Goal: Task Accomplishment & Management: Complete application form

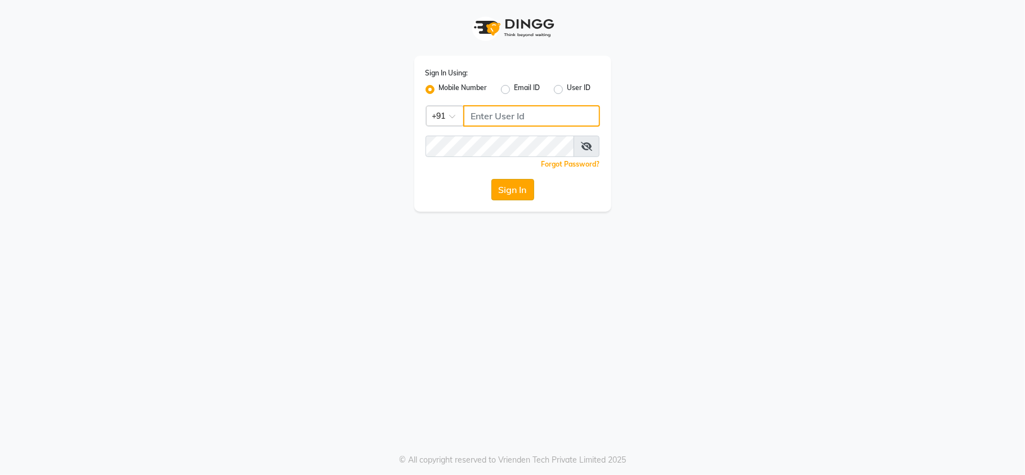
type input "1244903362"
click at [527, 193] on button "Sign In" at bounding box center [513, 189] width 43 height 21
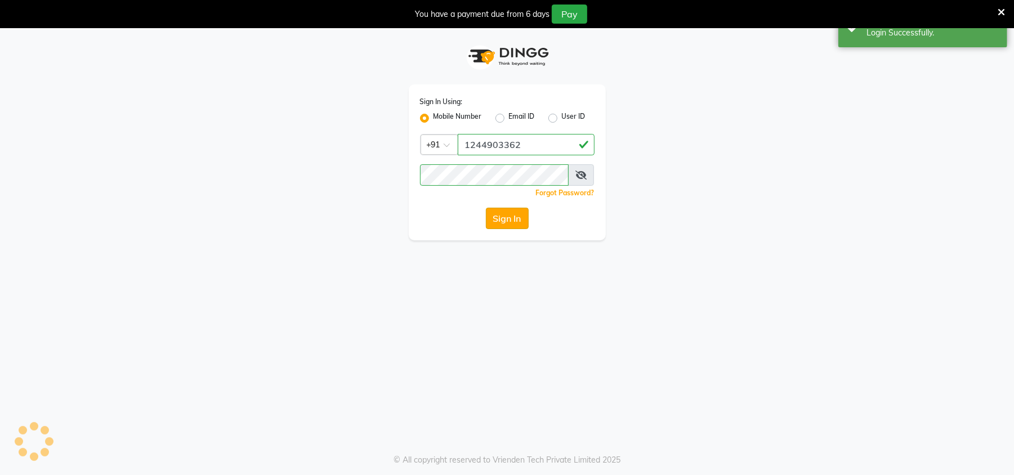
select select "service"
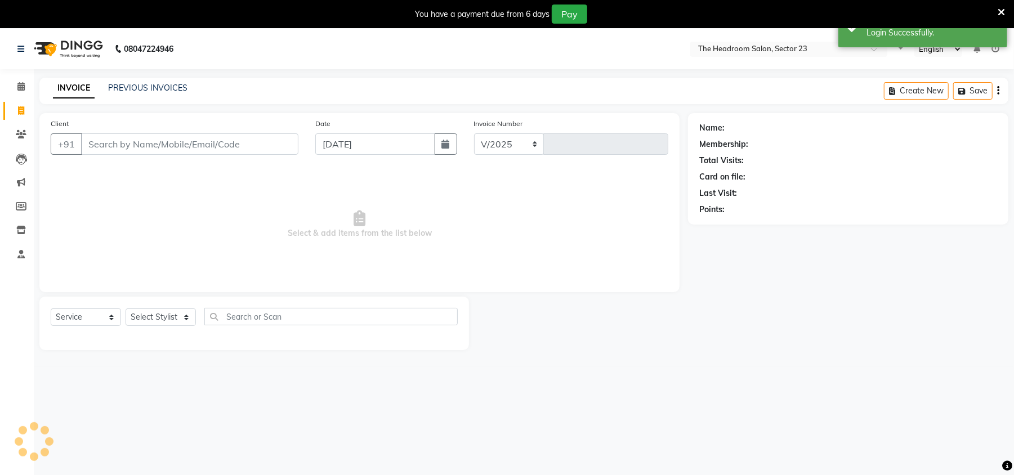
select select "en"
select select "6796"
type input "1983"
click at [152, 84] on link "PREVIOUS INVOICES" at bounding box center [147, 88] width 79 height 10
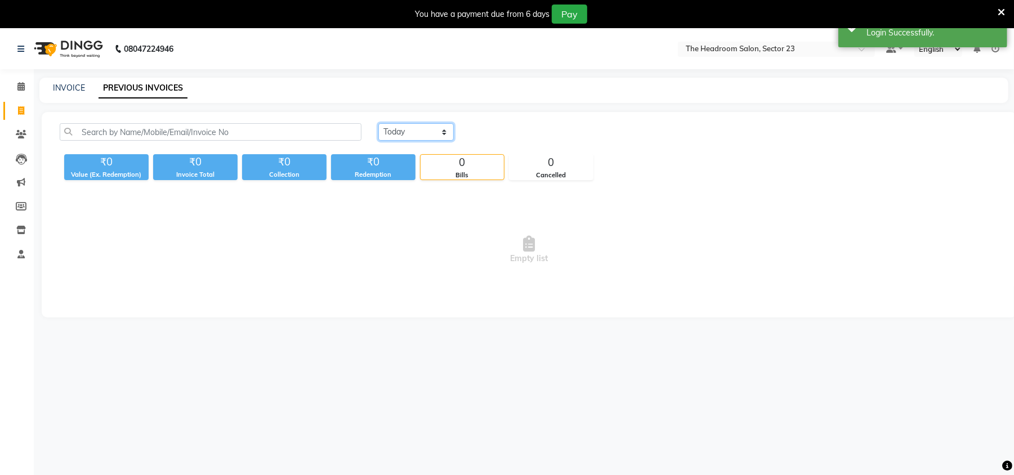
drag, startPoint x: 421, startPoint y: 127, endPoint x: 414, endPoint y: 136, distance: 11.3
click at [421, 127] on select "[DATE] [DATE] Custom Range" at bounding box center [415, 131] width 75 height 17
select select "[DATE]"
click at [378, 123] on select "[DATE] [DATE] Custom Range" at bounding box center [415, 131] width 75 height 17
click at [430, 132] on select "[DATE] [DATE] Custom Range" at bounding box center [415, 131] width 75 height 17
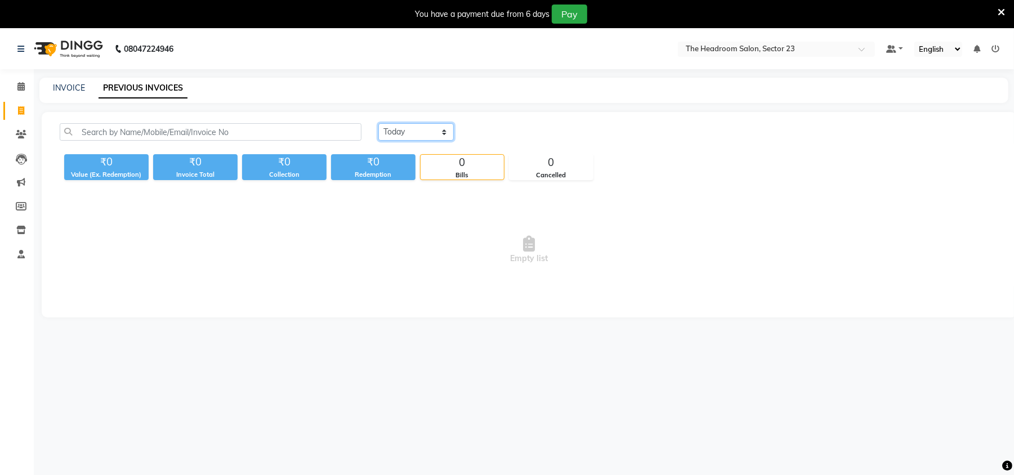
click at [378, 123] on select "[DATE] [DATE] Custom Range" at bounding box center [415, 131] width 75 height 17
click at [64, 90] on link "INVOICE" at bounding box center [69, 88] width 32 height 10
select select "service"
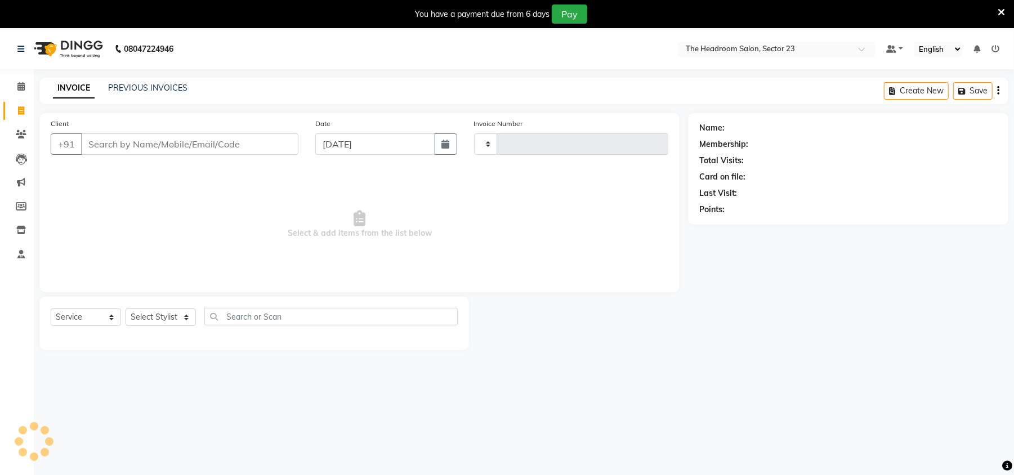
type input "1983"
select select "6796"
click at [438, 144] on button "button" at bounding box center [446, 143] width 23 height 21
select select "9"
select select "2025"
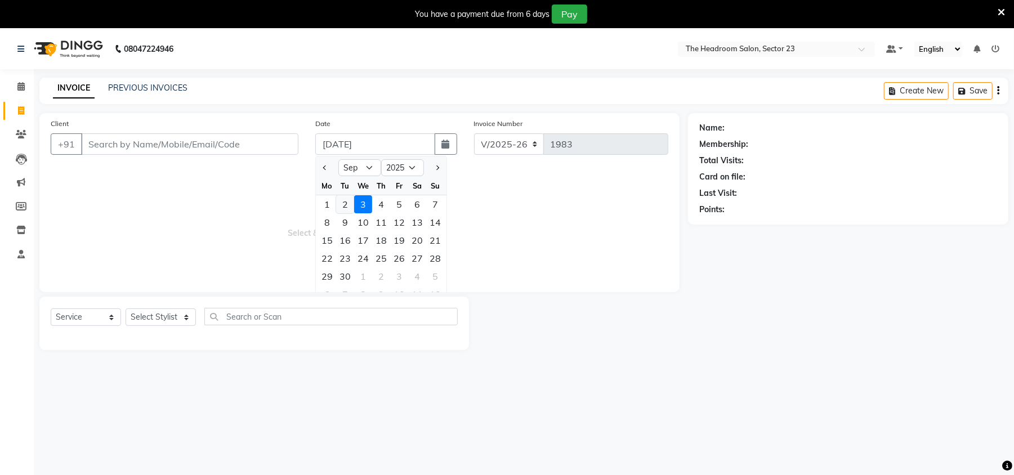
click at [348, 201] on div "2" at bounding box center [345, 204] width 18 height 18
type input "02-09-2025"
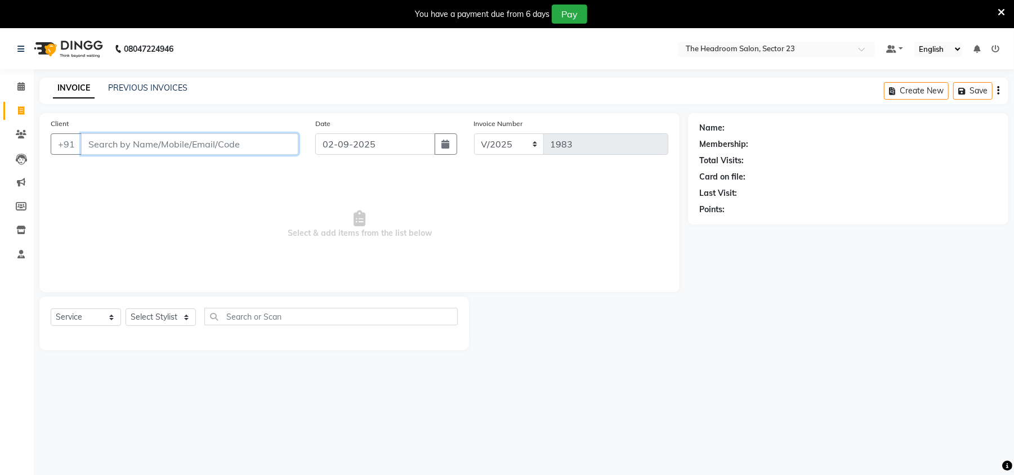
click at [133, 141] on input "Client" at bounding box center [189, 143] width 217 height 21
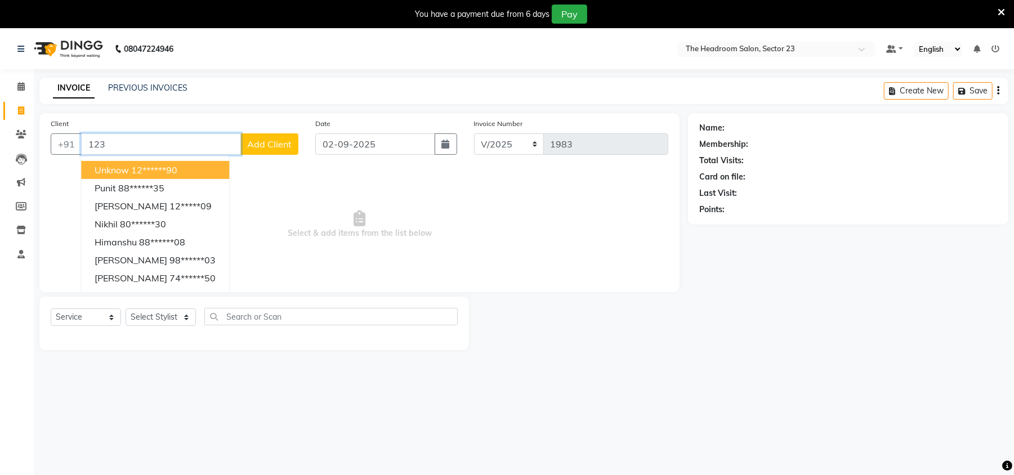
click at [142, 169] on ngb-highlight "12******90" at bounding box center [154, 169] width 46 height 11
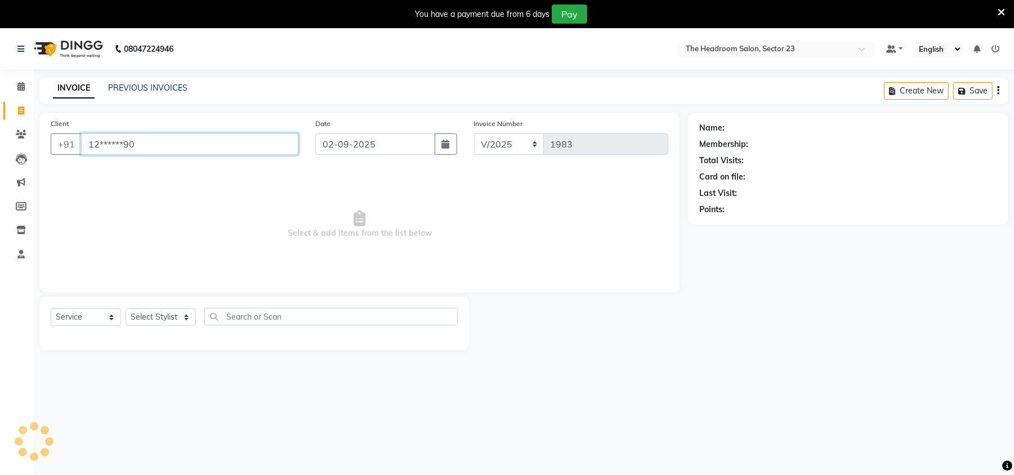
type input "12******90"
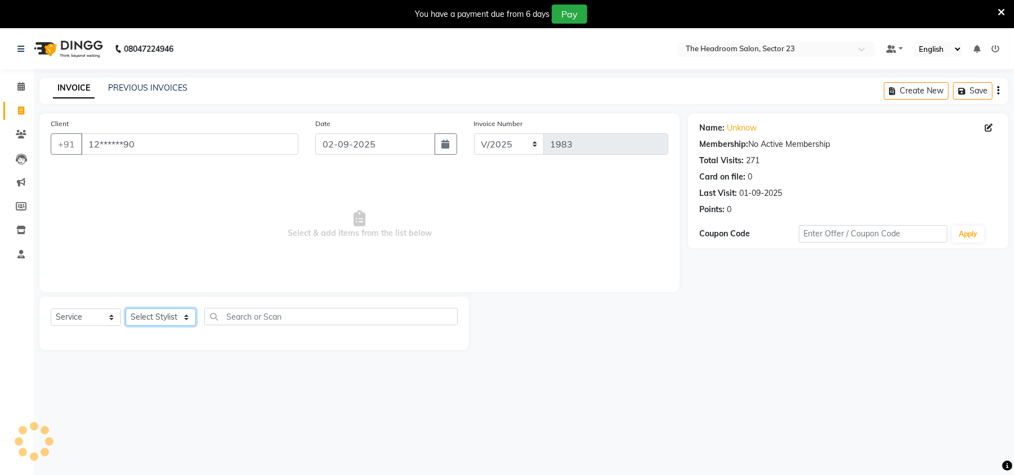
click at [157, 316] on select "Select Stylist [PERSON_NAME] [PERSON_NAME] [PERSON_NAME] Manager [PERSON_NAME] …" at bounding box center [161, 317] width 70 height 17
click at [150, 295] on div "Client +91 12******90 Date [DATE] Invoice Number V/2025 V/[PHONE_NUMBER] Select…" at bounding box center [359, 231] width 657 height 237
click at [159, 307] on div "Select Service Product Membership Package Voucher Prepaid Gift Card Select Styl…" at bounding box center [254, 323] width 430 height 53
click at [159, 311] on select "Select Stylist [PERSON_NAME] [PERSON_NAME] [PERSON_NAME] Manager [PERSON_NAME] …" at bounding box center [161, 317] width 70 height 17
select select "53422"
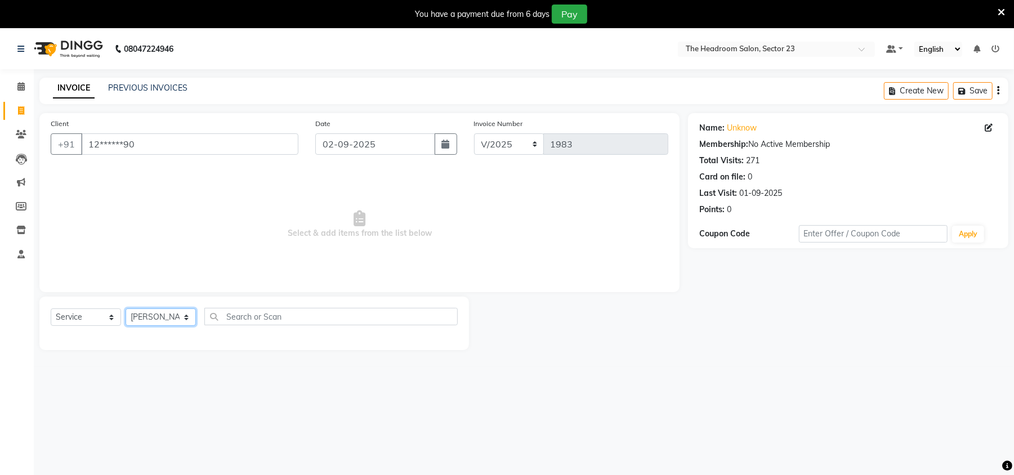
click at [126, 309] on select "Select Stylist [PERSON_NAME] [PERSON_NAME] [PERSON_NAME] Manager [PERSON_NAME] …" at bounding box center [161, 317] width 70 height 17
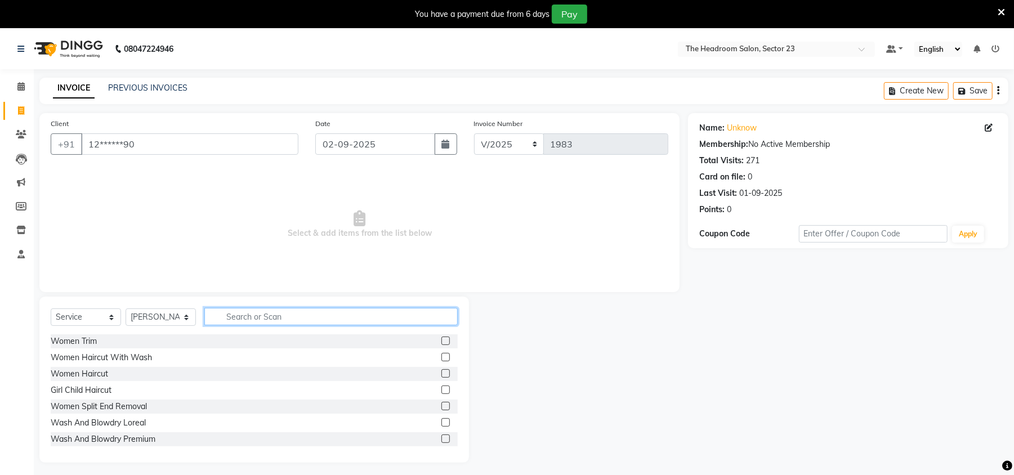
click at [264, 319] on input "text" at bounding box center [330, 316] width 253 height 17
type input "cut"
click at [441, 420] on label at bounding box center [445, 422] width 8 height 8
click at [441, 420] on input "checkbox" at bounding box center [444, 422] width 7 height 7
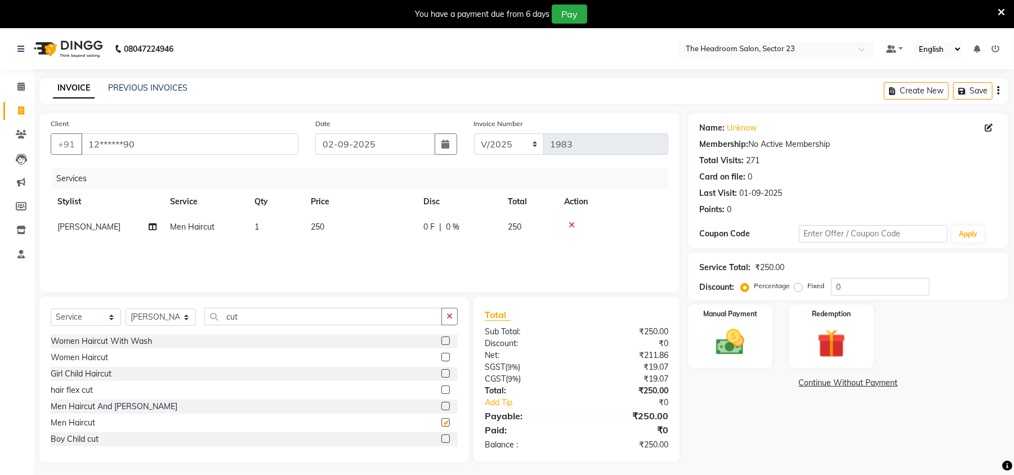
checkbox input "false"
click at [1003, 187] on div "Name: Unknow Membership: No Active Membership Total Visits: 271 Card on file: 0…" at bounding box center [848, 180] width 320 height 135
click at [734, 339] on img at bounding box center [730, 342] width 48 height 34
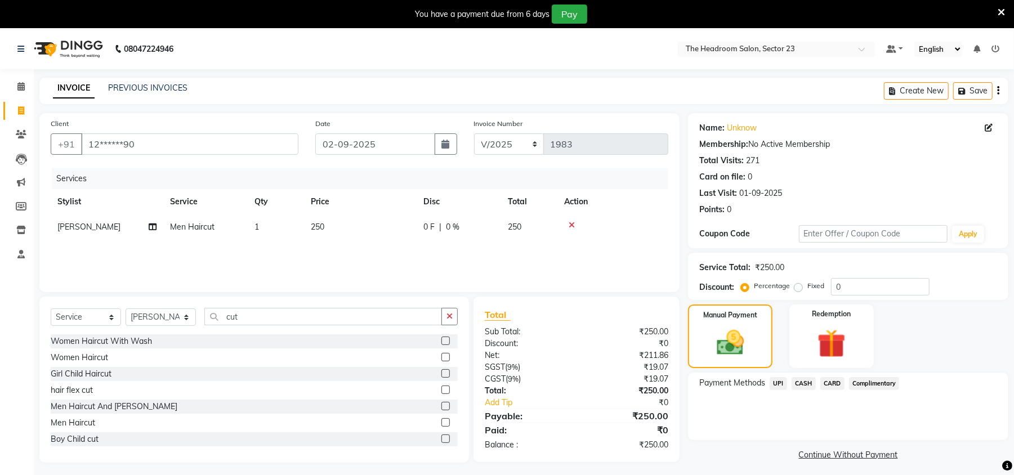
click at [806, 382] on span "CASH" at bounding box center [804, 383] width 24 height 13
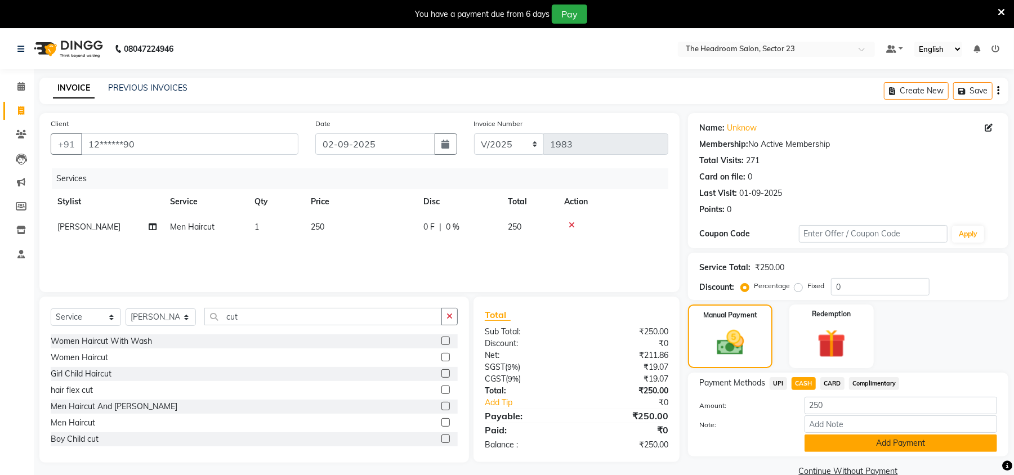
click at [928, 447] on button "Add Payment" at bounding box center [901, 443] width 193 height 17
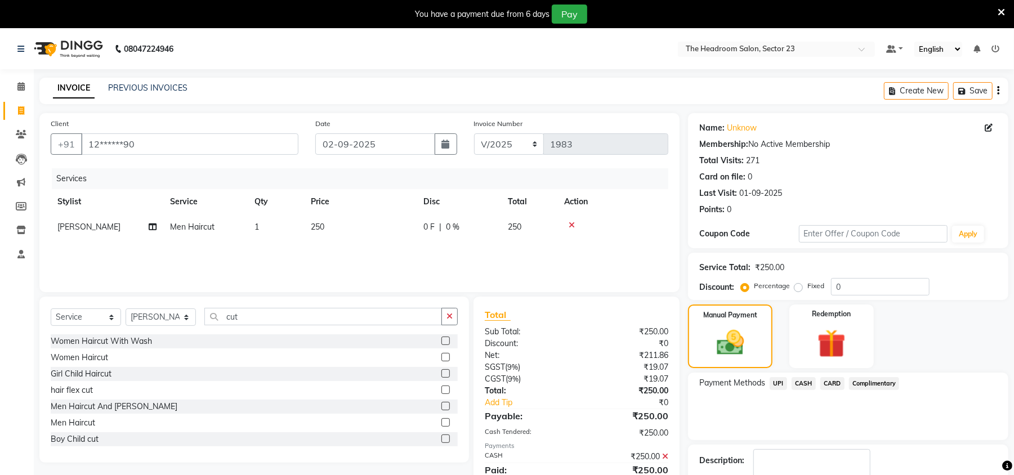
scroll to position [70, 0]
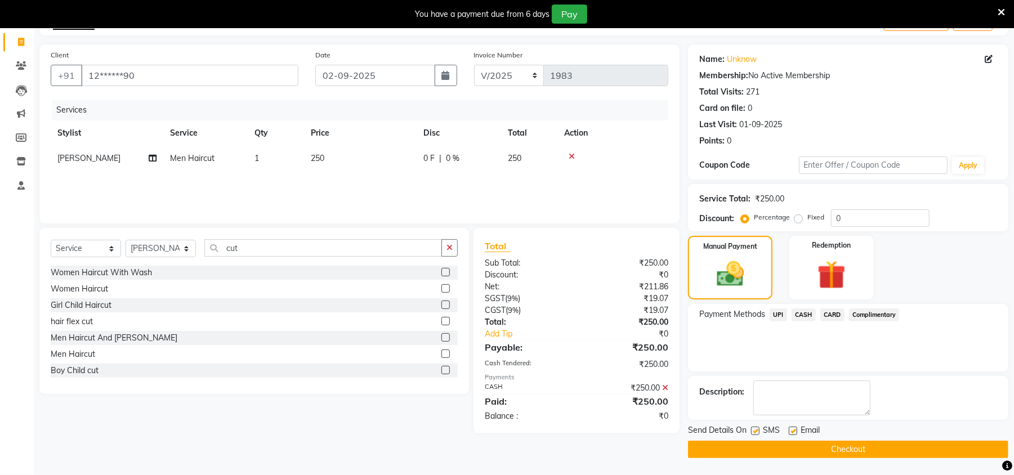
click at [890, 452] on button "Checkout" at bounding box center [848, 449] width 320 height 17
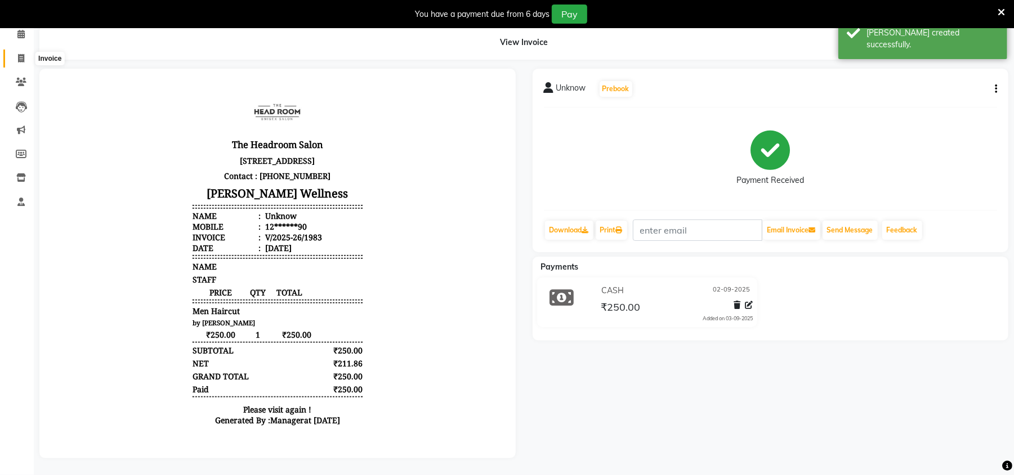
click at [28, 52] on span at bounding box center [21, 58] width 20 height 13
select select "service"
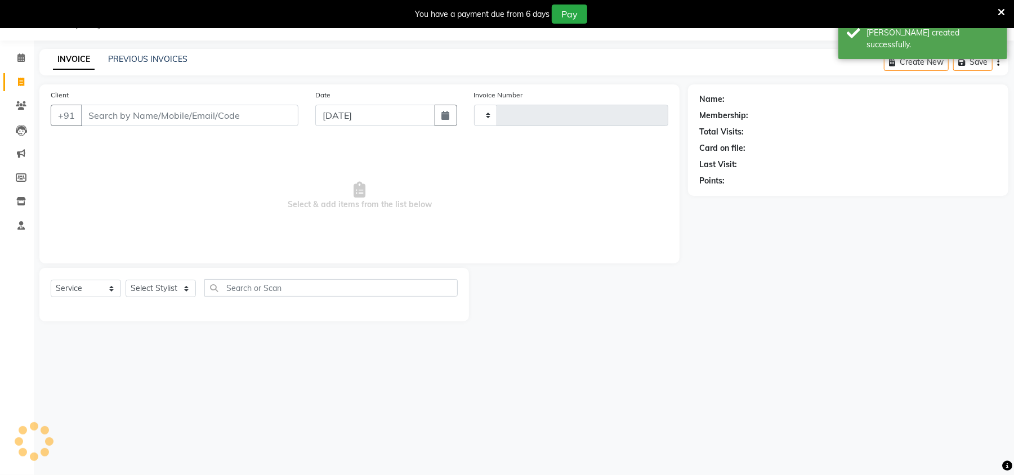
type input "1984"
select select "6796"
click at [162, 59] on link "PREVIOUS INVOICES" at bounding box center [147, 60] width 79 height 10
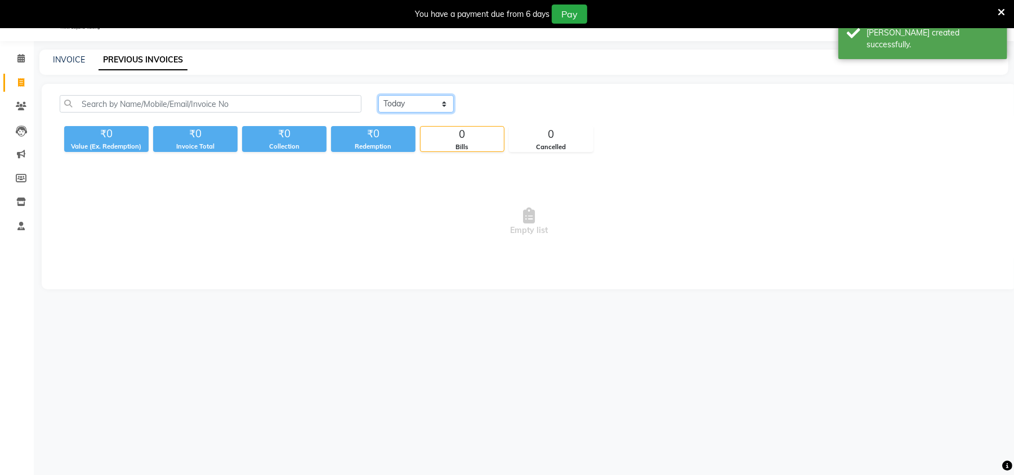
click at [408, 105] on select "[DATE] [DATE] Custom Range" at bounding box center [415, 103] width 75 height 17
click at [378, 95] on select "[DATE] [DATE] Custom Range" at bounding box center [415, 103] width 75 height 17
click at [412, 109] on select "[DATE] [DATE] Custom Range" at bounding box center [420, 104] width 84 height 17
select select "[DATE]"
click at [378, 96] on select "[DATE] [DATE] Custom Range" at bounding box center [420, 104] width 84 height 17
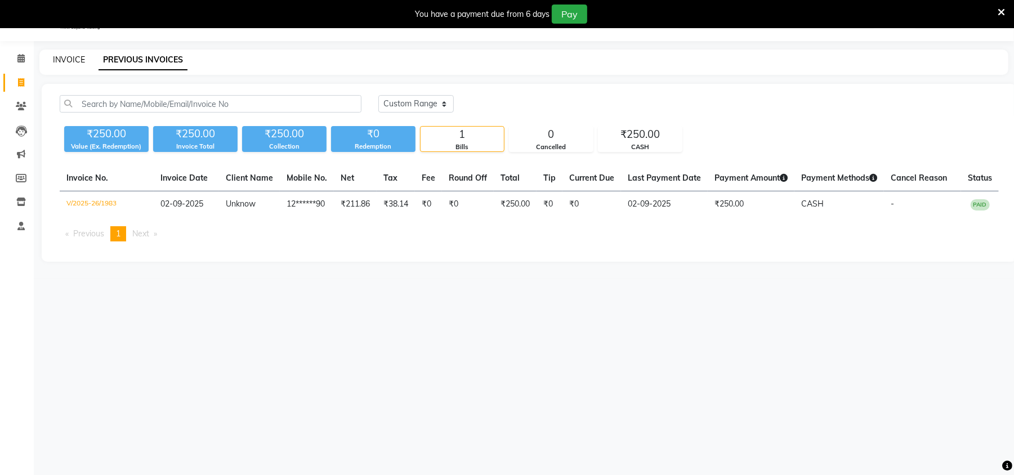
click at [63, 62] on link "INVOICE" at bounding box center [69, 60] width 32 height 10
select select "service"
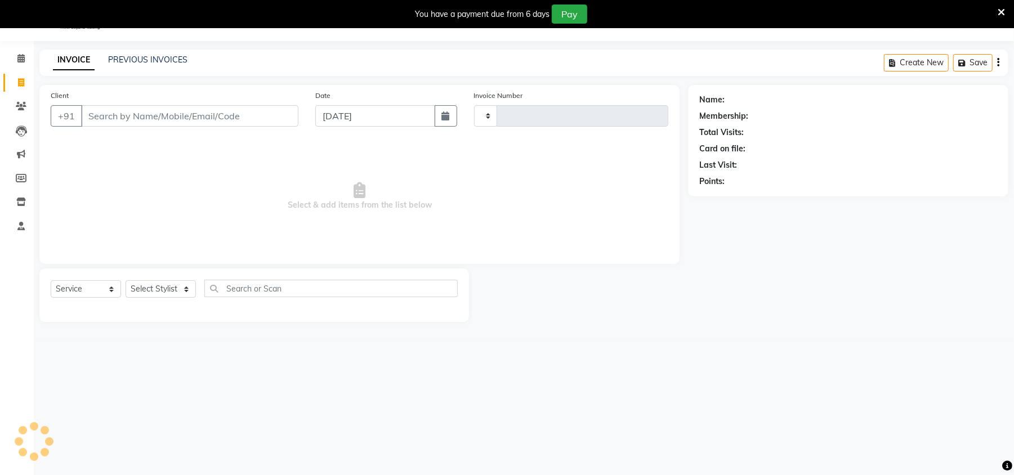
type input "1984"
select select "6796"
click at [450, 124] on button "button" at bounding box center [446, 115] width 23 height 21
select select "9"
select select "2025"
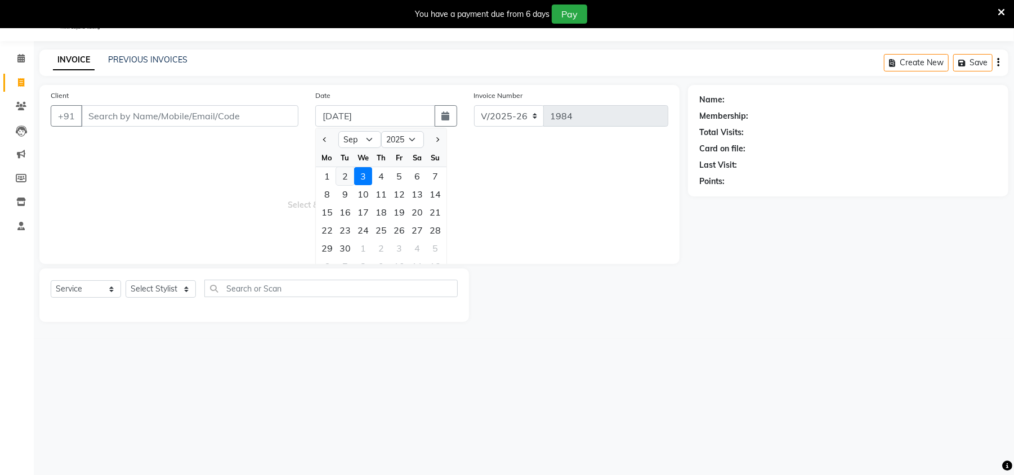
click at [342, 179] on div "2" at bounding box center [345, 176] width 18 height 18
type input "02-09-2025"
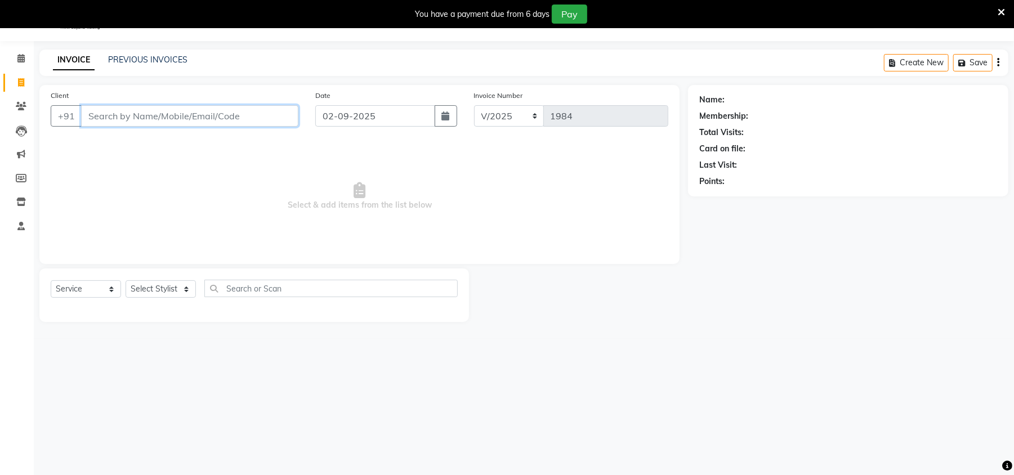
click at [131, 120] on input "Client" at bounding box center [189, 115] width 217 height 21
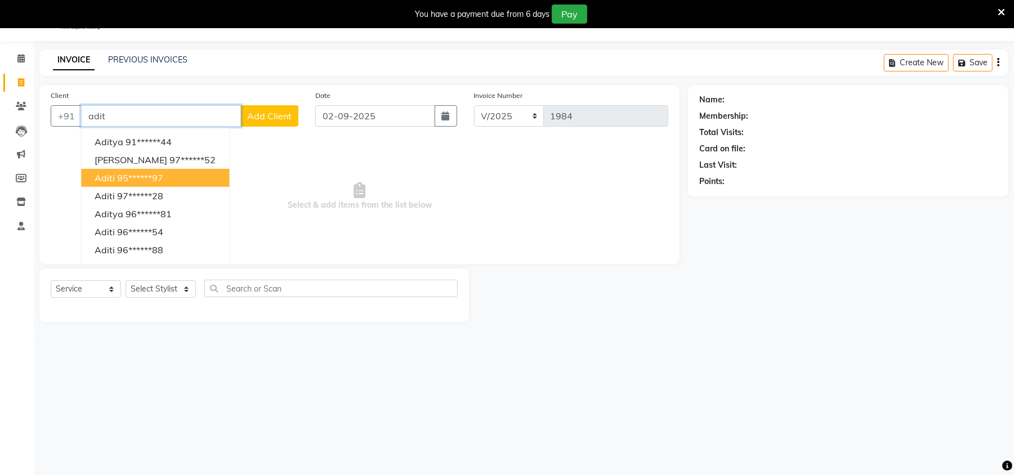
click at [110, 179] on span "Aditi" at bounding box center [105, 177] width 20 height 11
type input "95******97"
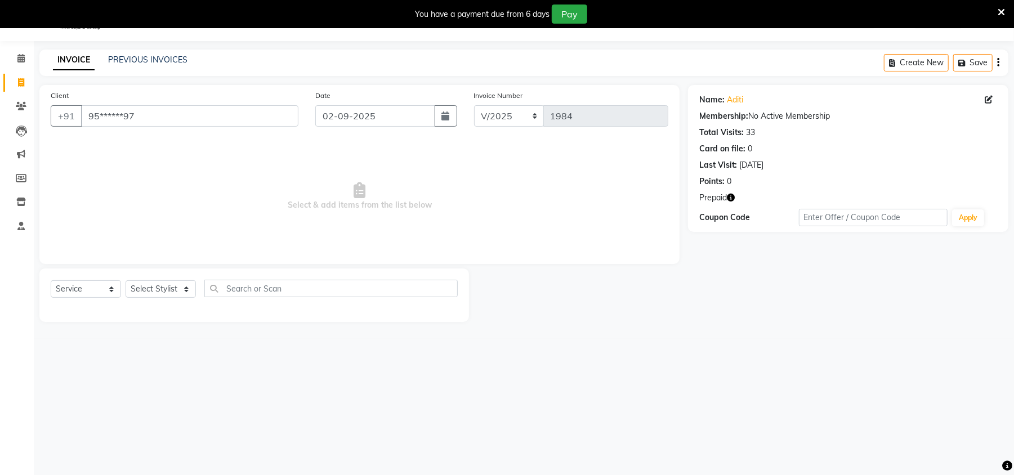
click at [733, 200] on icon "button" at bounding box center [731, 198] width 8 height 8
click at [172, 284] on select "Select Stylist [PERSON_NAME] [PERSON_NAME] [PERSON_NAME] Manager [PERSON_NAME] …" at bounding box center [161, 288] width 70 height 17
select select "53421"
click at [126, 280] on select "Select Stylist [PERSON_NAME] [PERSON_NAME] [PERSON_NAME] Manager [PERSON_NAME] …" at bounding box center [161, 288] width 70 height 17
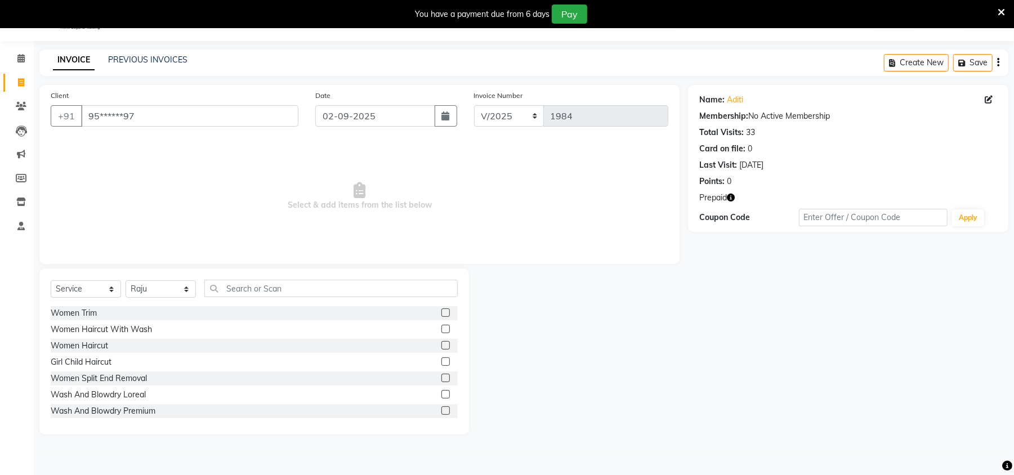
click at [292, 277] on div "Select Service Product Membership Package Voucher Prepaid Gift Card Select Styl…" at bounding box center [254, 352] width 430 height 166
click at [441, 392] on label at bounding box center [445, 394] width 8 height 8
click at [441, 392] on input "checkbox" at bounding box center [444, 394] width 7 height 7
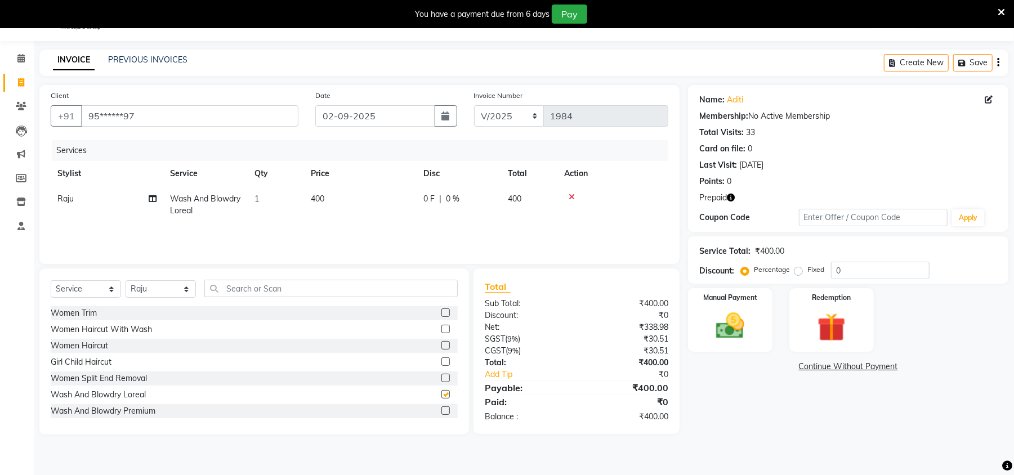
checkbox input "false"
click at [843, 323] on img at bounding box center [831, 327] width 48 height 37
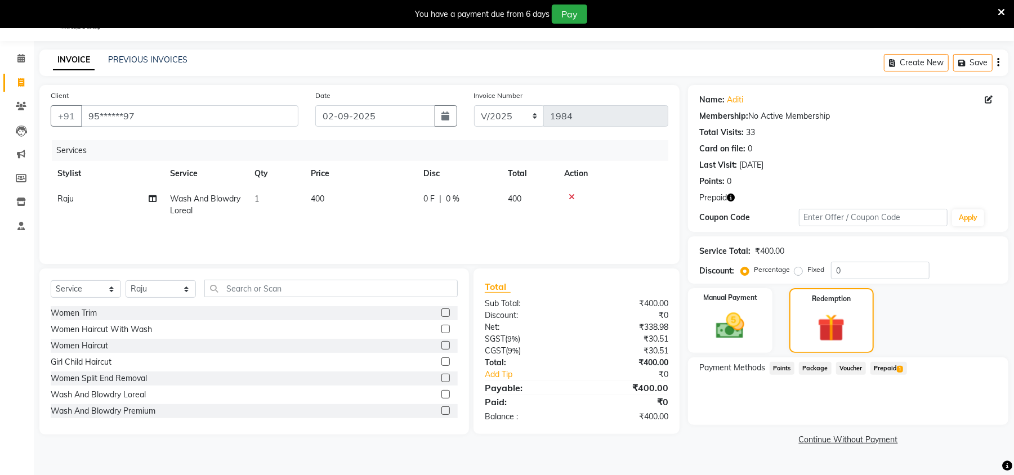
click at [888, 366] on span "Prepaid 1" at bounding box center [888, 368] width 37 height 13
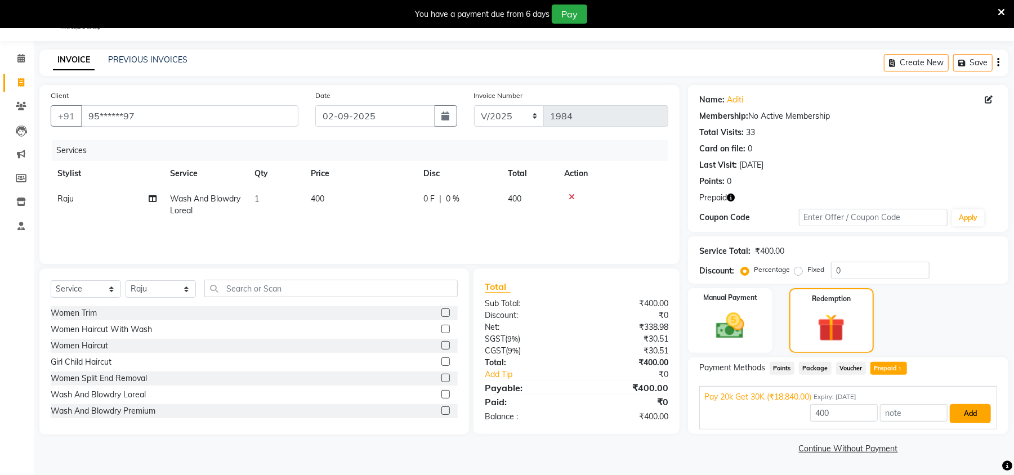
click at [975, 410] on button "Add" at bounding box center [970, 413] width 41 height 19
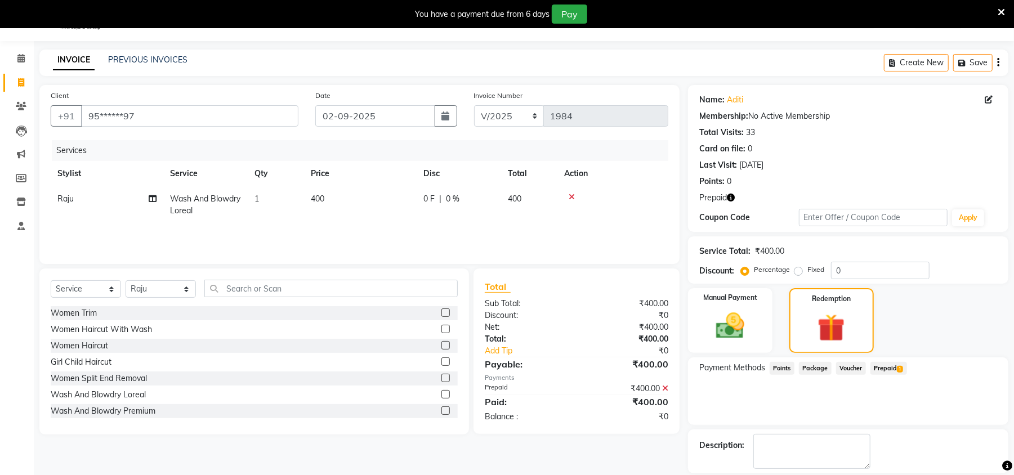
scroll to position [82, 0]
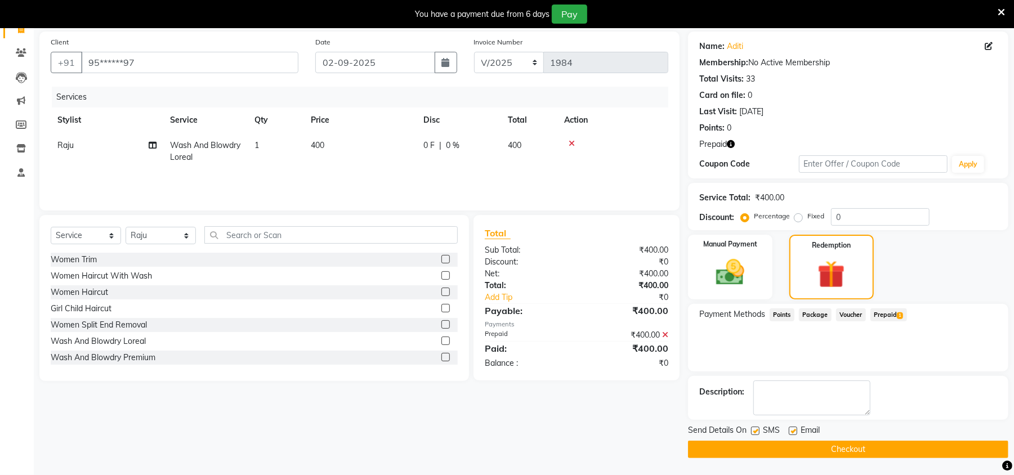
click at [904, 447] on button "Checkout" at bounding box center [848, 449] width 320 height 17
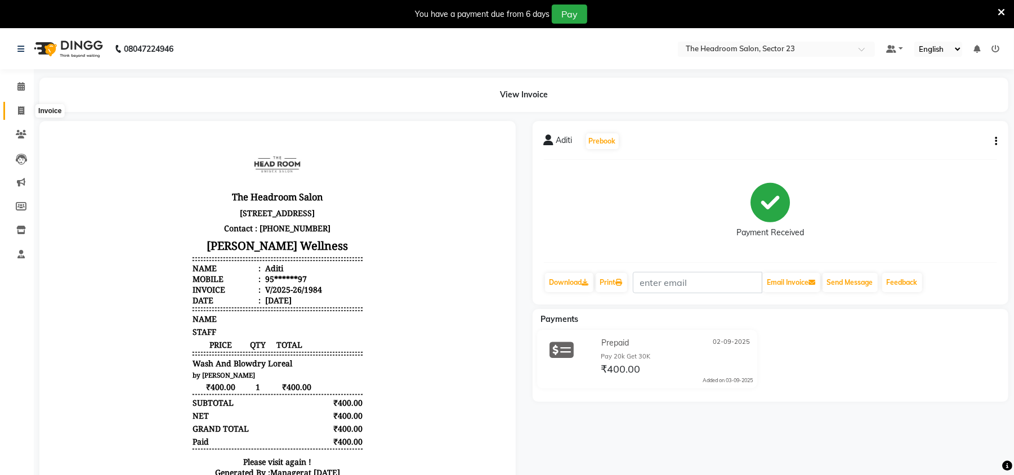
click at [21, 109] on icon at bounding box center [21, 110] width 6 height 8
select select "service"
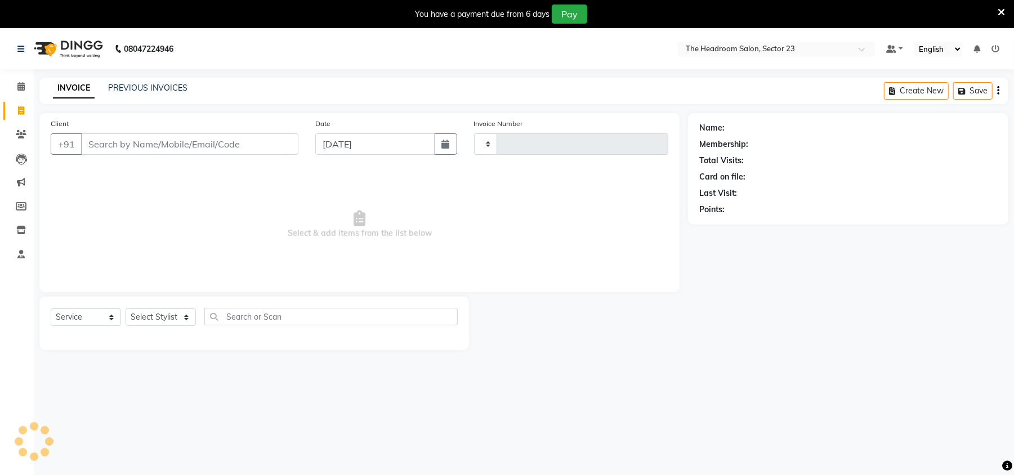
scroll to position [28, 0]
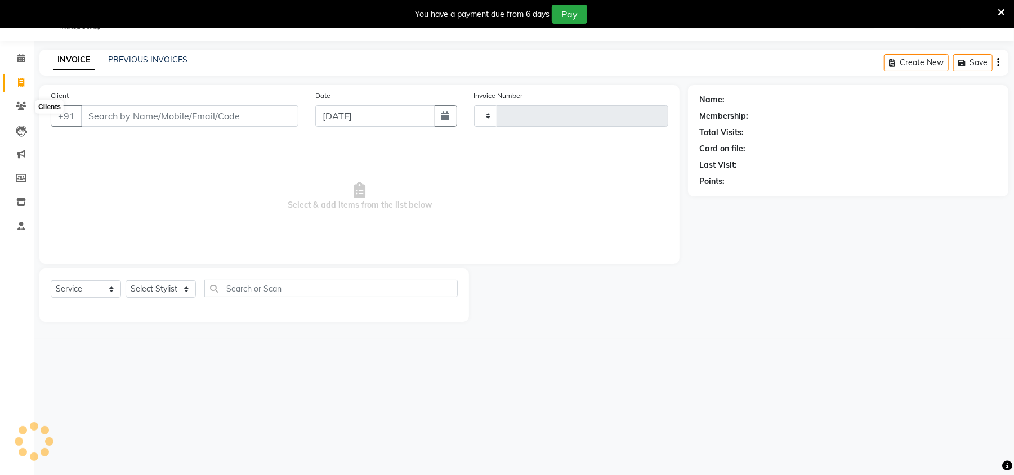
type input "1985"
select select "6796"
click at [449, 114] on icon "button" at bounding box center [446, 115] width 8 height 9
select select "9"
select select "2025"
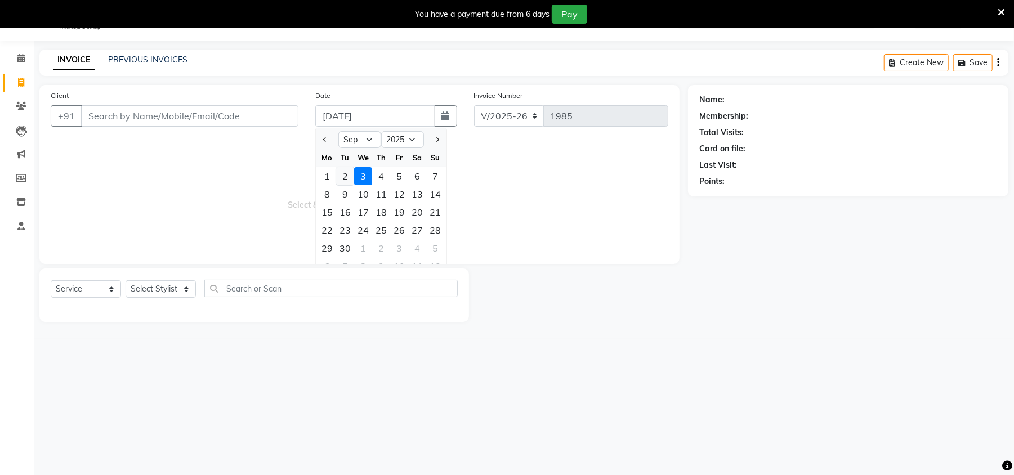
click at [342, 182] on div "2" at bounding box center [345, 176] width 18 height 18
type input "02-09-2025"
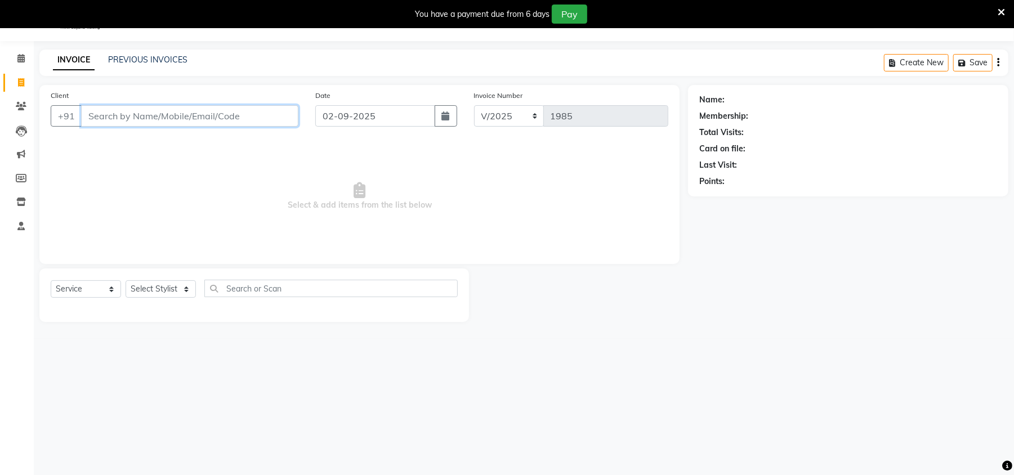
click at [115, 109] on input "Client" at bounding box center [189, 115] width 217 height 21
click at [117, 120] on input "Client" at bounding box center [189, 115] width 217 height 21
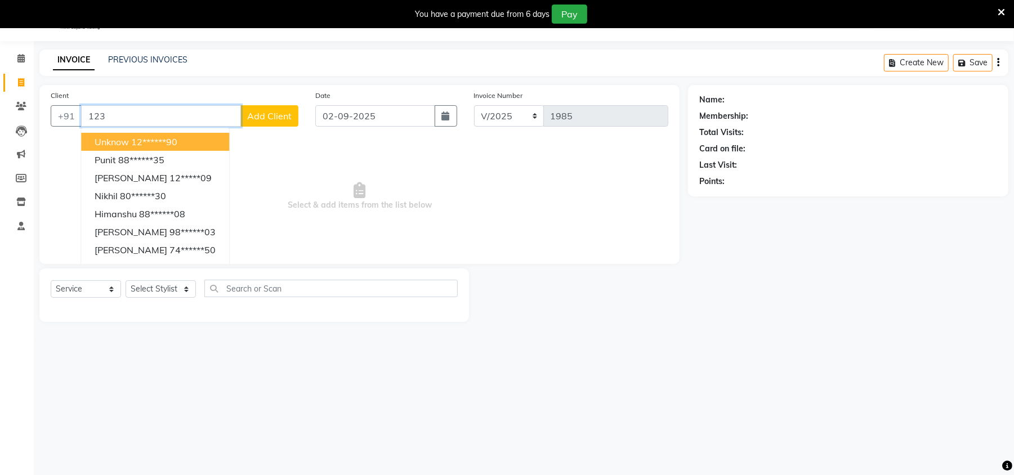
click at [116, 141] on span "Unknow" at bounding box center [112, 141] width 34 height 11
type input "12******90"
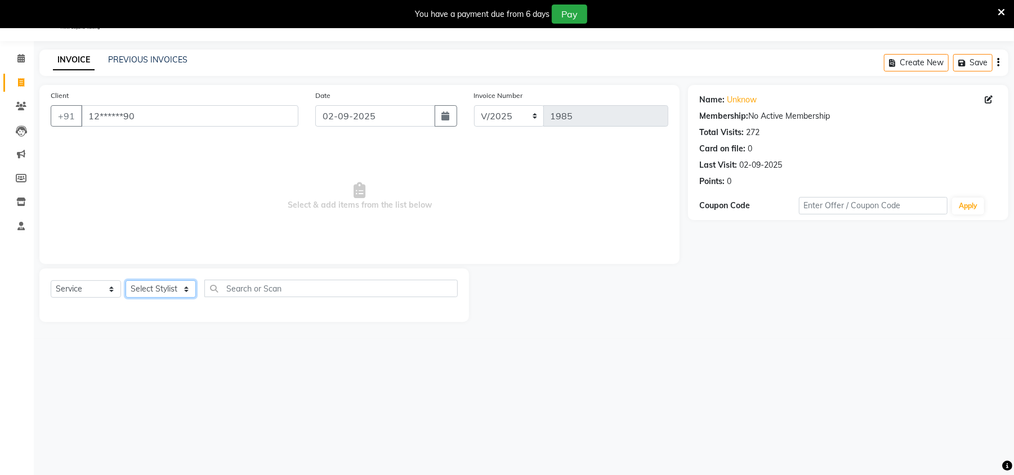
click at [145, 286] on select "Select Stylist [PERSON_NAME] [PERSON_NAME] [PERSON_NAME] Manager [PERSON_NAME] …" at bounding box center [161, 288] width 70 height 17
select select "53422"
click at [126, 280] on select "Select Stylist [PERSON_NAME] [PERSON_NAME] [PERSON_NAME] Manager [PERSON_NAME] …" at bounding box center [161, 288] width 70 height 17
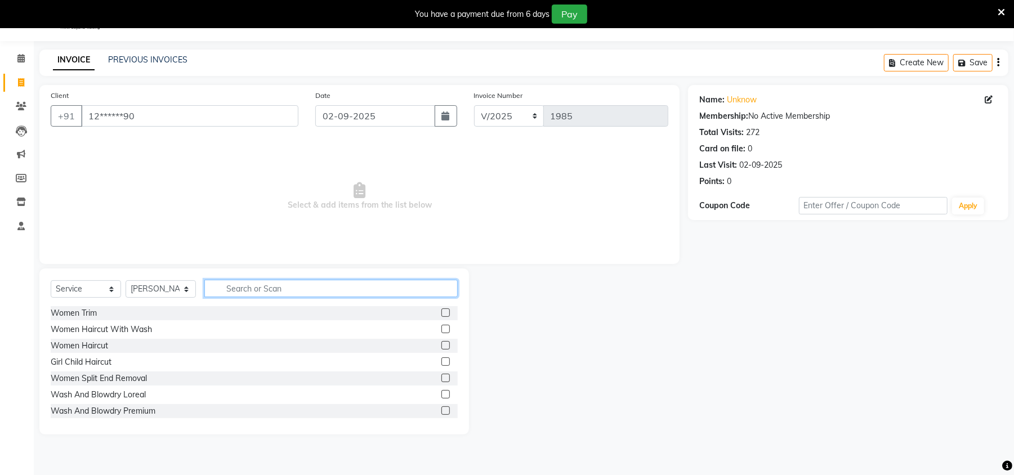
click at [257, 287] on input "text" at bounding box center [330, 288] width 253 height 17
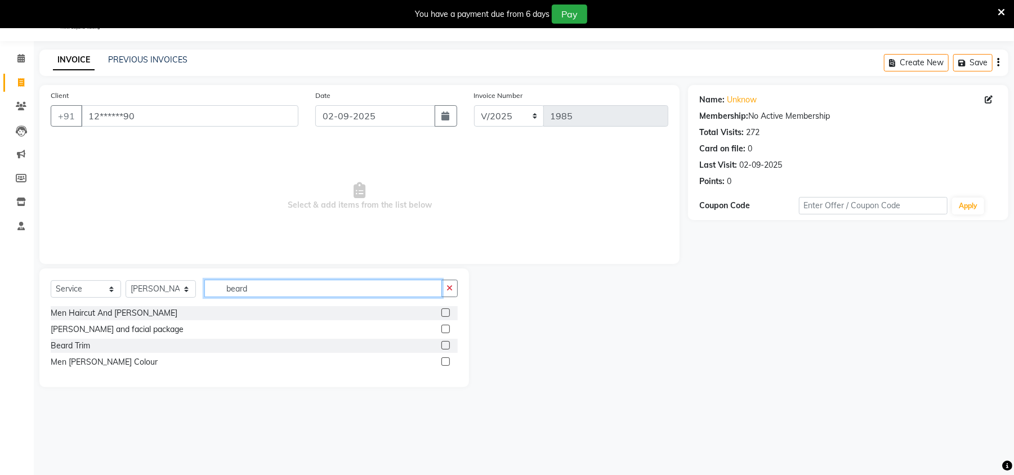
type input "beard"
click at [447, 345] on label at bounding box center [445, 345] width 8 height 8
click at [447, 345] on input "checkbox" at bounding box center [444, 345] width 7 height 7
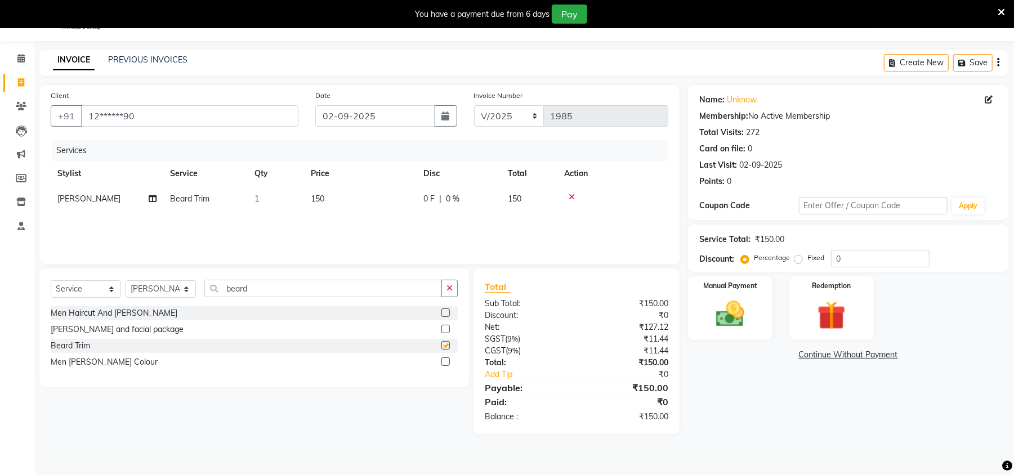
checkbox input "false"
click at [742, 310] on img at bounding box center [730, 314] width 48 height 34
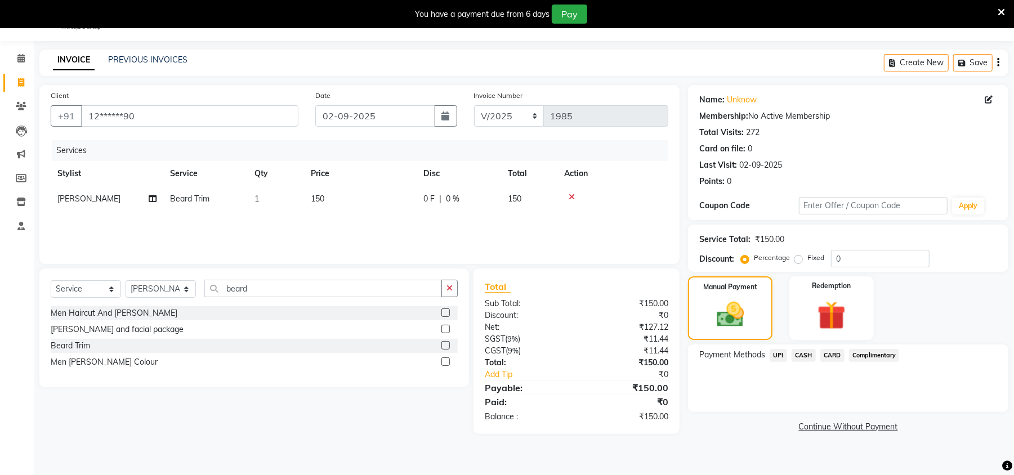
click at [784, 352] on span "UPI" at bounding box center [778, 355] width 17 height 13
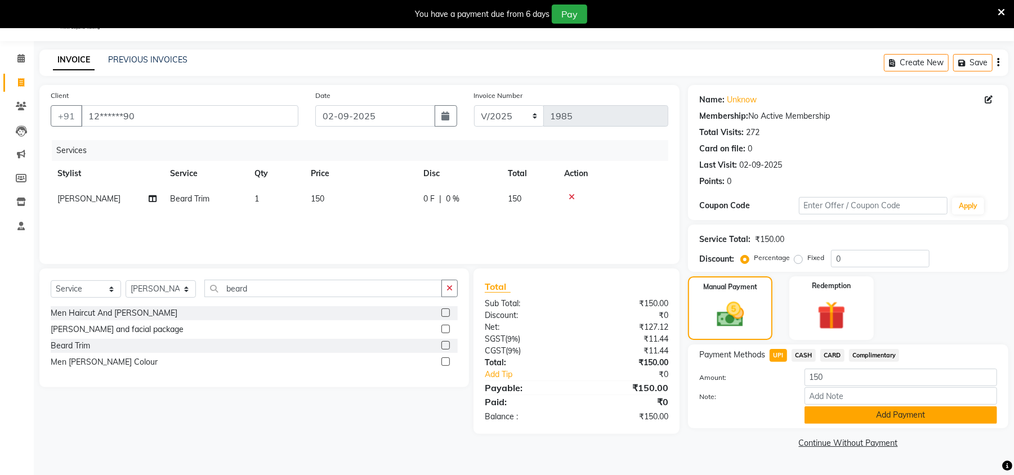
click at [876, 415] on button "Add Payment" at bounding box center [901, 415] width 193 height 17
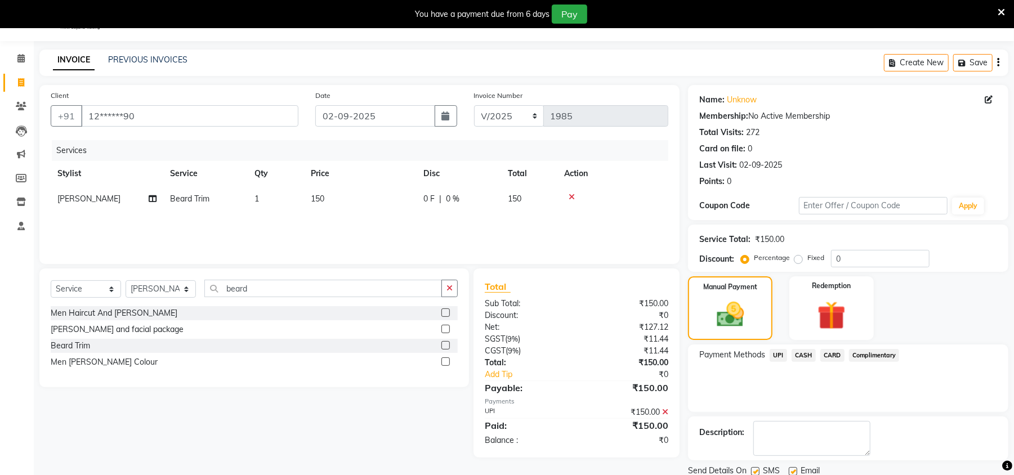
scroll to position [70, 0]
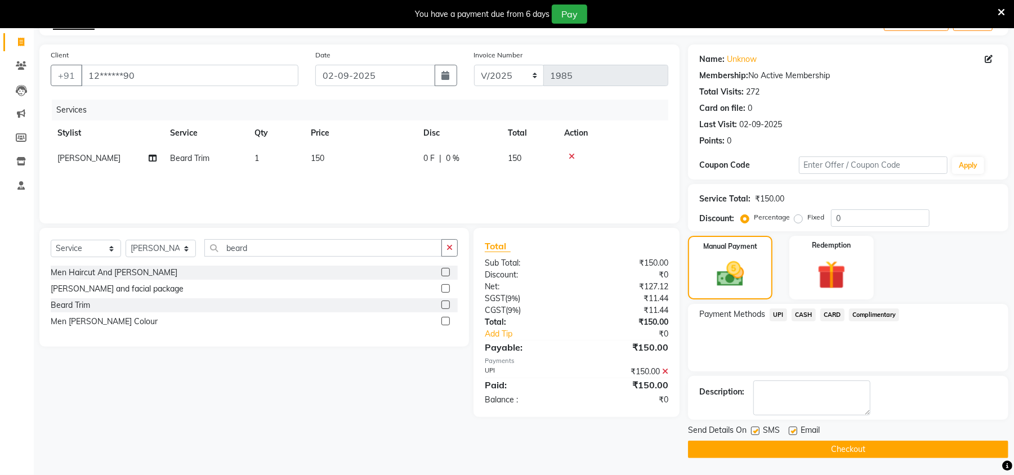
click at [896, 450] on button "Checkout" at bounding box center [848, 449] width 320 height 17
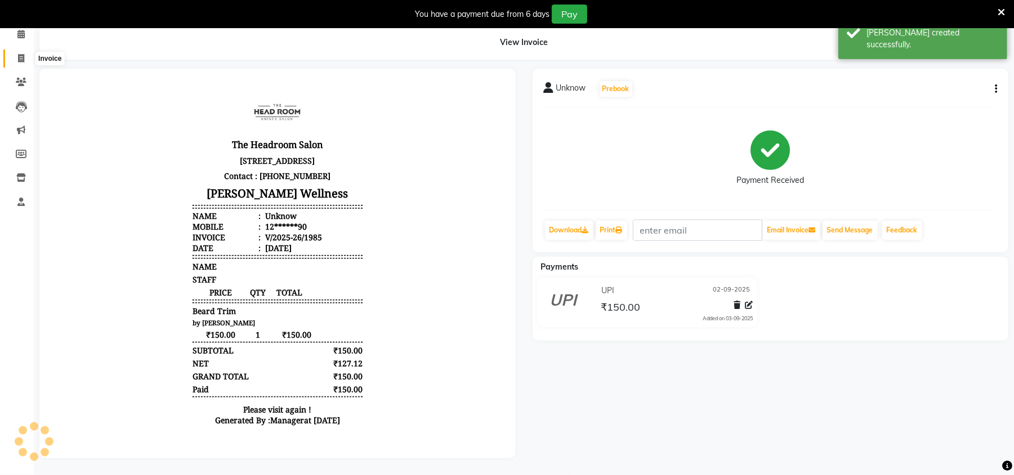
click at [19, 54] on icon at bounding box center [21, 58] width 6 height 8
select select "service"
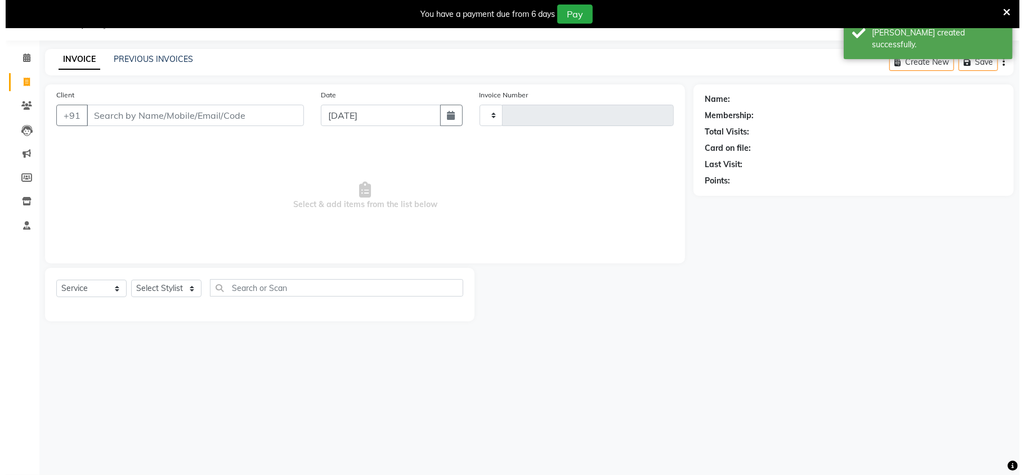
scroll to position [28, 0]
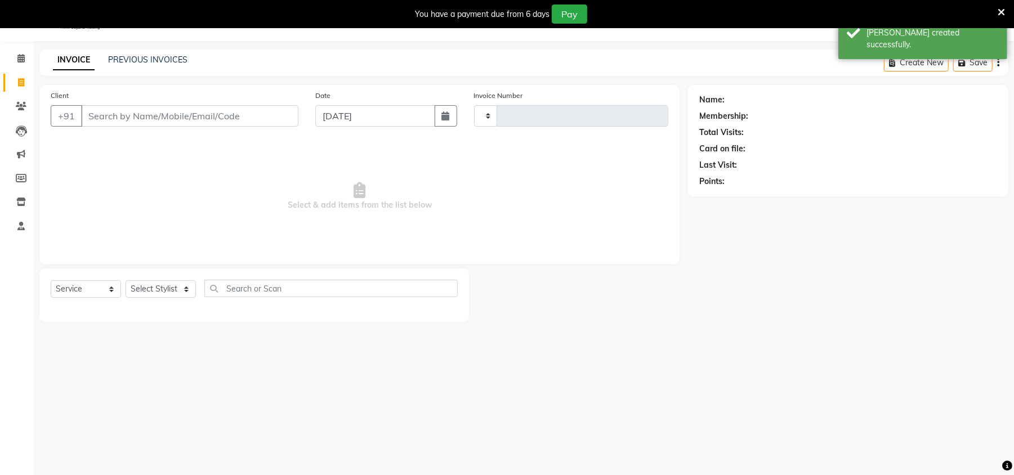
type input "1986"
select select "6796"
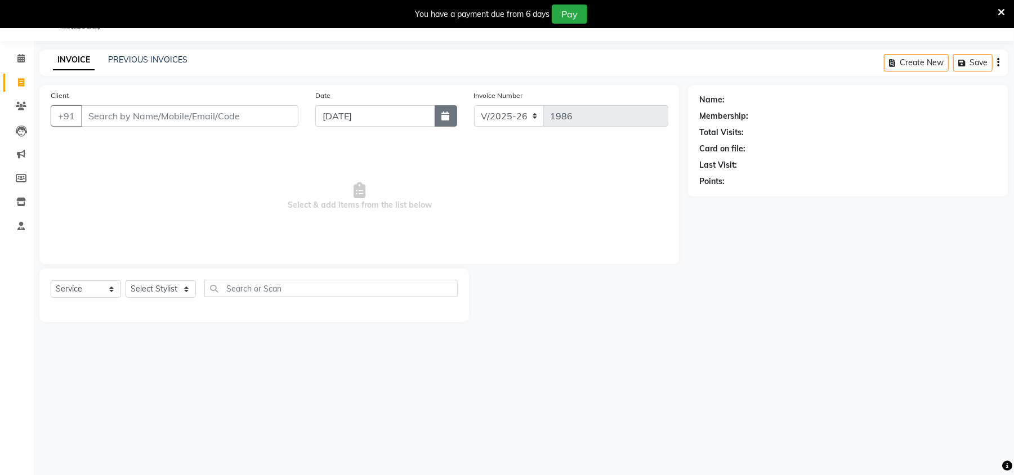
click at [444, 118] on icon "button" at bounding box center [446, 115] width 8 height 9
select select "9"
select select "2025"
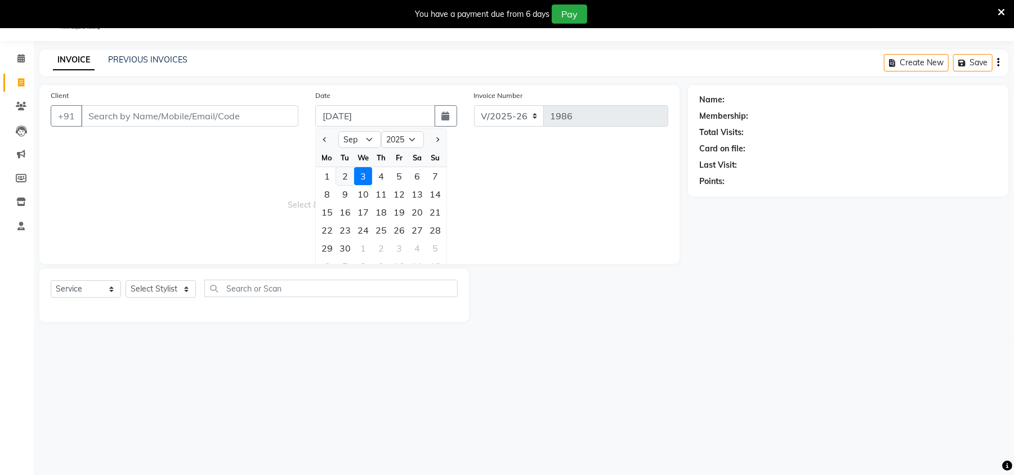
click at [343, 170] on div "2" at bounding box center [345, 176] width 18 height 18
type input "02-09-2025"
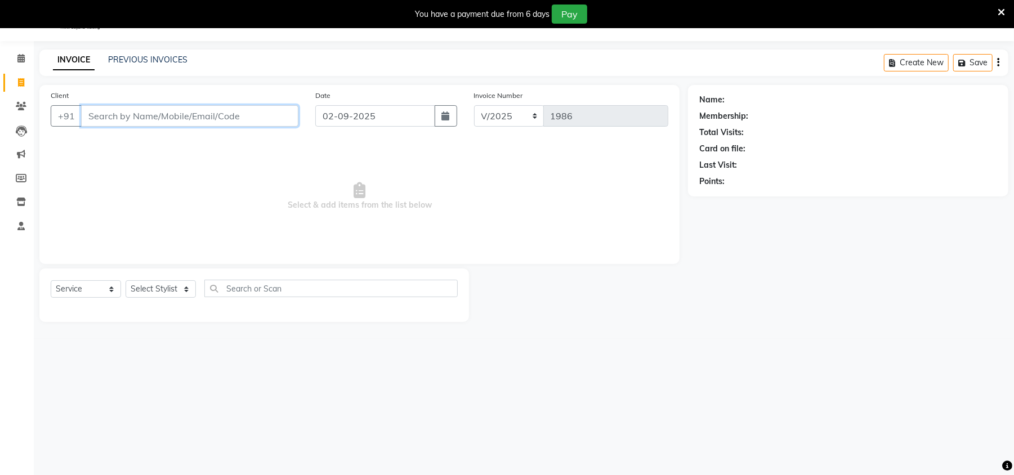
click at [171, 113] on input "Client" at bounding box center [189, 115] width 217 height 21
click at [154, 118] on input "Client" at bounding box center [189, 115] width 217 height 21
click at [151, 115] on input "88879" at bounding box center [161, 115] width 160 height 21
type input "8"
type input "8887920211"
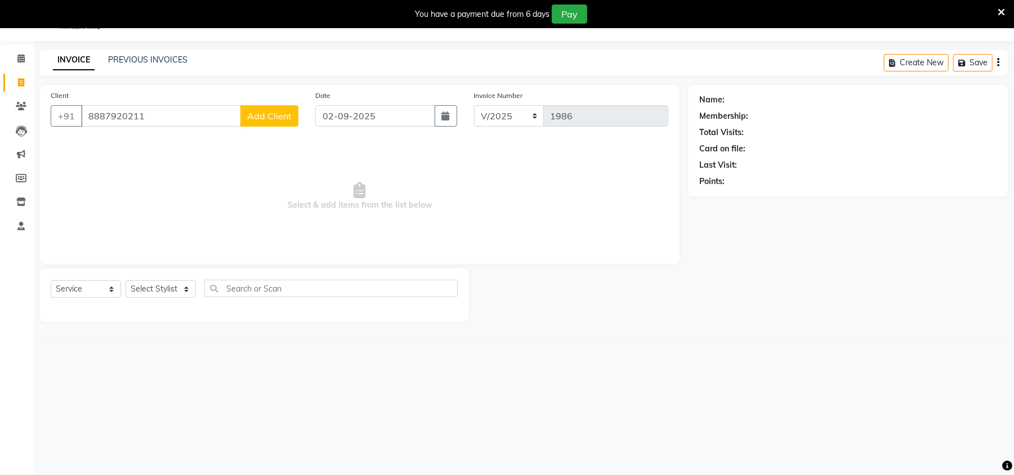
click at [266, 118] on span "Add Client" at bounding box center [269, 115] width 44 height 11
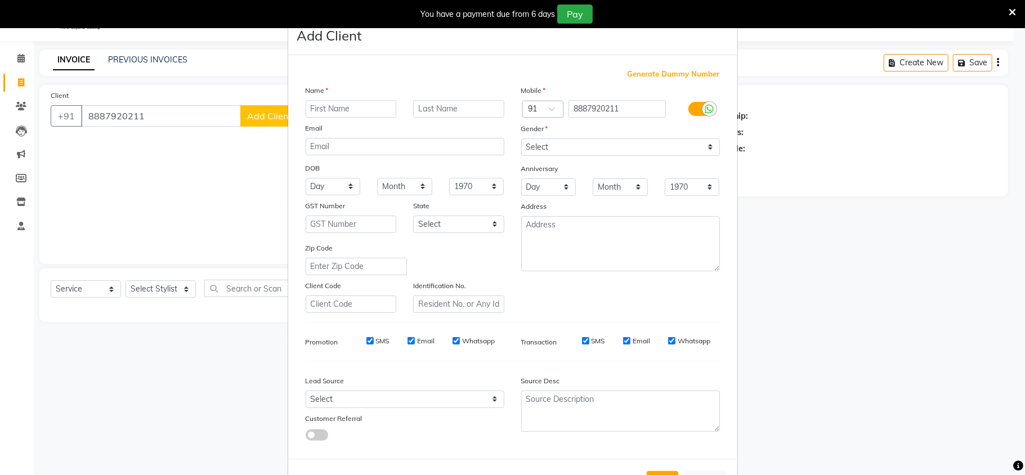
click at [332, 104] on input "text" at bounding box center [351, 108] width 91 height 17
type input "s"
type input "S"
type input "[PERSON_NAME]"
click at [620, 142] on select "Select [DEMOGRAPHIC_DATA] [DEMOGRAPHIC_DATA] Other Prefer Not To Say" at bounding box center [620, 147] width 199 height 17
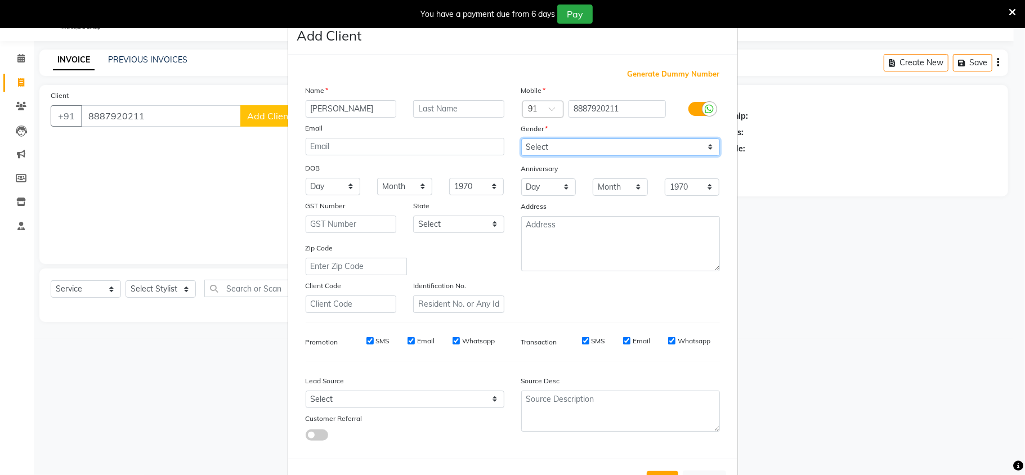
select select "[DEMOGRAPHIC_DATA]"
click at [521, 139] on select "Select [DEMOGRAPHIC_DATA] [DEMOGRAPHIC_DATA] Other Prefer Not To Say" at bounding box center [620, 147] width 199 height 17
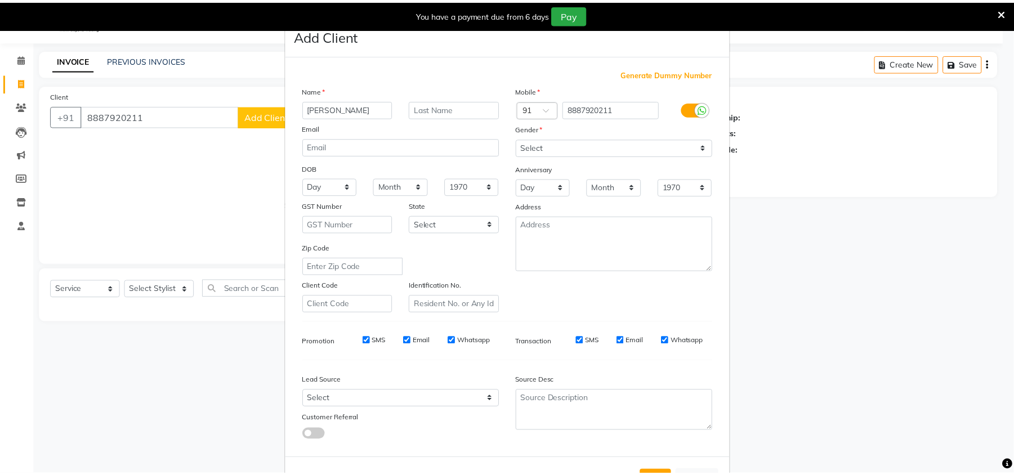
scroll to position [42, 0]
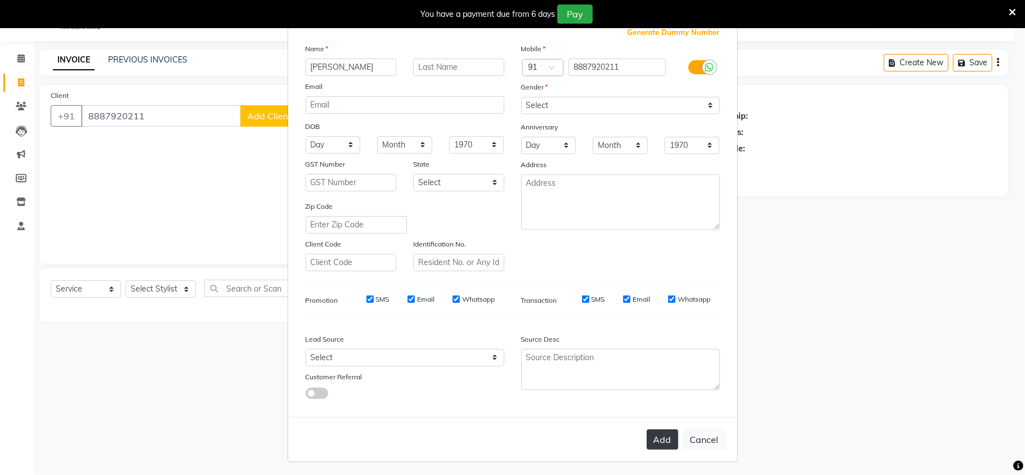
click at [647, 430] on button "Add" at bounding box center [663, 440] width 32 height 20
type input "88******11"
select select
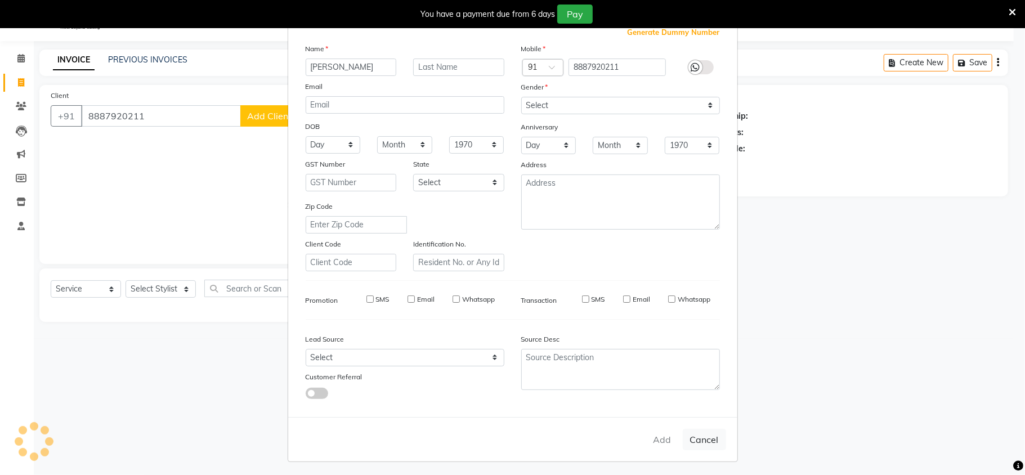
select select
checkbox input "false"
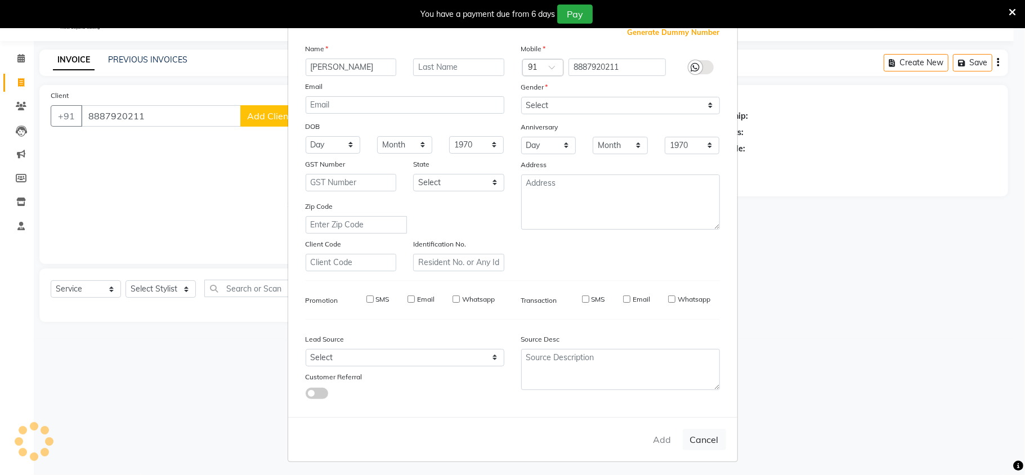
checkbox input "false"
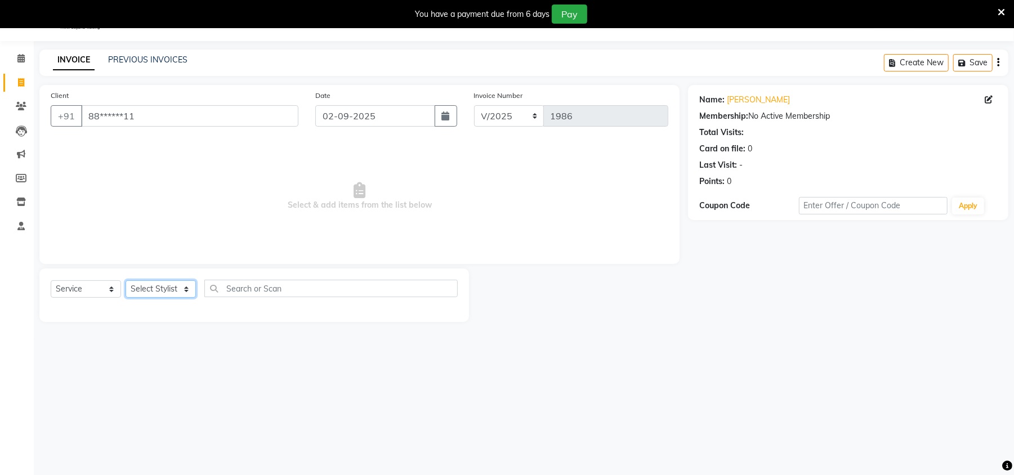
click at [178, 289] on select "Select Stylist [PERSON_NAME] [PERSON_NAME] [PERSON_NAME] Manager [PERSON_NAME] …" at bounding box center [161, 288] width 70 height 17
select select "81462"
click at [126, 280] on select "Select Stylist [PERSON_NAME] [PERSON_NAME] [PERSON_NAME] Manager [PERSON_NAME] …" at bounding box center [161, 288] width 70 height 17
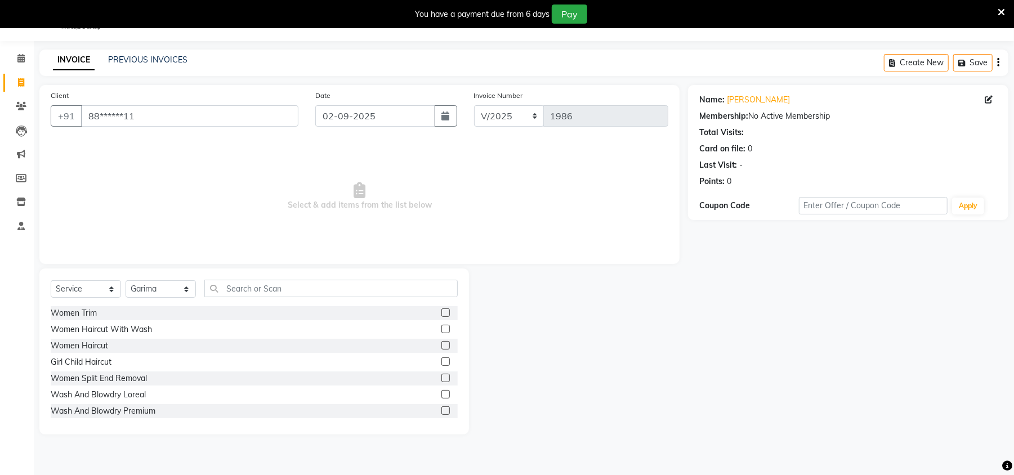
click at [229, 278] on div "Select Service Product Membership Package Voucher Prepaid Gift Card Select Styl…" at bounding box center [254, 352] width 430 height 166
click at [256, 289] on input "text" at bounding box center [330, 288] width 253 height 17
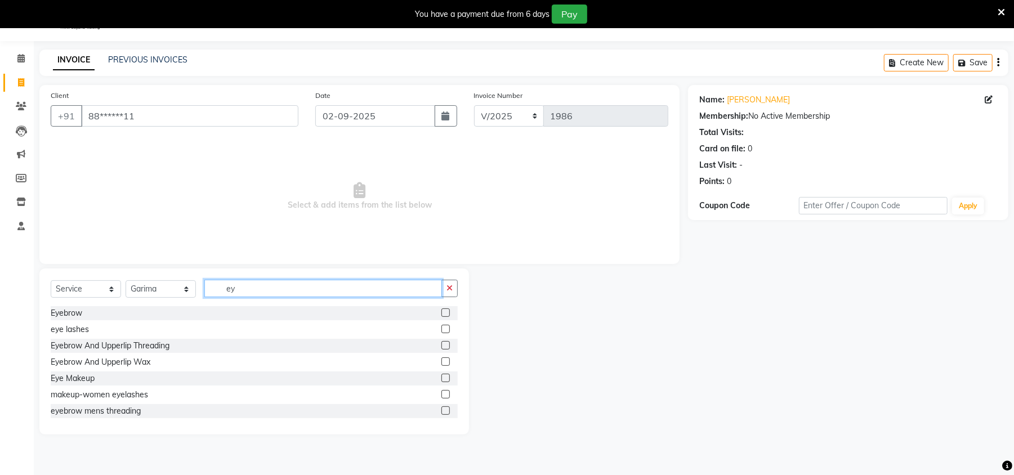
type input "ey"
click at [441, 343] on label at bounding box center [445, 345] width 8 height 8
click at [441, 343] on input "checkbox" at bounding box center [444, 345] width 7 height 7
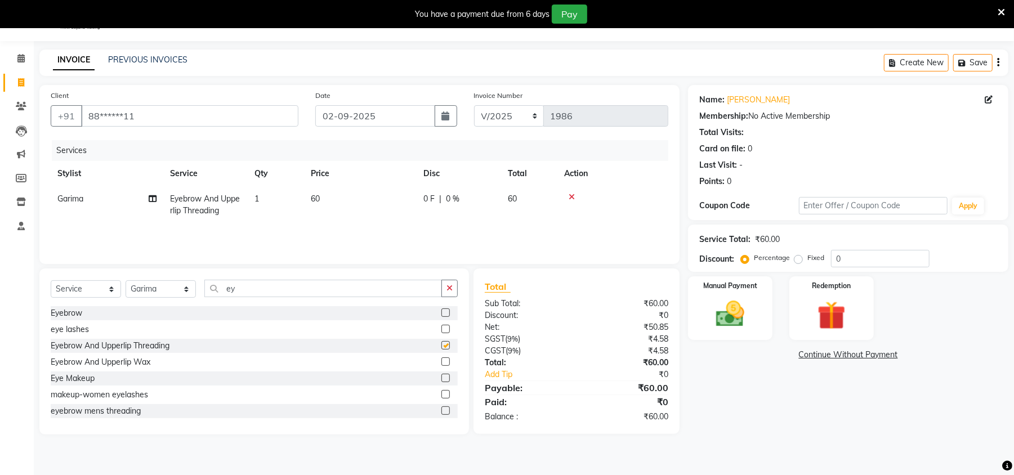
checkbox input "false"
click at [242, 285] on input "ey" at bounding box center [323, 288] width 238 height 17
type input "e"
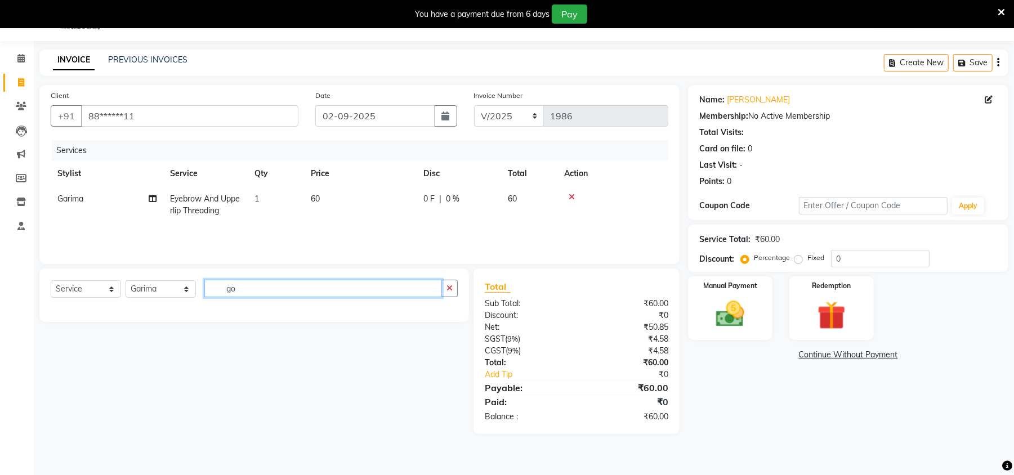
type input "g"
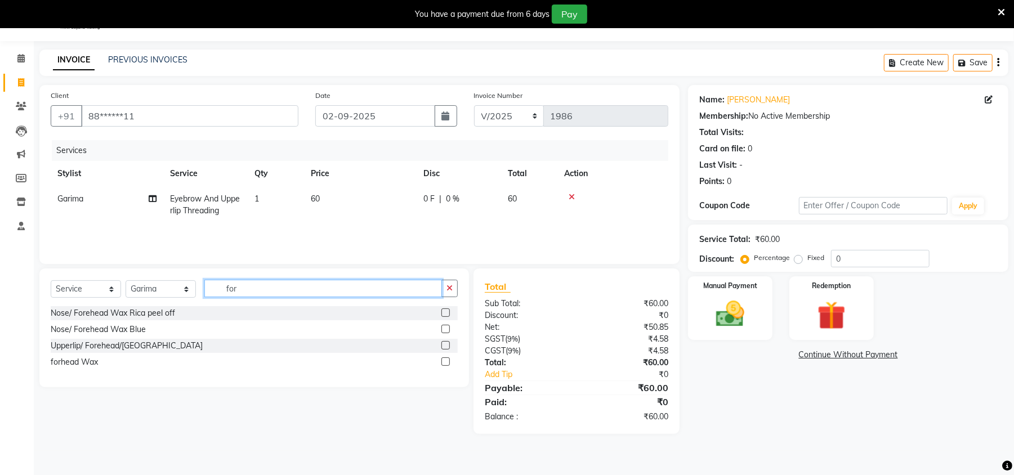
type input "for"
click at [444, 347] on label at bounding box center [445, 345] width 8 height 8
click at [444, 347] on input "checkbox" at bounding box center [444, 345] width 7 height 7
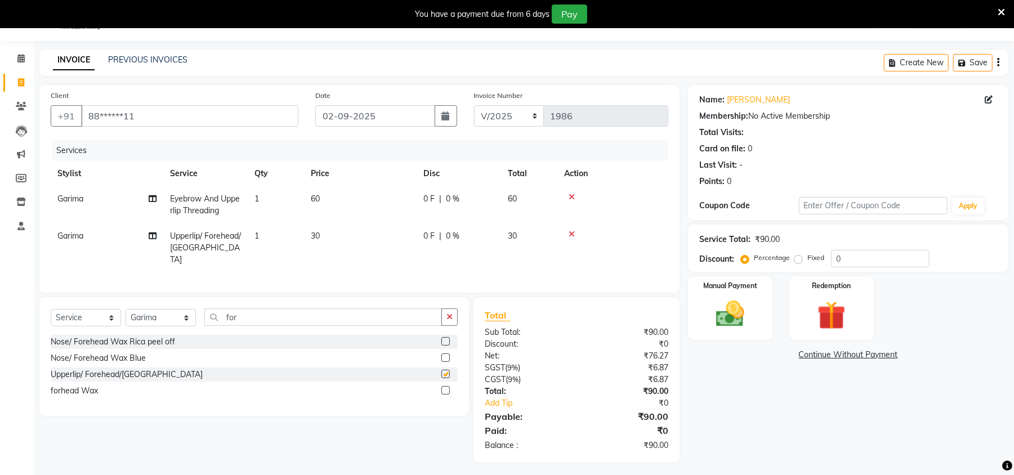
checkbox input "false"
click at [732, 301] on img at bounding box center [730, 314] width 48 height 34
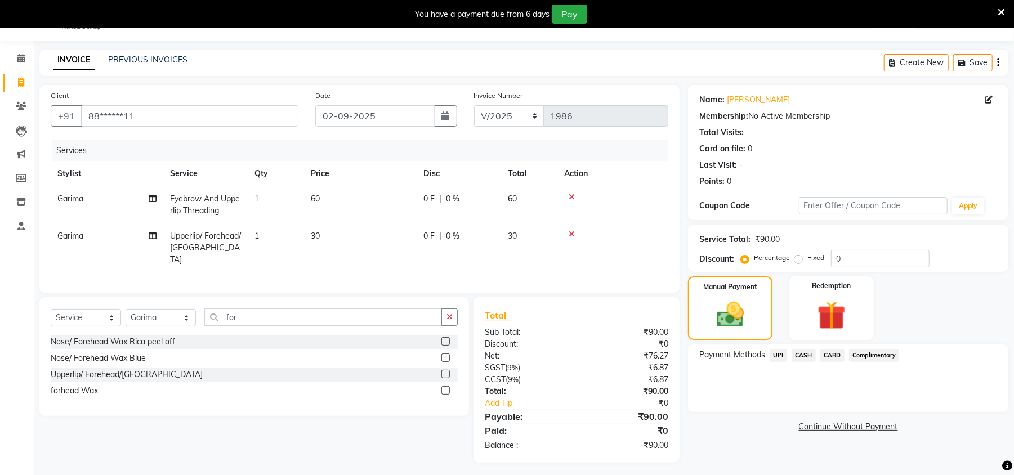
click at [779, 352] on span "UPI" at bounding box center [778, 355] width 17 height 13
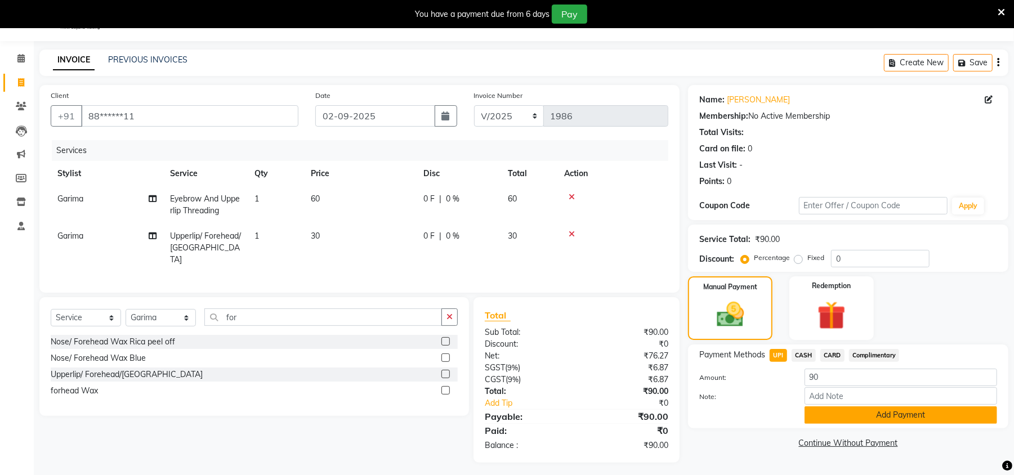
click at [905, 417] on button "Add Payment" at bounding box center [901, 415] width 193 height 17
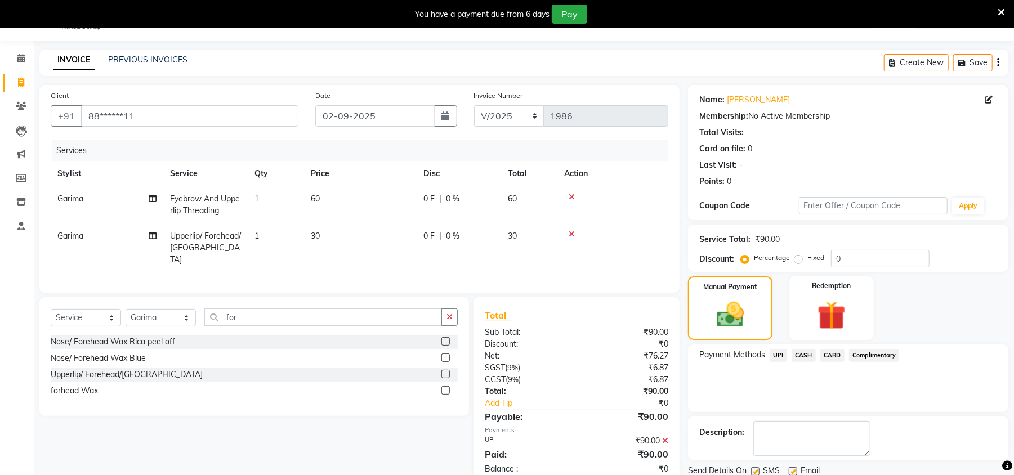
scroll to position [70, 0]
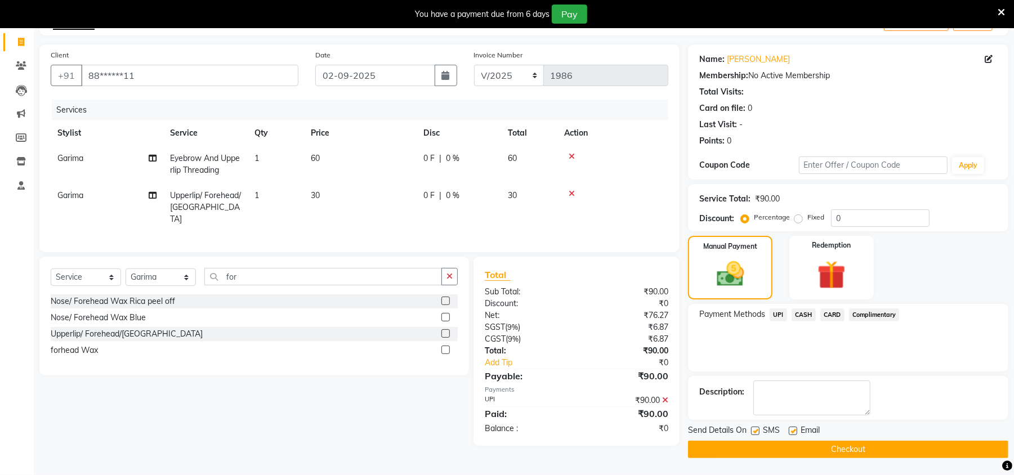
click at [802, 449] on button "Checkout" at bounding box center [848, 449] width 320 height 17
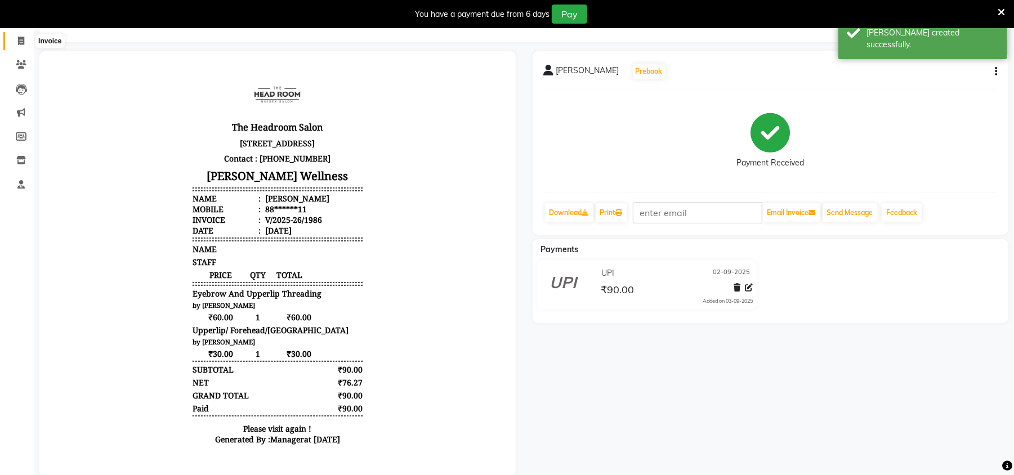
click at [23, 38] on icon at bounding box center [21, 41] width 6 height 8
select select "service"
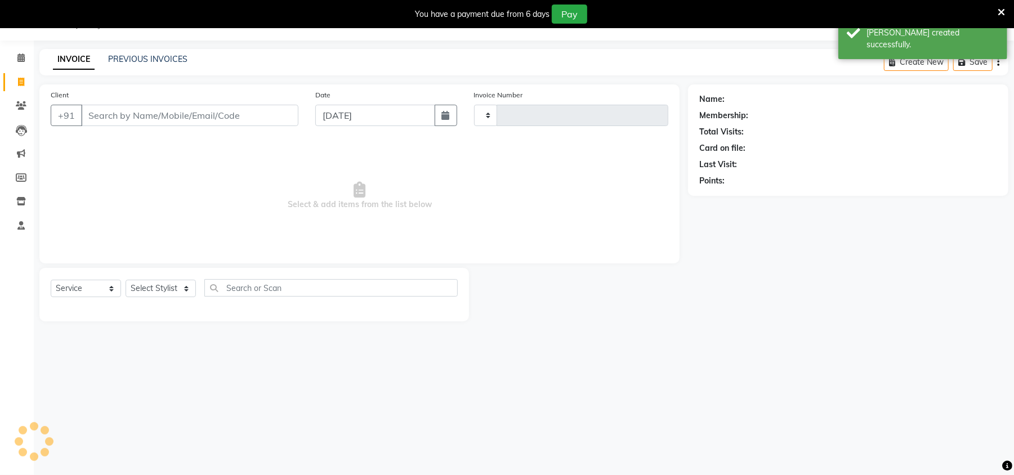
scroll to position [28, 0]
type input "1987"
select select "6796"
click at [438, 124] on button "button" at bounding box center [446, 115] width 23 height 21
select select "9"
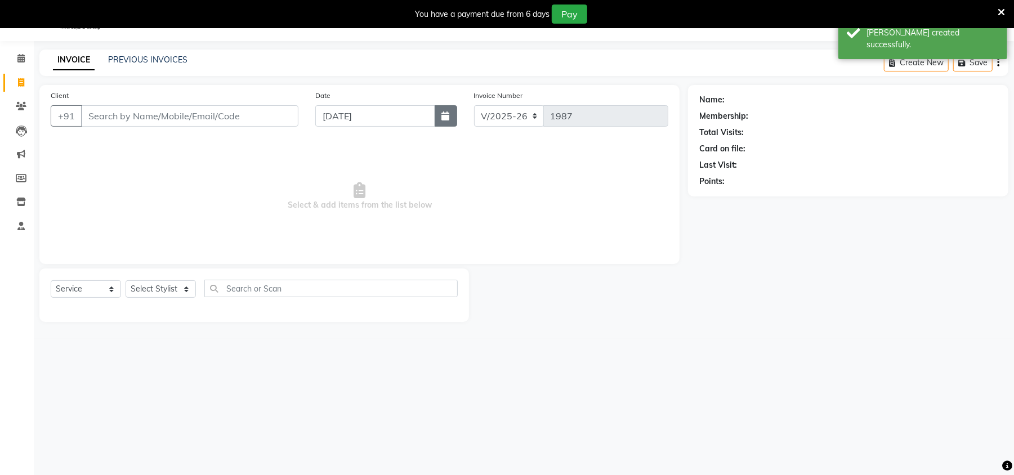
select select "2025"
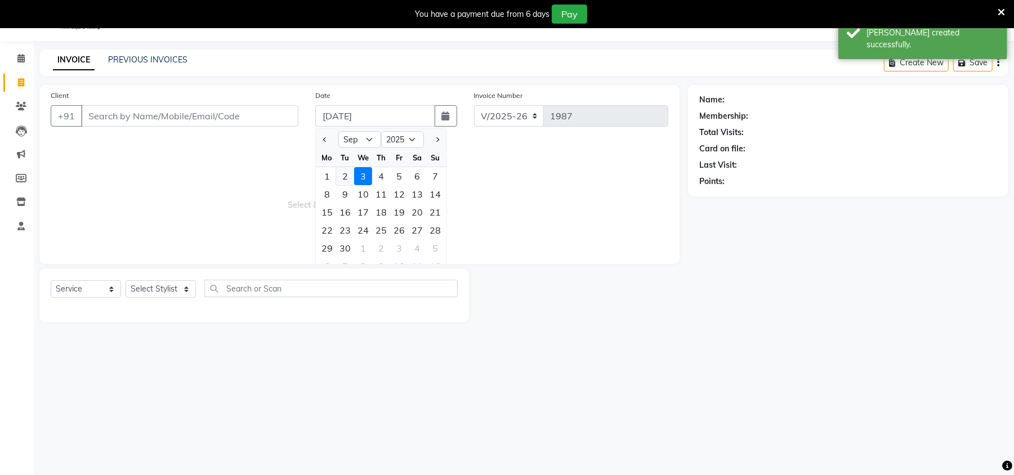
click at [347, 174] on div "2" at bounding box center [345, 176] width 18 height 18
type input "02-09-2025"
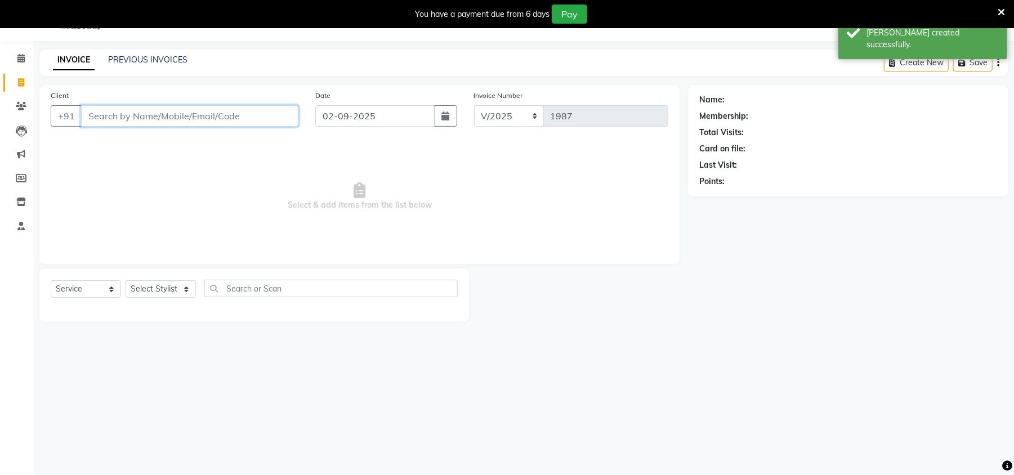
click at [118, 115] on input "Client" at bounding box center [189, 115] width 217 height 21
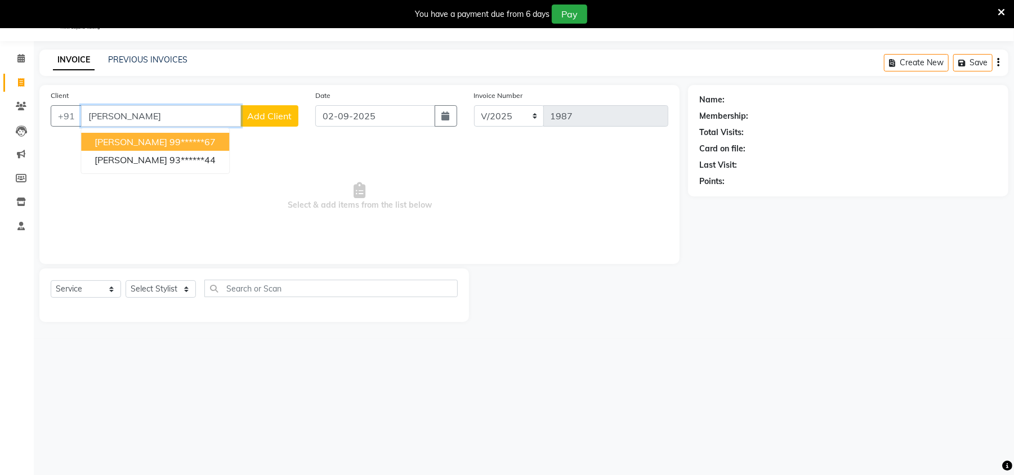
click at [169, 142] on ngb-highlight "99******67" at bounding box center [192, 141] width 46 height 11
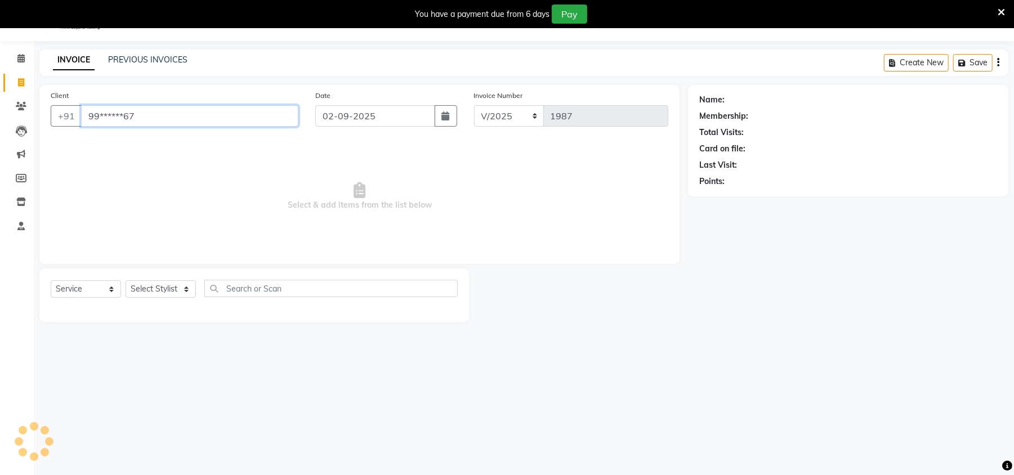
type input "99******67"
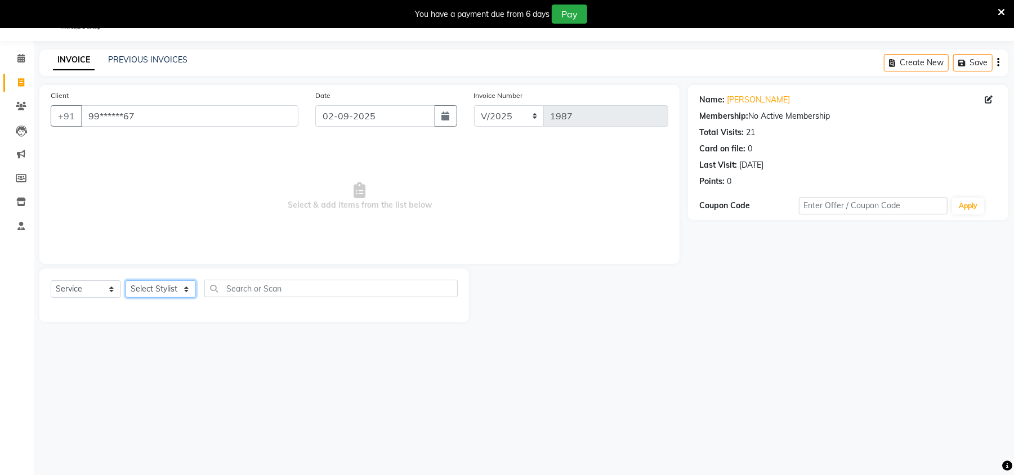
click at [169, 289] on select "Select Stylist [PERSON_NAME] [PERSON_NAME] [PERSON_NAME] Manager [PERSON_NAME] …" at bounding box center [161, 288] width 70 height 17
select select "53421"
click at [126, 280] on select "Select Stylist [PERSON_NAME] [PERSON_NAME] [PERSON_NAME] Manager [PERSON_NAME] …" at bounding box center [161, 288] width 70 height 17
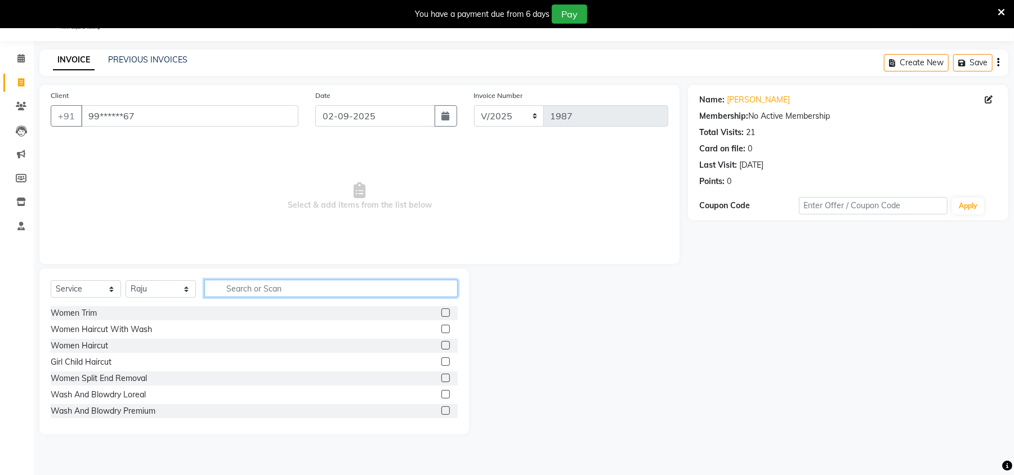
click at [273, 285] on input "text" at bounding box center [330, 288] width 253 height 17
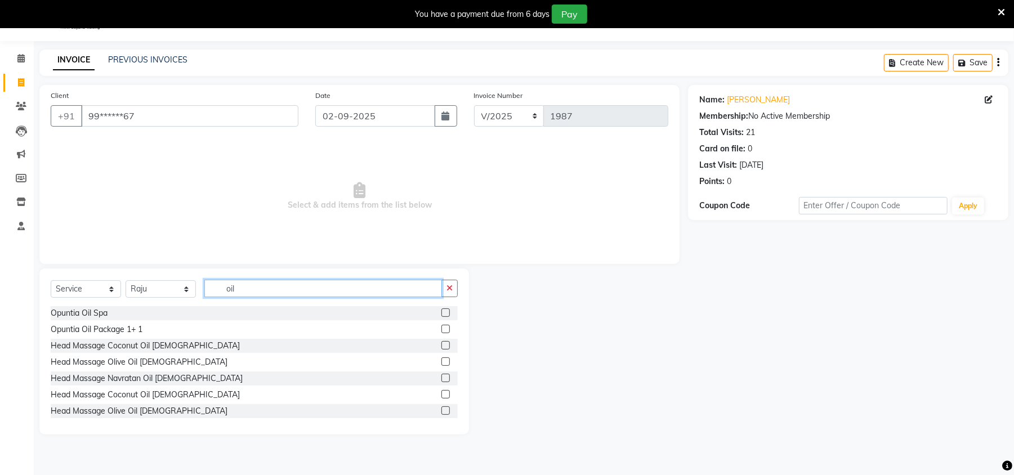
type input "oil"
click at [441, 395] on label at bounding box center [445, 394] width 8 height 8
click at [441, 395] on input "checkbox" at bounding box center [444, 394] width 7 height 7
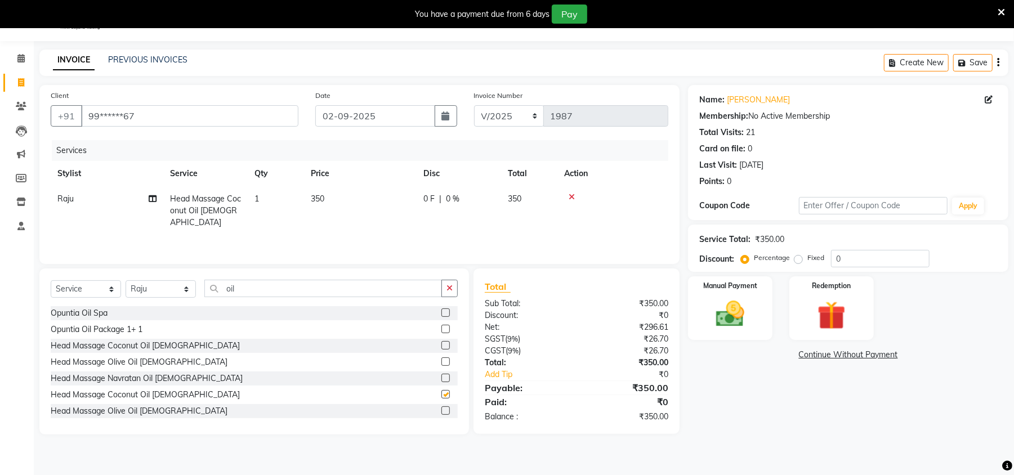
checkbox input "false"
click at [259, 282] on input "oil" at bounding box center [323, 288] width 238 height 17
type input "o"
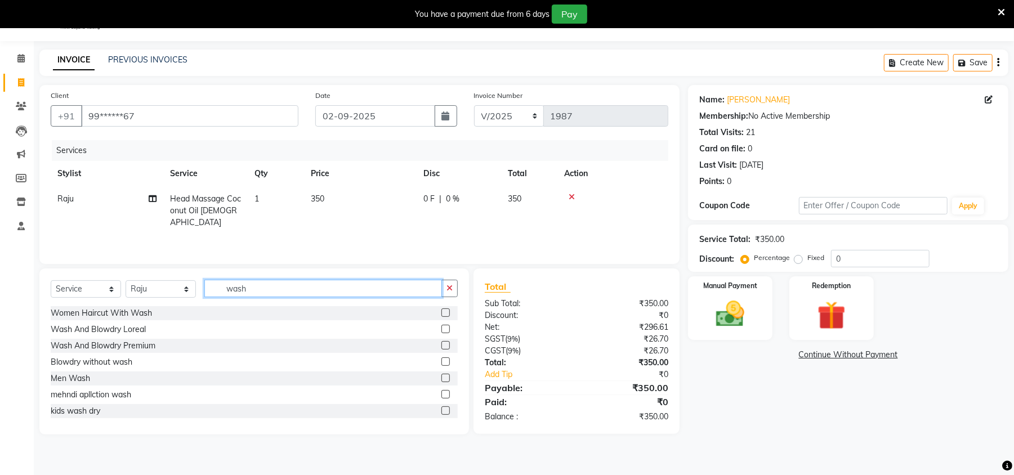
type input "wash"
click at [441, 342] on label at bounding box center [445, 345] width 8 height 8
click at [441, 342] on input "checkbox" at bounding box center [444, 345] width 7 height 7
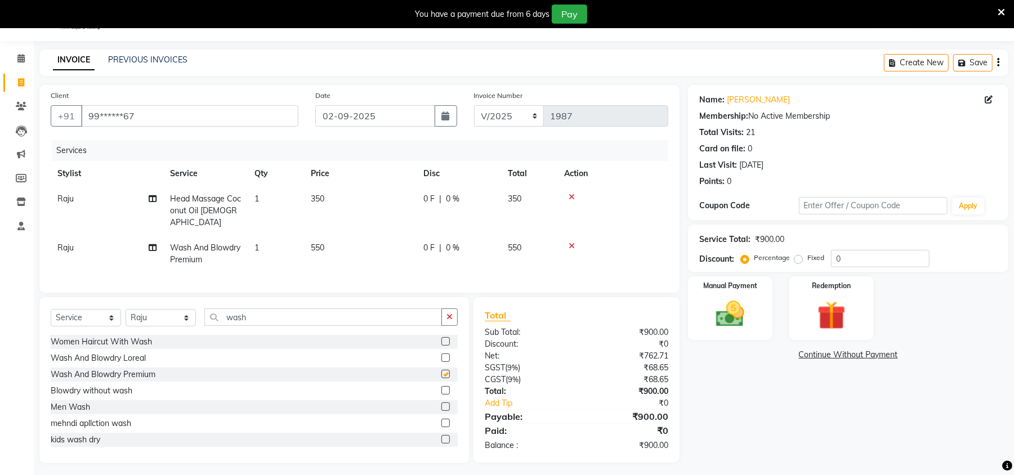
checkbox input "false"
click at [573, 242] on icon at bounding box center [572, 246] width 6 height 8
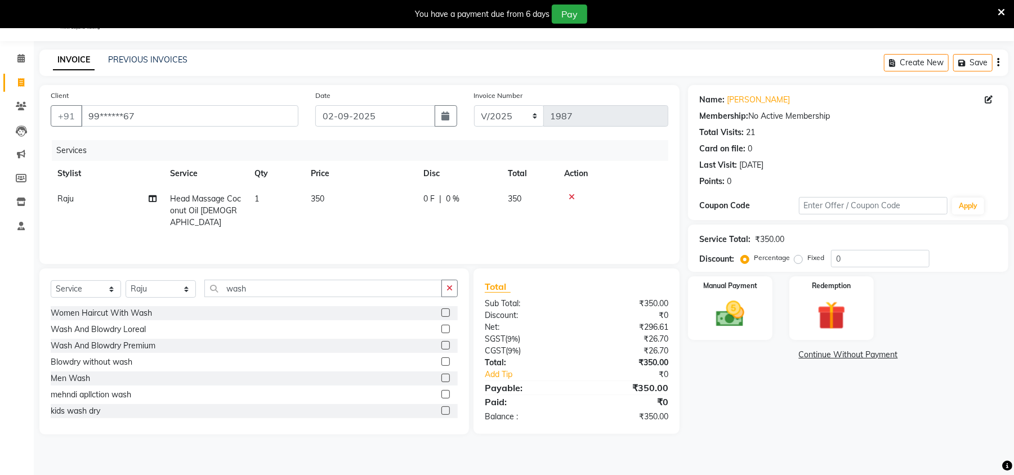
click at [441, 332] on label at bounding box center [445, 329] width 8 height 8
click at [441, 332] on input "checkbox" at bounding box center [444, 329] width 7 height 7
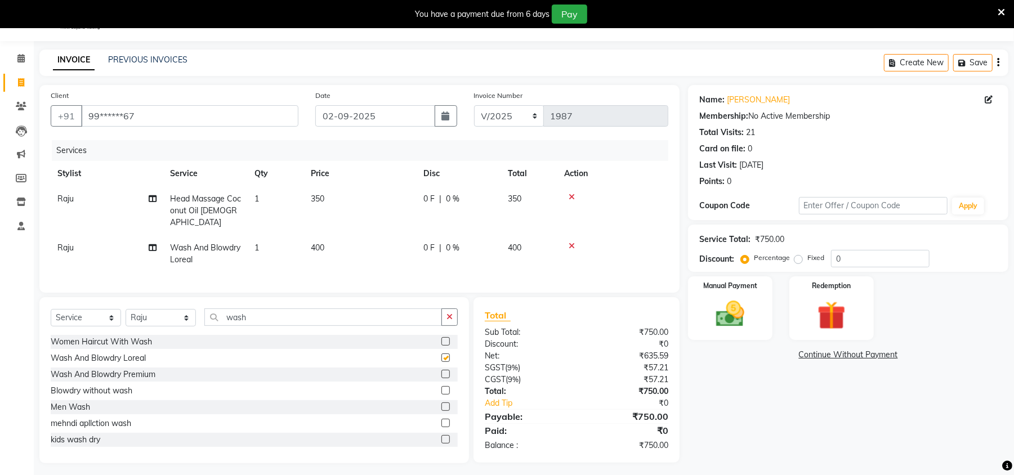
checkbox input "false"
click at [736, 333] on div "Manual Payment" at bounding box center [730, 308] width 88 height 66
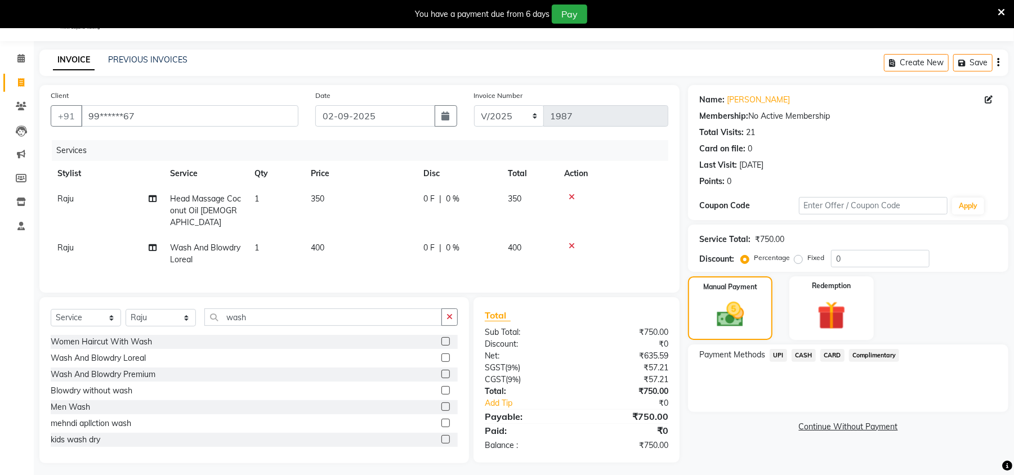
click at [776, 361] on span "UPI" at bounding box center [778, 355] width 17 height 13
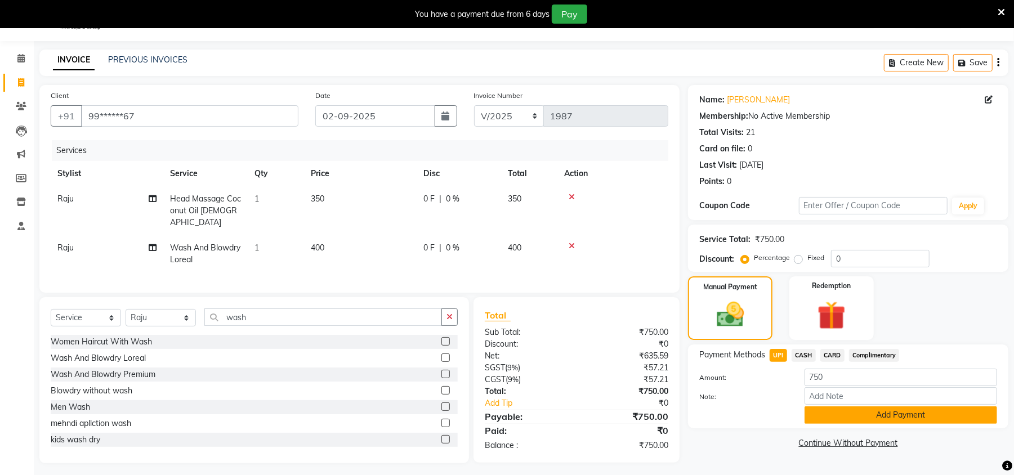
click at [850, 412] on button "Add Payment" at bounding box center [901, 415] width 193 height 17
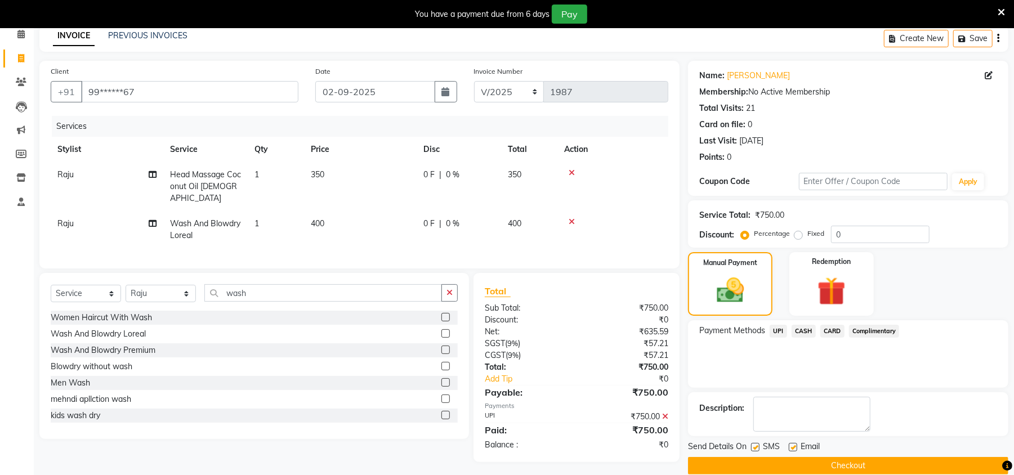
scroll to position [70, 0]
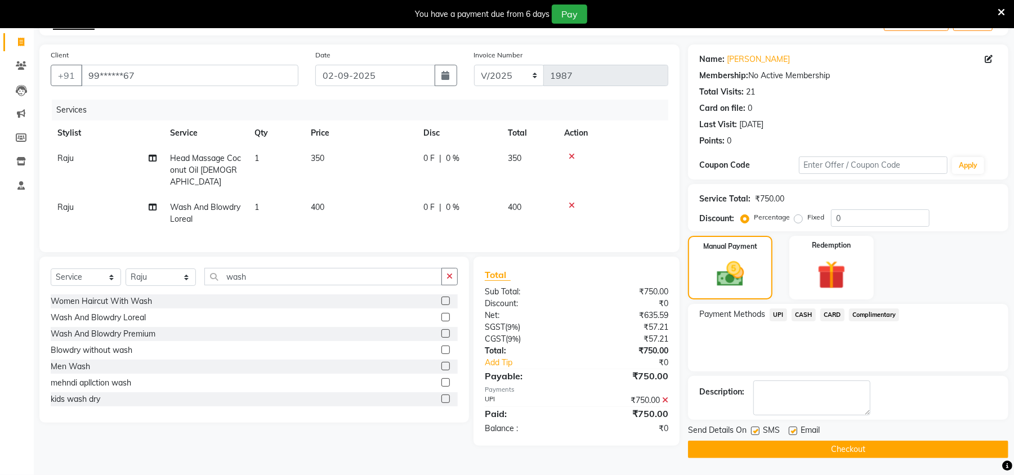
click at [791, 451] on button "Checkout" at bounding box center [848, 449] width 320 height 17
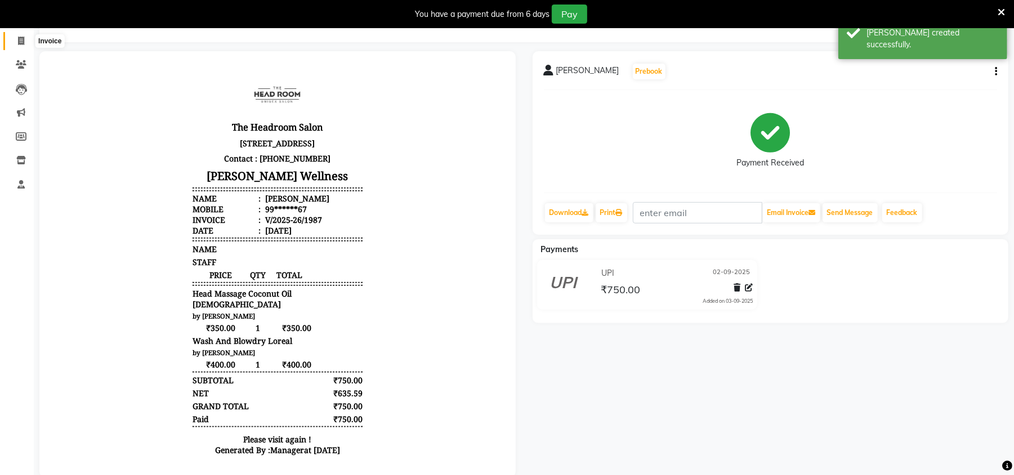
click at [21, 39] on icon at bounding box center [21, 41] width 6 height 8
select select "service"
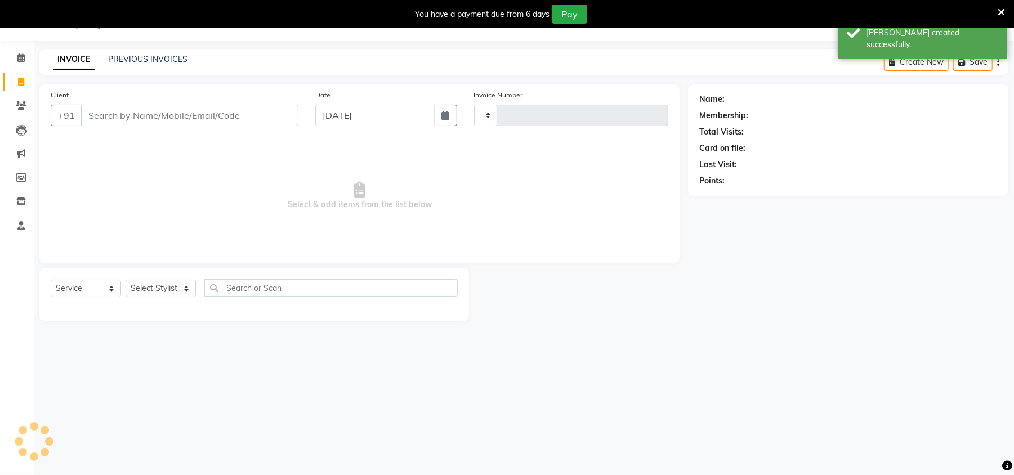
scroll to position [28, 0]
type input "1988"
select select "6796"
click at [447, 116] on icon "button" at bounding box center [446, 115] width 8 height 9
select select "9"
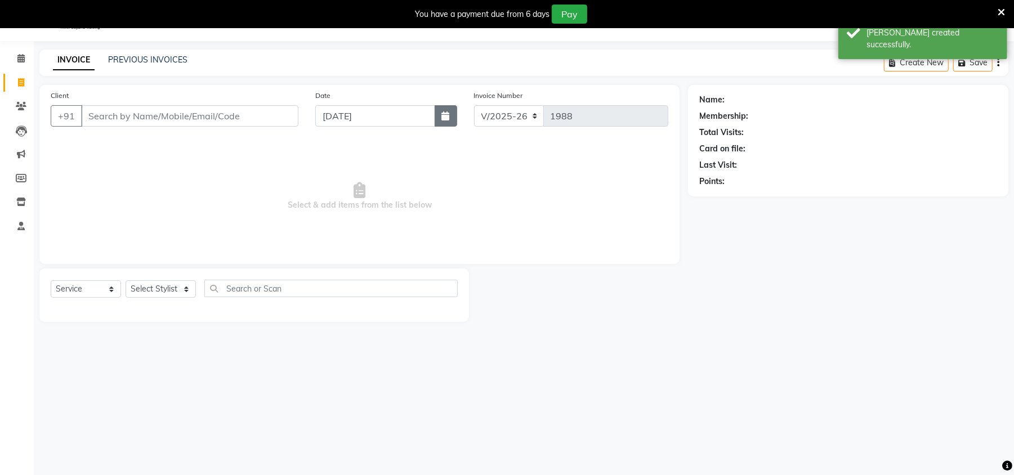
select select "2025"
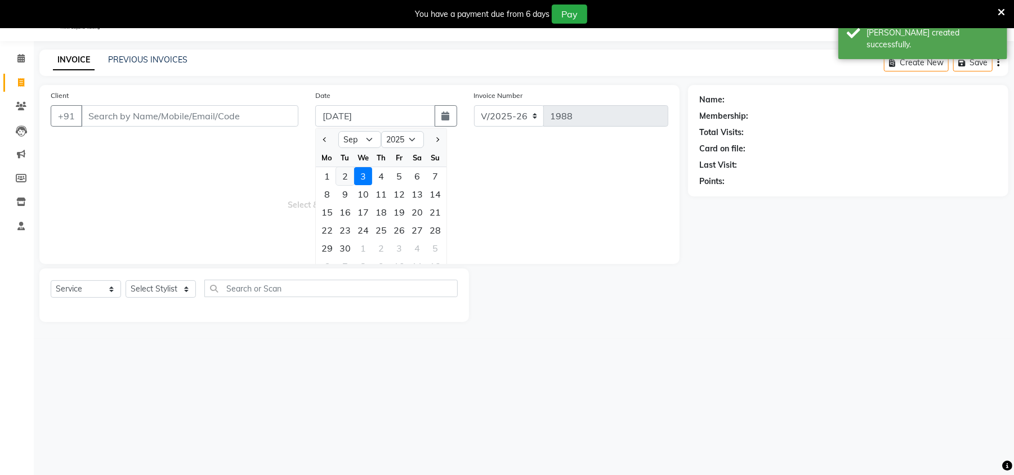
click at [343, 176] on div "2" at bounding box center [345, 176] width 18 height 18
type input "02-09-2025"
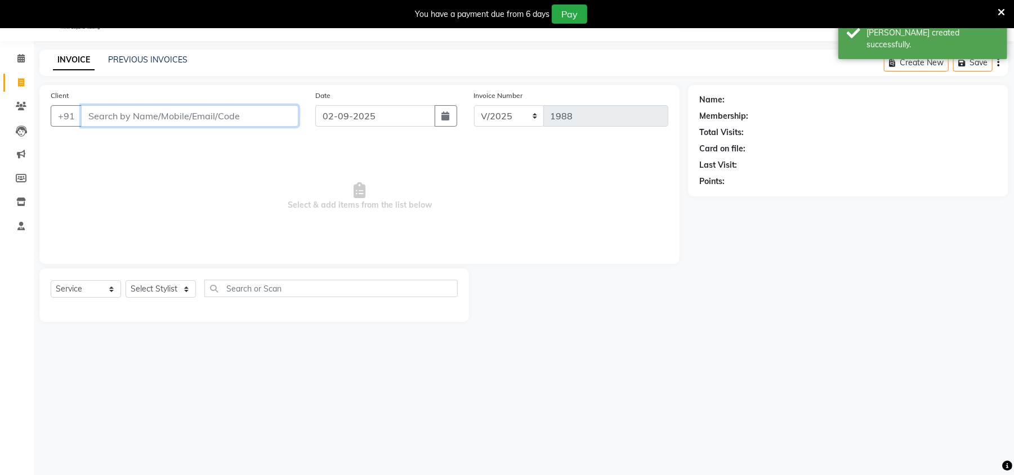
click at [104, 118] on input "Client" at bounding box center [189, 115] width 217 height 21
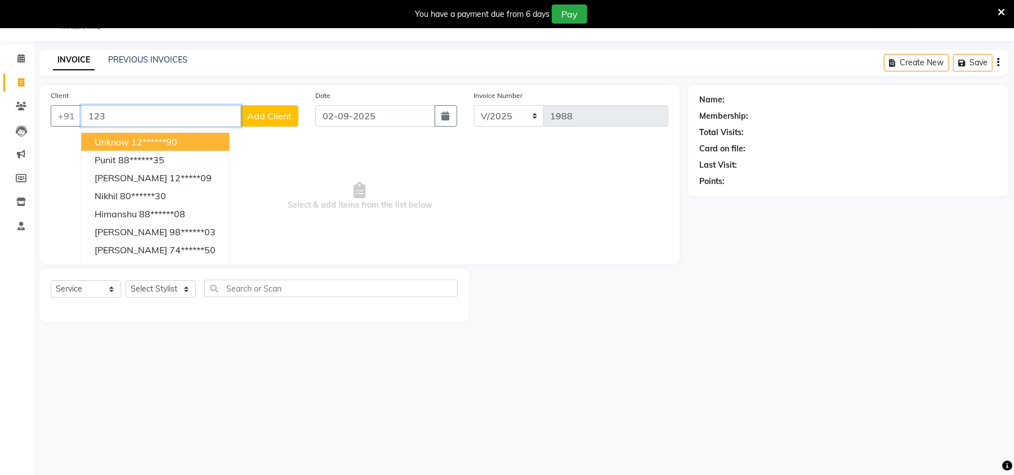
click at [135, 145] on ngb-highlight "12******90" at bounding box center [154, 141] width 46 height 11
type input "12******90"
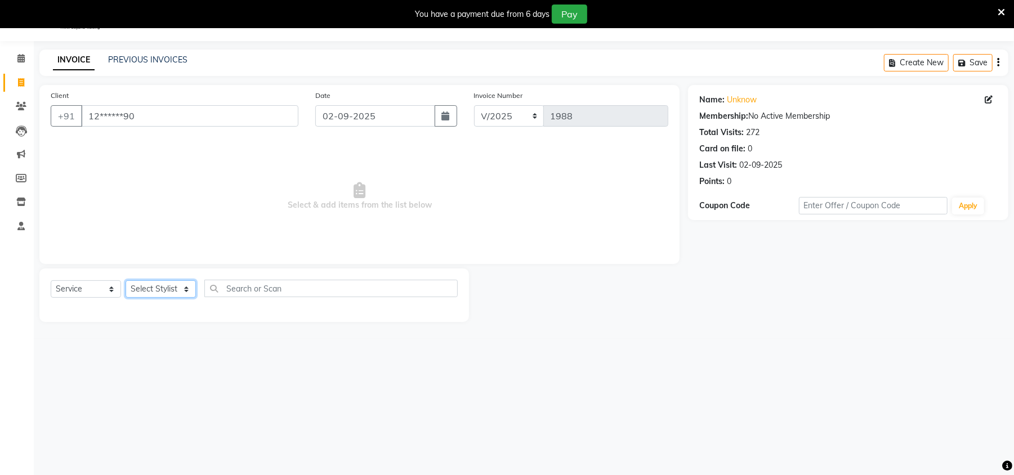
click at [152, 289] on select "Select Stylist [PERSON_NAME] [PERSON_NAME] [PERSON_NAME] Manager [PERSON_NAME] …" at bounding box center [161, 288] width 70 height 17
select select "53424"
click at [126, 280] on select "Select Stylist [PERSON_NAME] [PERSON_NAME] [PERSON_NAME] Manager [PERSON_NAME] …" at bounding box center [161, 288] width 70 height 17
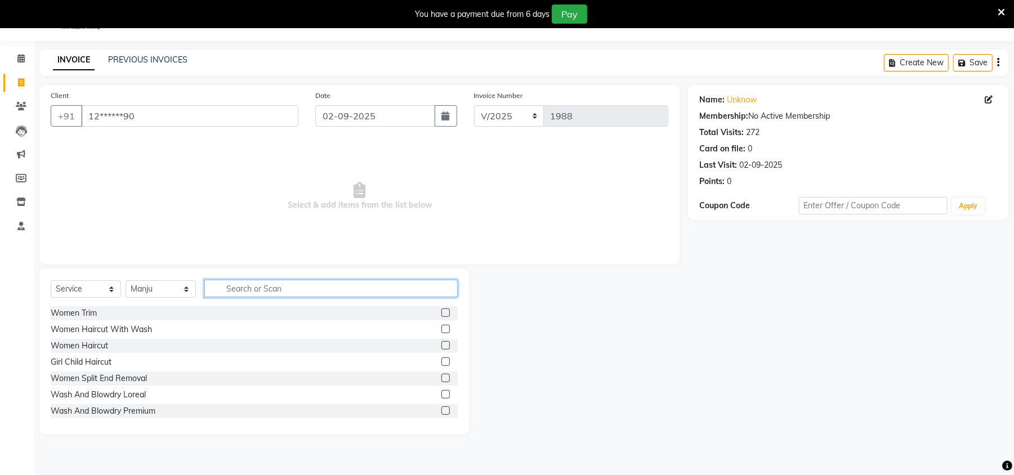
click at [262, 287] on input "text" at bounding box center [330, 288] width 253 height 17
type input "ey"
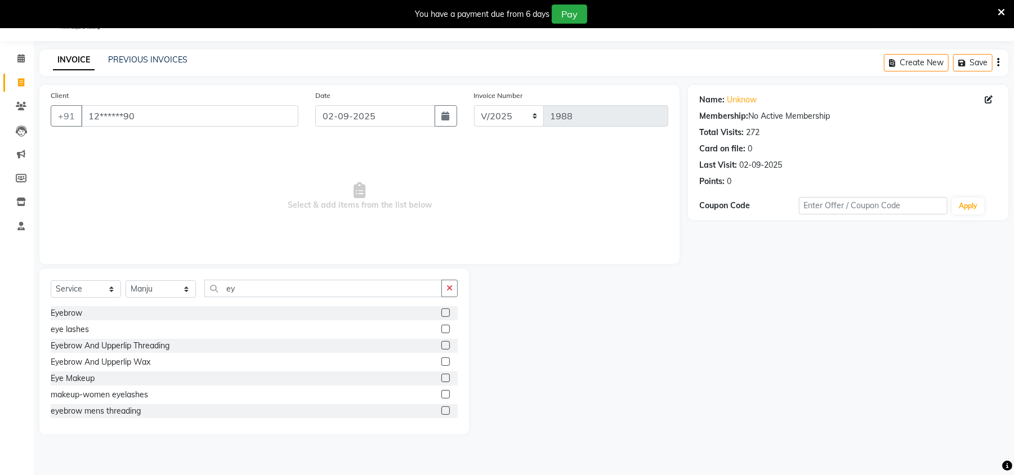
click at [441, 313] on label at bounding box center [445, 313] width 8 height 8
click at [441, 313] on input "checkbox" at bounding box center [444, 313] width 7 height 7
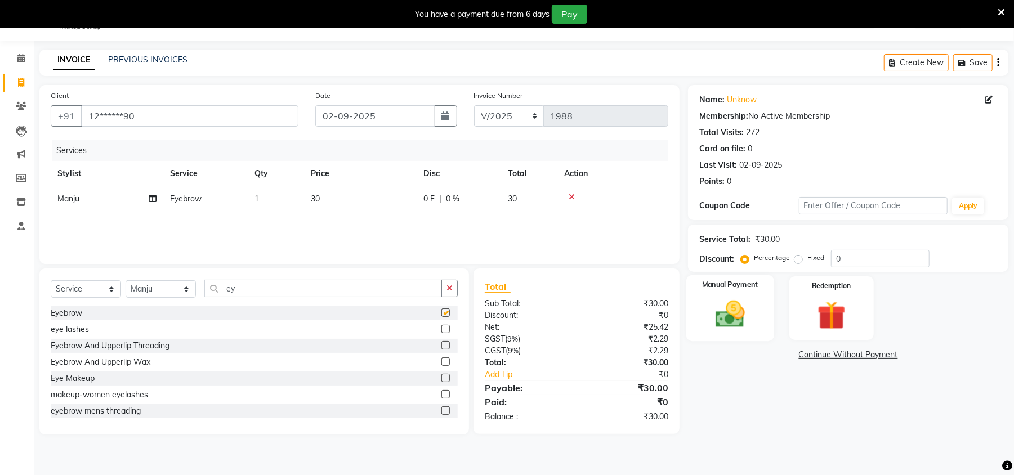
checkbox input "false"
click at [760, 307] on div "Manual Payment" at bounding box center [730, 308] width 88 height 66
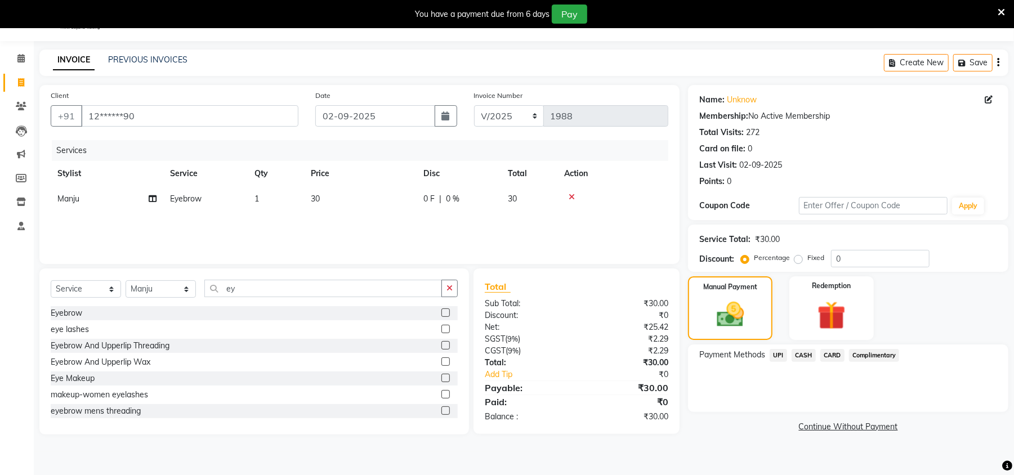
click at [782, 358] on span "UPI" at bounding box center [778, 355] width 17 height 13
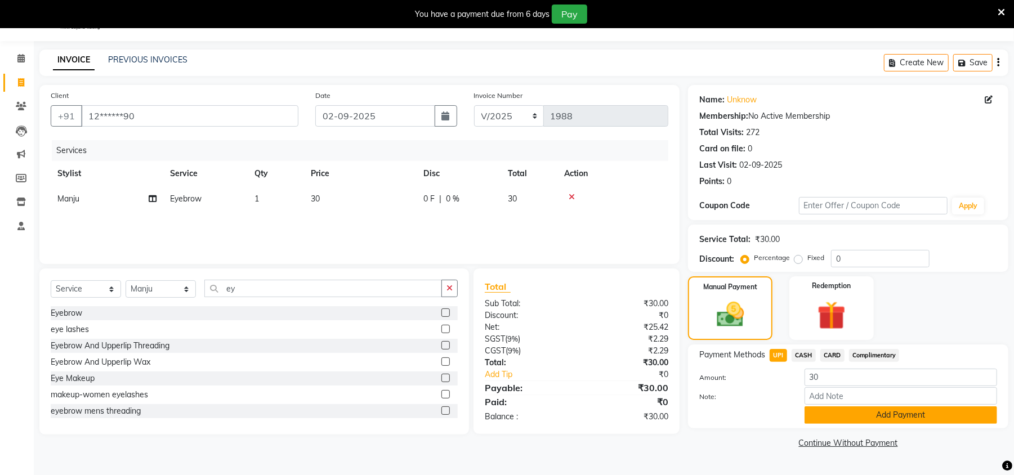
click at [892, 410] on button "Add Payment" at bounding box center [901, 415] width 193 height 17
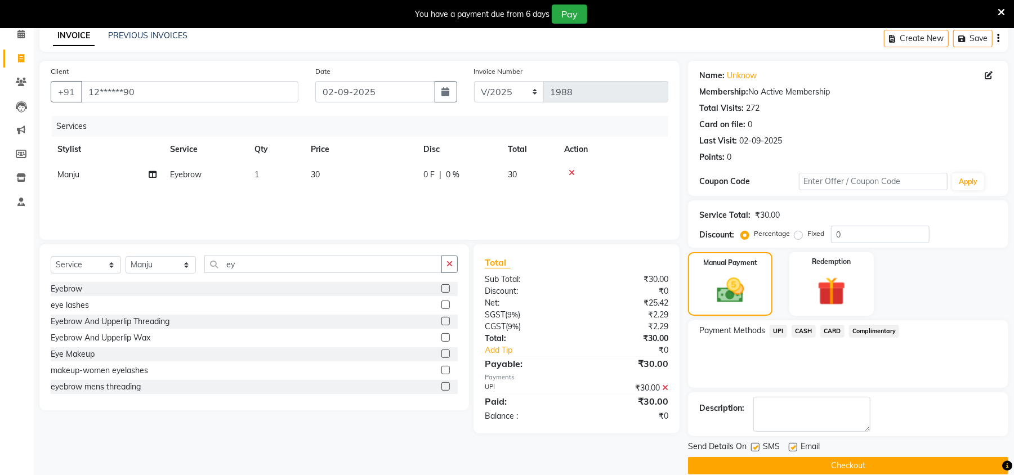
scroll to position [70, 0]
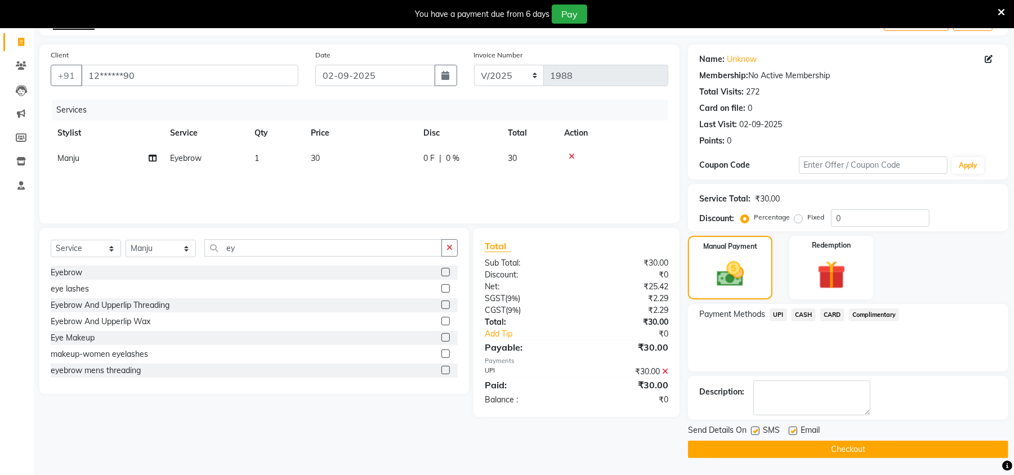
click at [898, 443] on button "Checkout" at bounding box center [848, 449] width 320 height 17
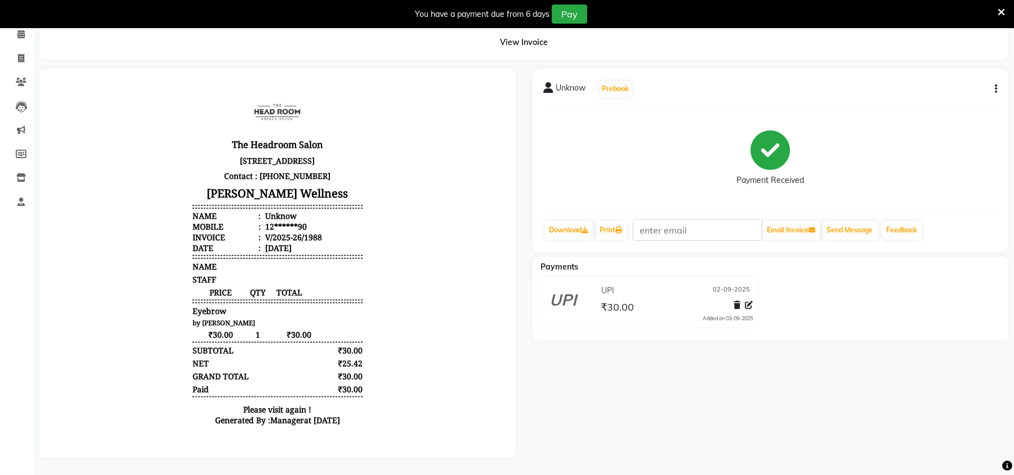
click at [1001, 16] on icon at bounding box center [1001, 12] width 7 height 10
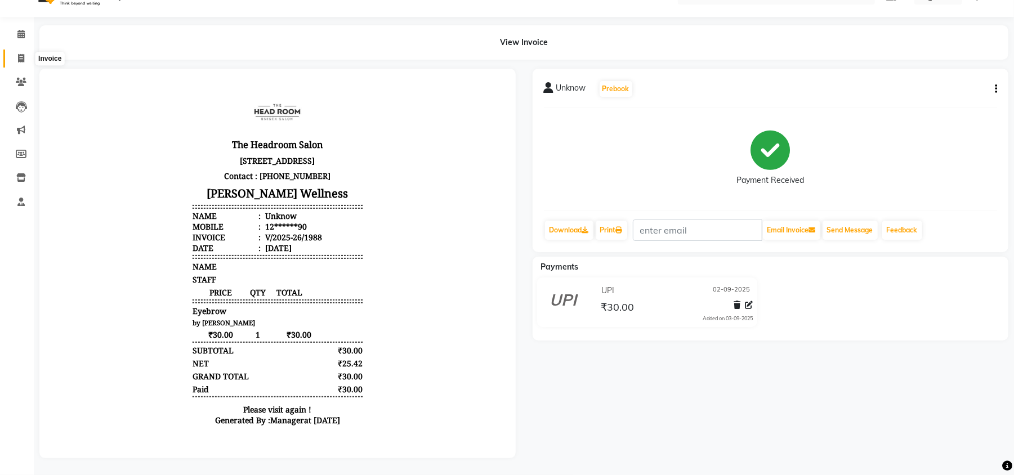
click at [15, 52] on span at bounding box center [21, 58] width 20 height 13
select select "service"
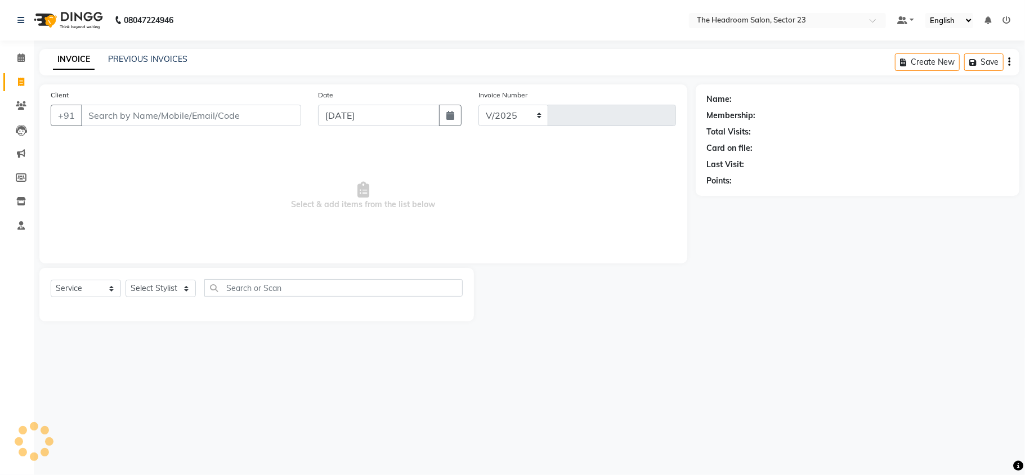
select select "6796"
type input "1989"
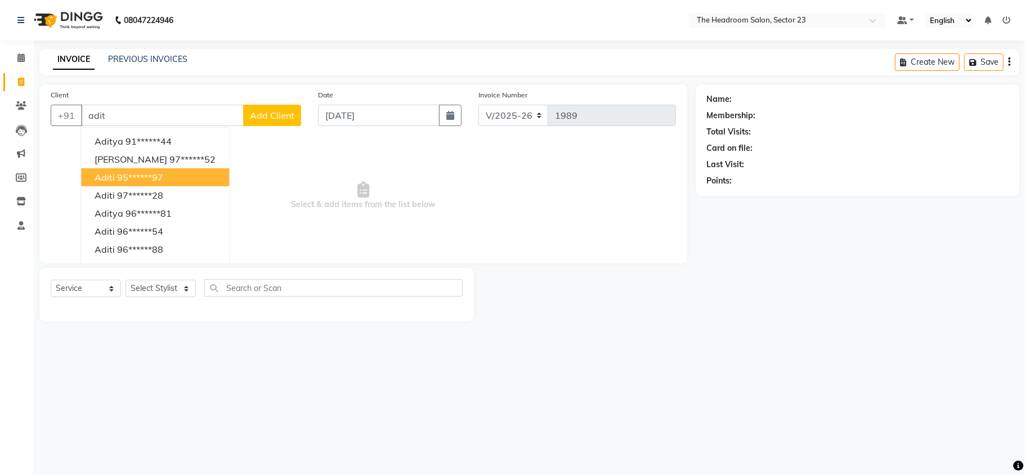
click at [136, 181] on ngb-highlight "95******97" at bounding box center [140, 177] width 46 height 11
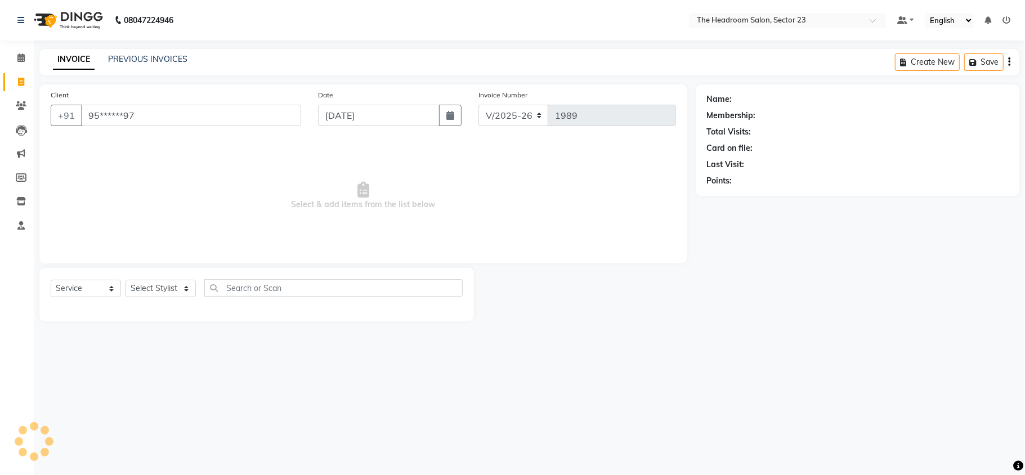
type input "95******97"
click at [741, 195] on icon "button" at bounding box center [739, 197] width 8 height 8
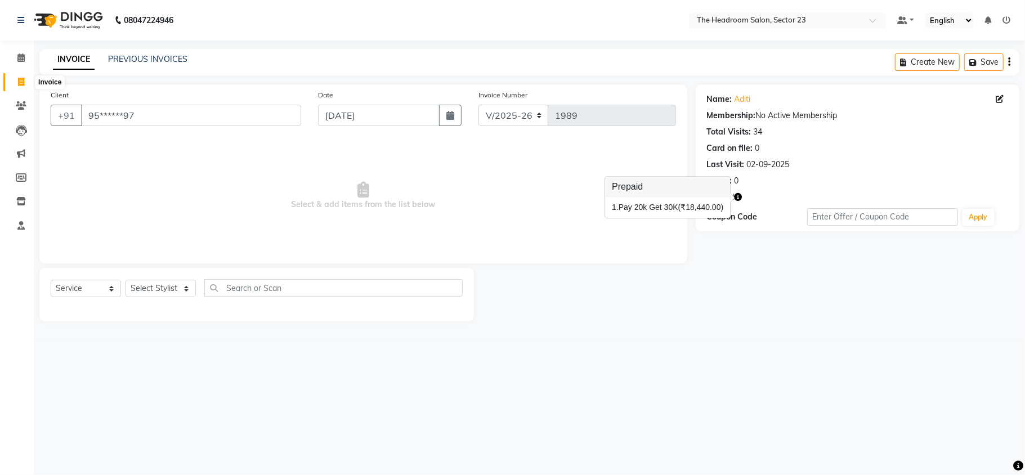
click at [25, 87] on span at bounding box center [21, 82] width 20 height 13
select select "service"
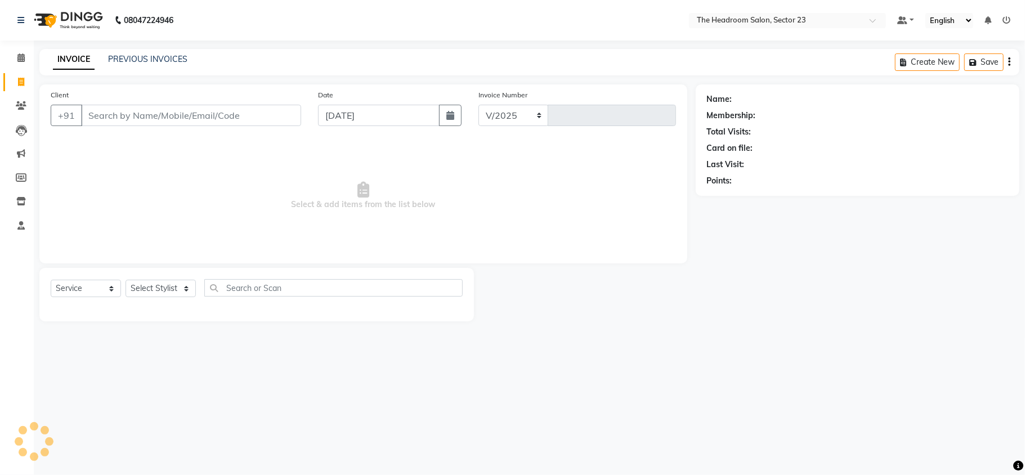
select select "6796"
type input "1989"
click at [144, 59] on link "PREVIOUS INVOICES" at bounding box center [147, 59] width 79 height 10
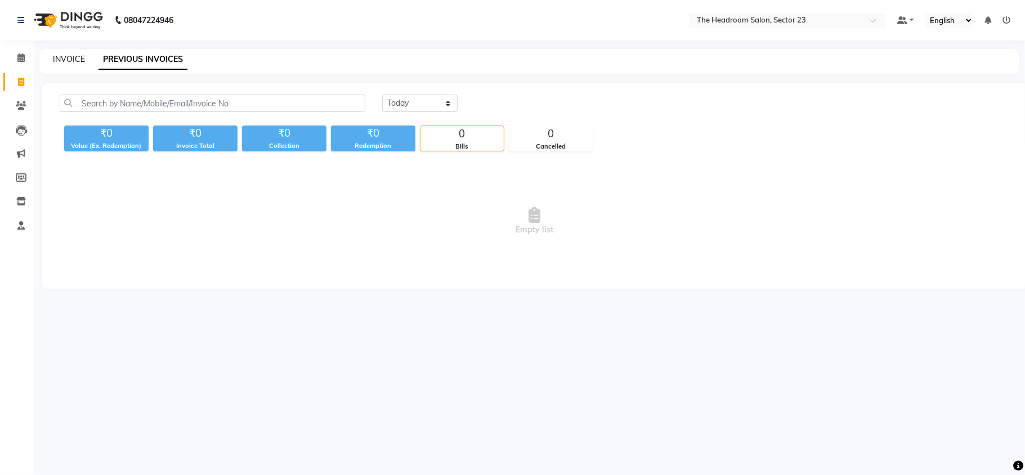
click at [69, 59] on link "INVOICE" at bounding box center [69, 59] width 32 height 10
select select "service"
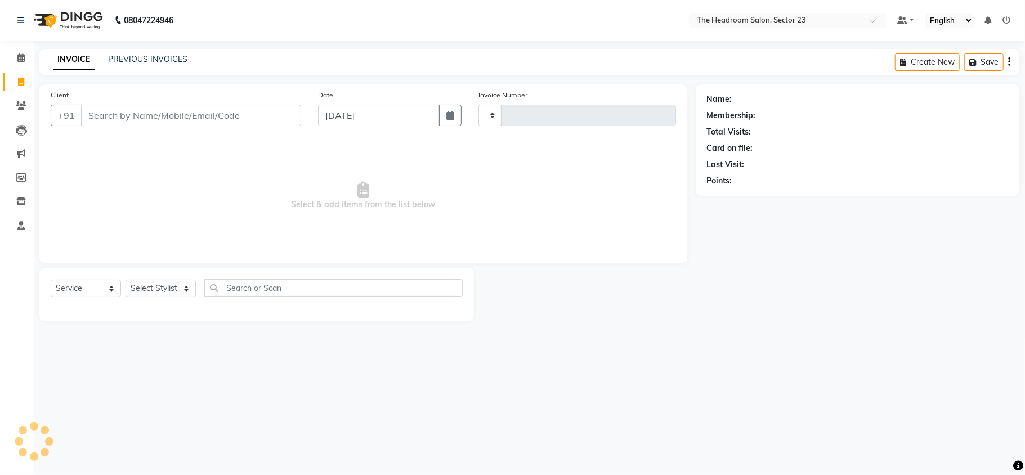
type input "1989"
select select "6796"
click at [153, 57] on link "PREVIOUS INVOICES" at bounding box center [147, 59] width 79 height 10
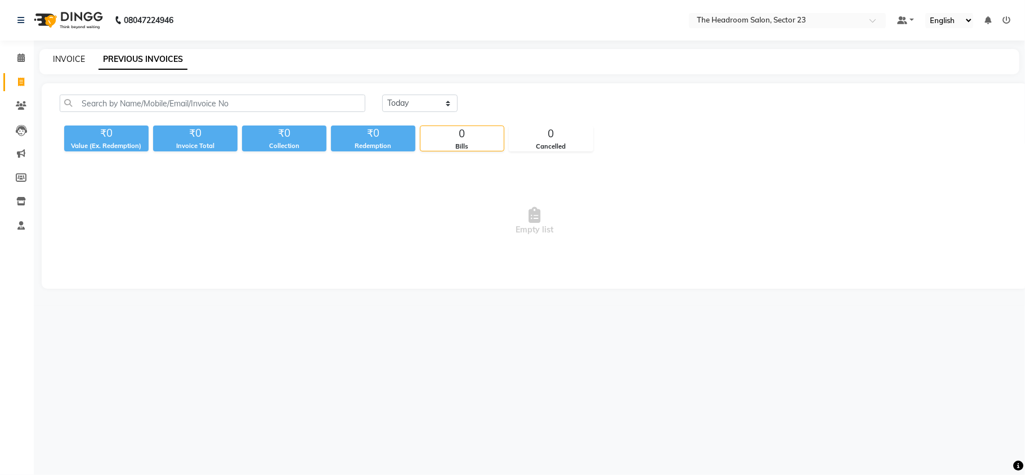
click at [65, 61] on link "INVOICE" at bounding box center [69, 59] width 32 height 10
select select "service"
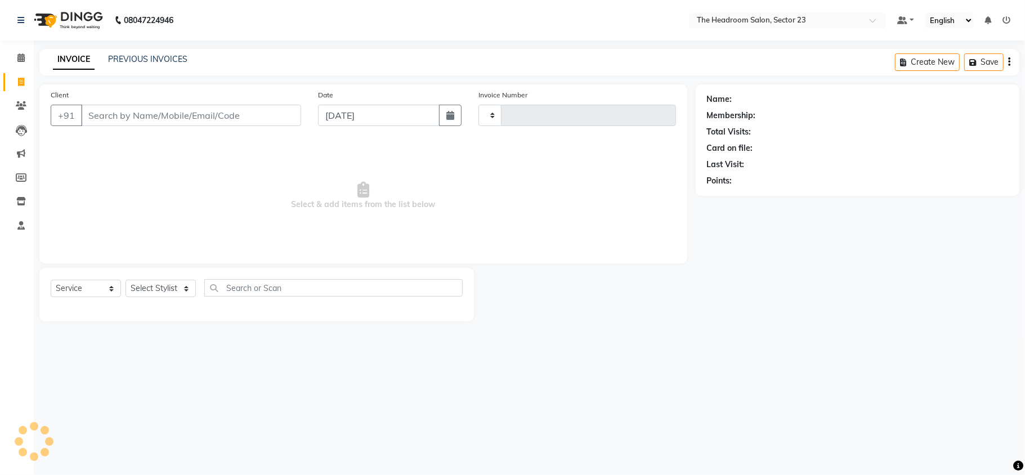
type input "1989"
select select "6796"
click at [133, 61] on link "PREVIOUS INVOICES" at bounding box center [147, 59] width 79 height 10
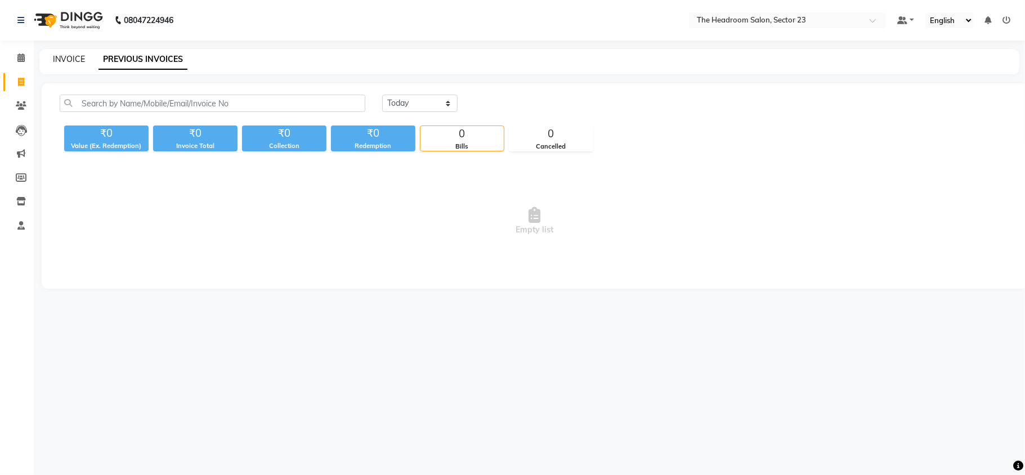
click at [75, 62] on link "INVOICE" at bounding box center [69, 59] width 32 height 10
select select "6796"
select select "service"
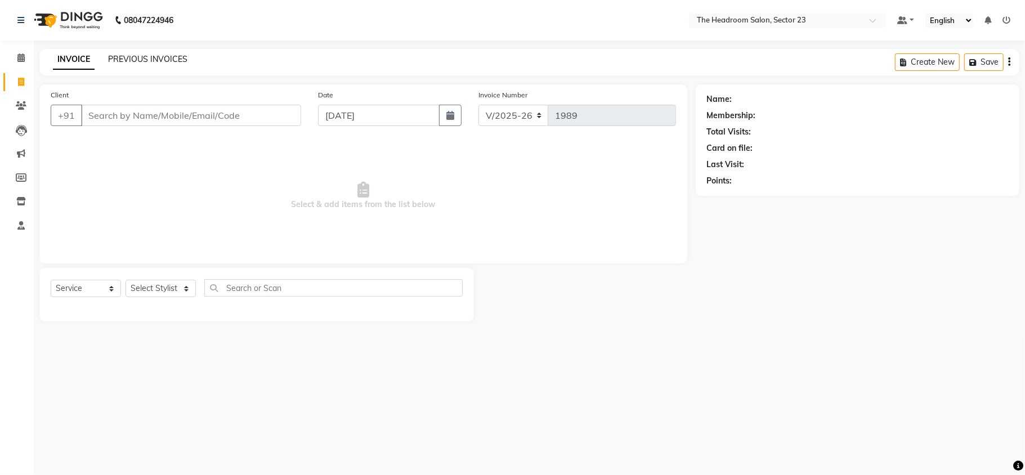
click at [139, 54] on link "PREVIOUS INVOICES" at bounding box center [147, 59] width 79 height 10
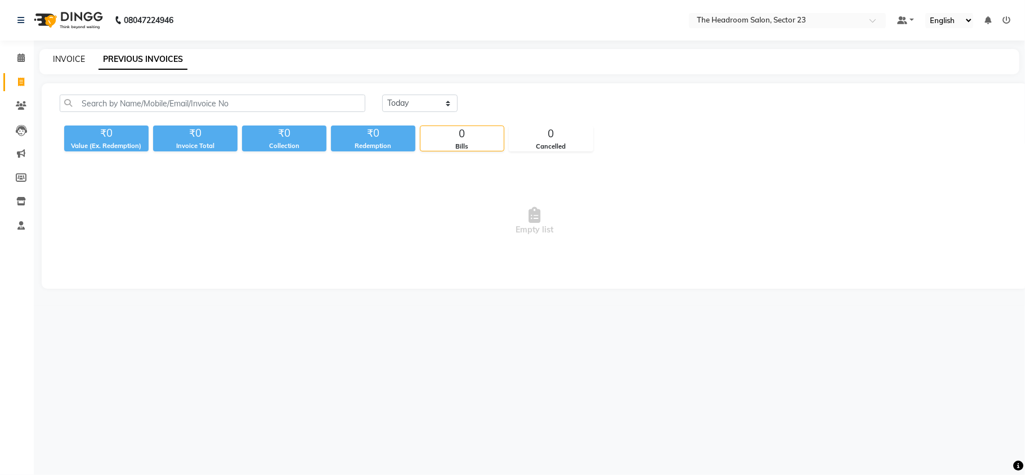
click at [73, 63] on link "INVOICE" at bounding box center [69, 59] width 32 height 10
select select "service"
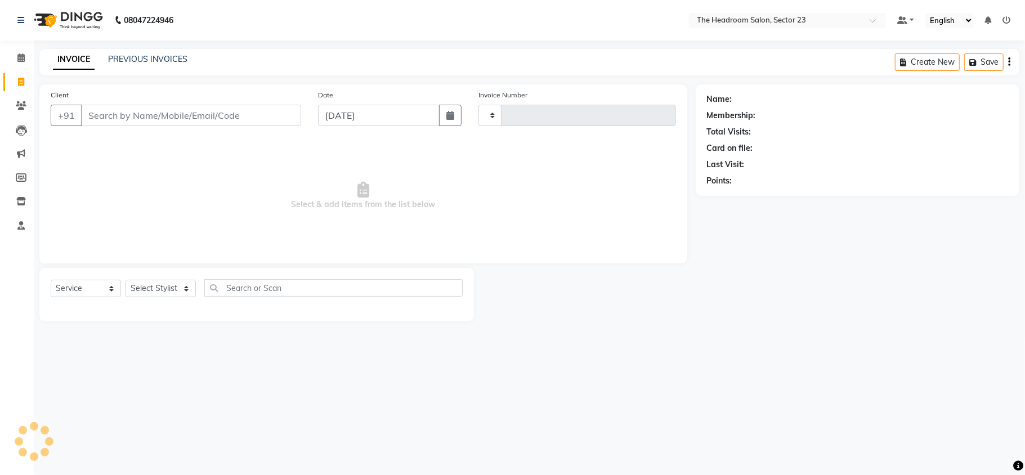
type input "1989"
select select "6796"
click at [130, 61] on link "PREVIOUS INVOICES" at bounding box center [147, 59] width 79 height 10
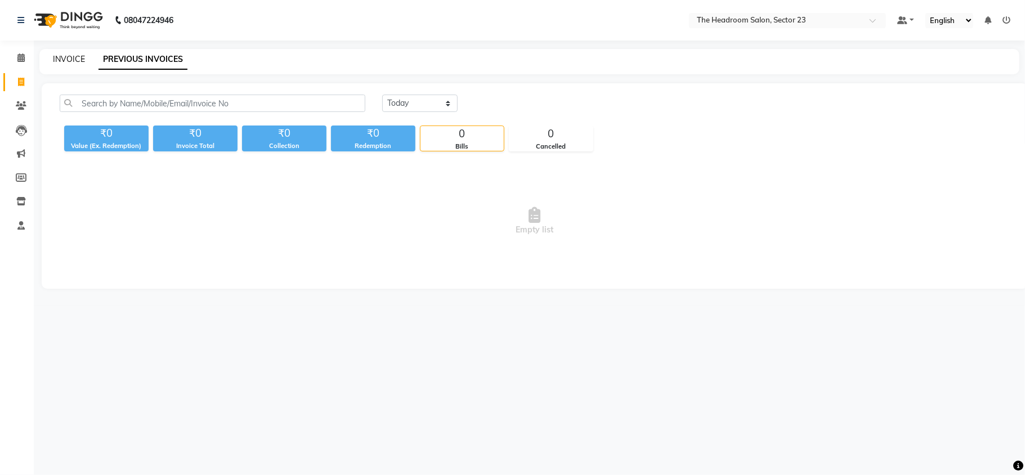
click at [70, 55] on link "INVOICE" at bounding box center [69, 59] width 32 height 10
select select "service"
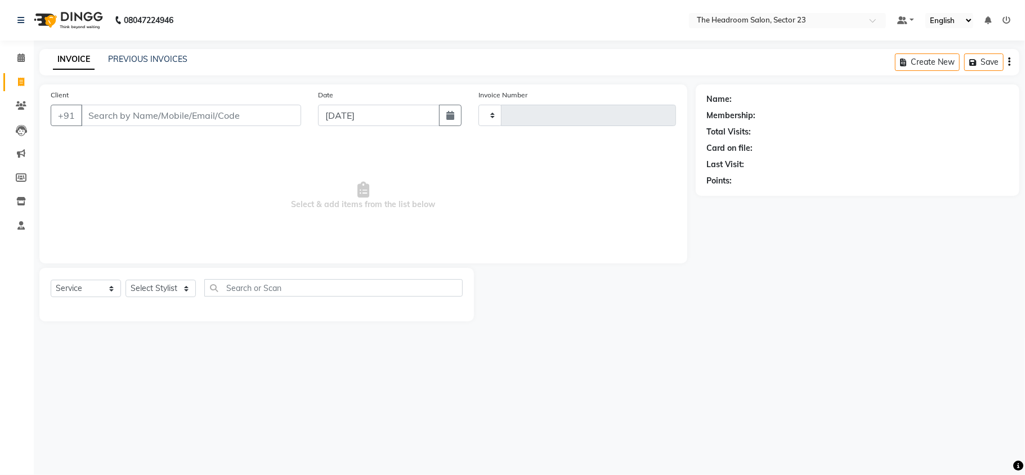
type input "1989"
select select "6796"
click at [124, 57] on link "PREVIOUS INVOICES" at bounding box center [147, 59] width 79 height 10
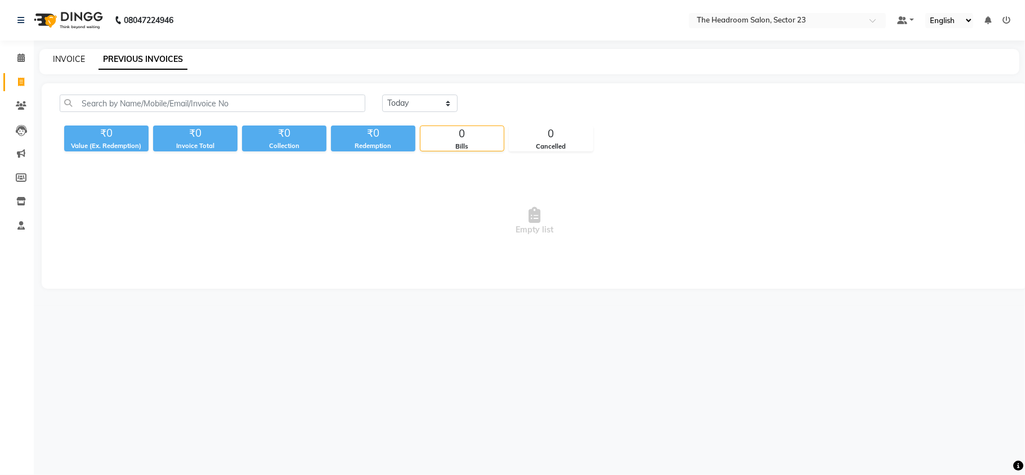
click at [73, 56] on link "INVOICE" at bounding box center [69, 59] width 32 height 10
select select "service"
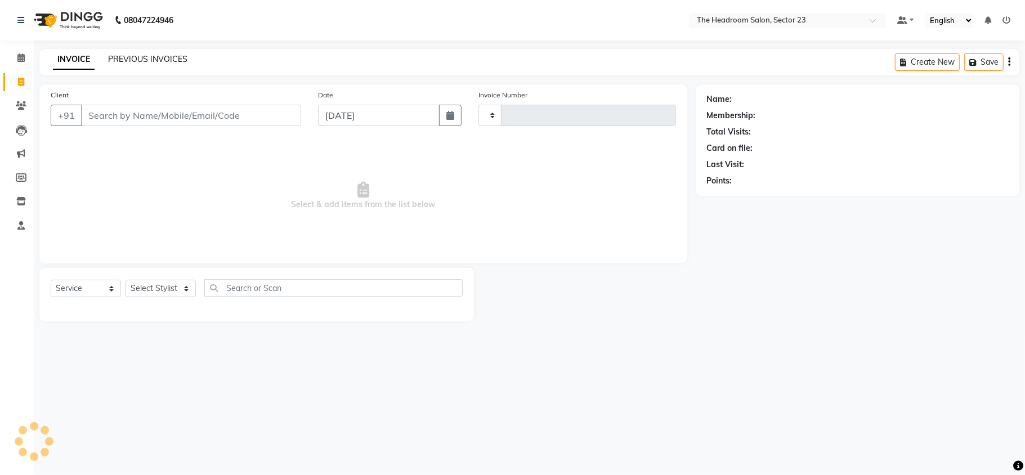
type input "1989"
select select "6796"
click at [136, 61] on link "PREVIOUS INVOICES" at bounding box center [147, 59] width 79 height 10
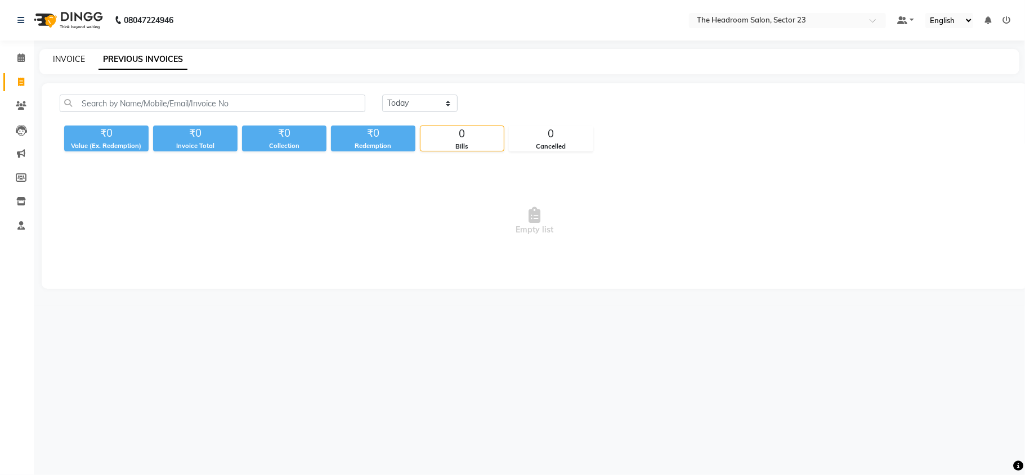
click at [77, 57] on link "INVOICE" at bounding box center [69, 59] width 32 height 10
select select "service"
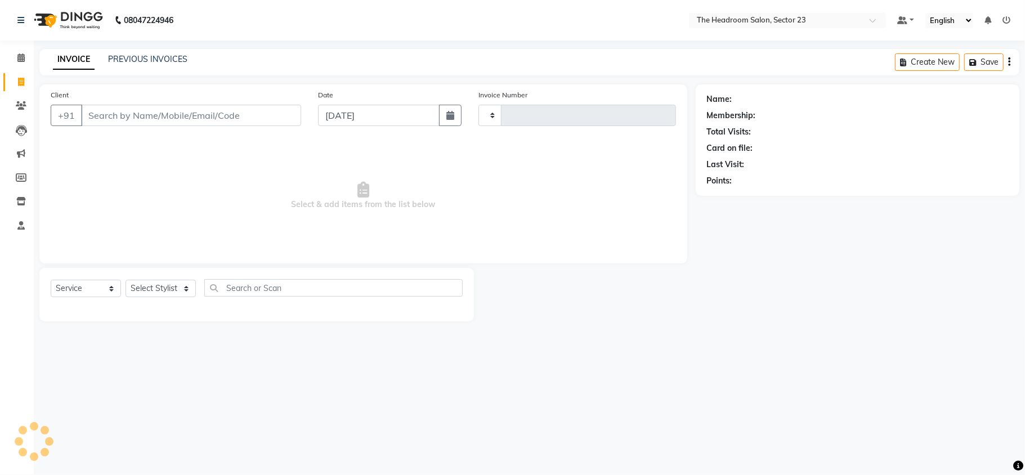
type input "1989"
select select "6796"
click at [145, 55] on link "PREVIOUS INVOICES" at bounding box center [147, 59] width 79 height 10
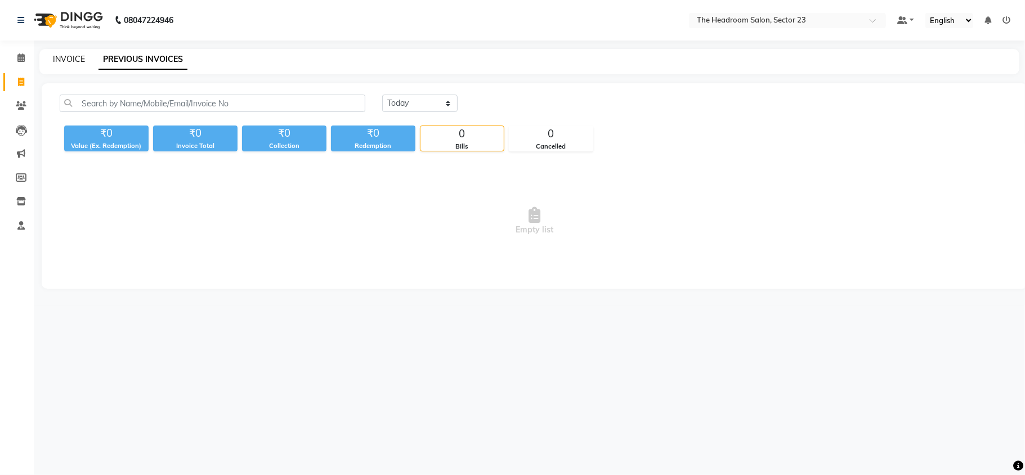
click at [57, 60] on link "INVOICE" at bounding box center [69, 59] width 32 height 10
select select "service"
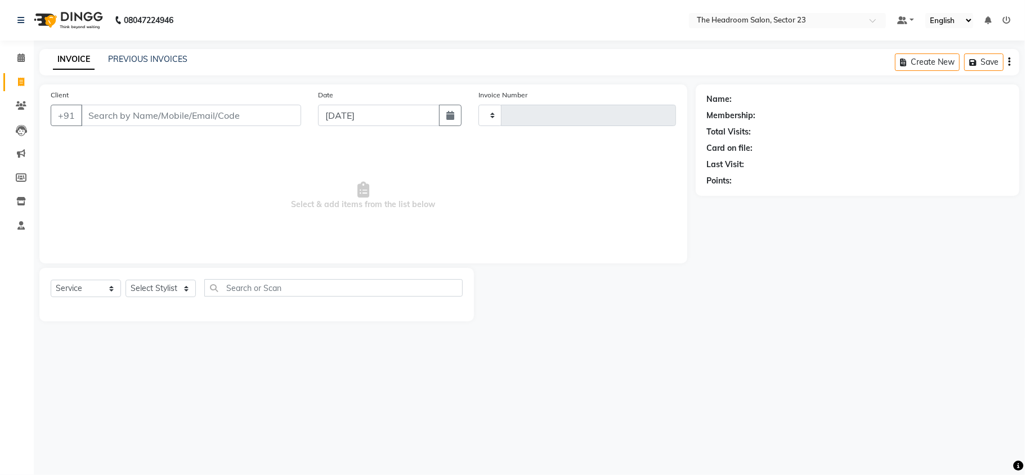
type input "1989"
select select "6796"
click at [127, 61] on link "PREVIOUS INVOICES" at bounding box center [147, 59] width 79 height 10
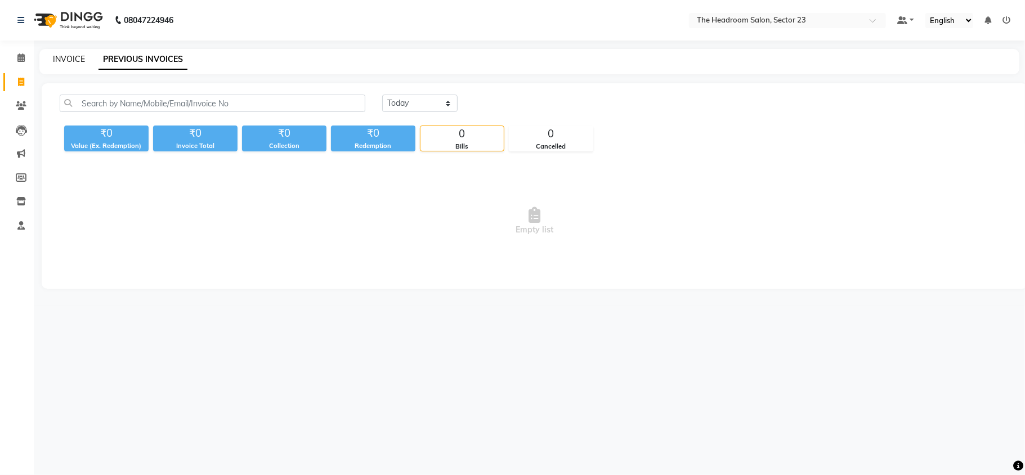
click at [73, 59] on link "INVOICE" at bounding box center [69, 59] width 32 height 10
select select "6796"
select select "service"
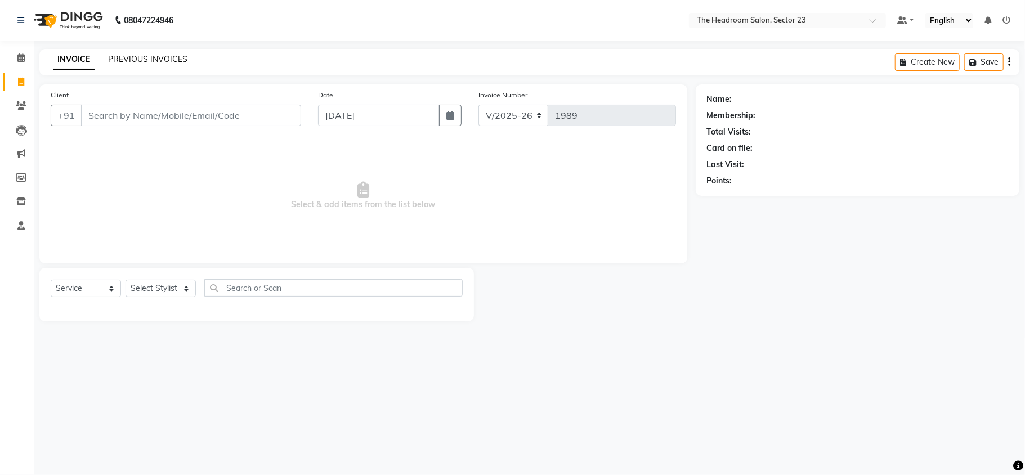
click at [154, 55] on link "PREVIOUS INVOICES" at bounding box center [147, 59] width 79 height 10
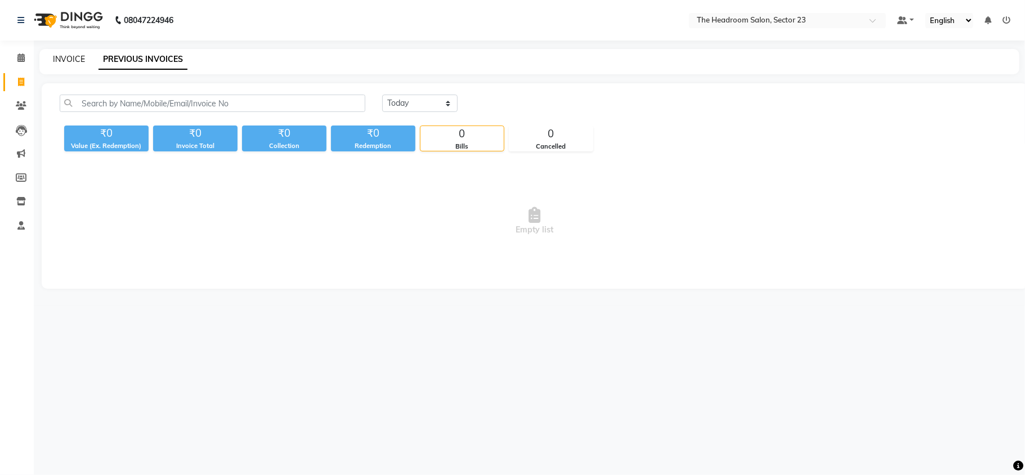
click at [77, 57] on link "INVOICE" at bounding box center [69, 59] width 32 height 10
select select "service"
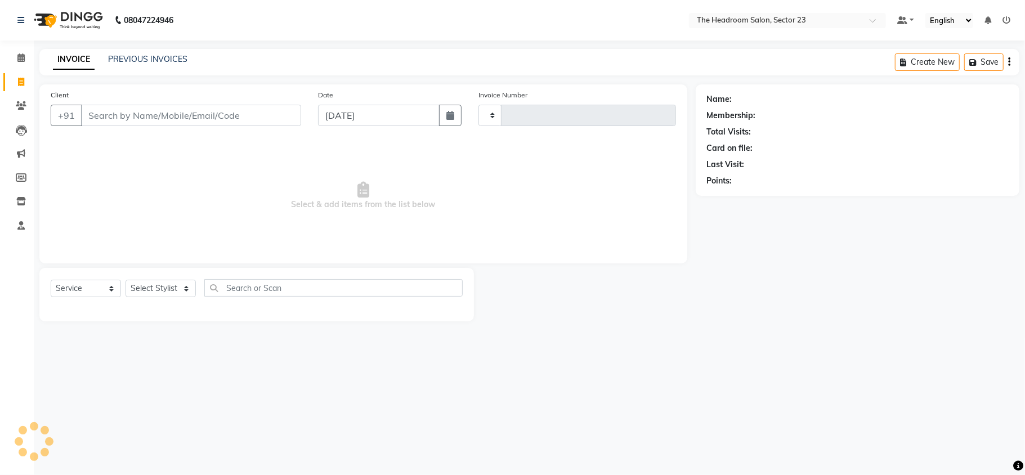
type input "1989"
select select "6796"
click at [157, 57] on link "PREVIOUS INVOICES" at bounding box center [147, 59] width 79 height 10
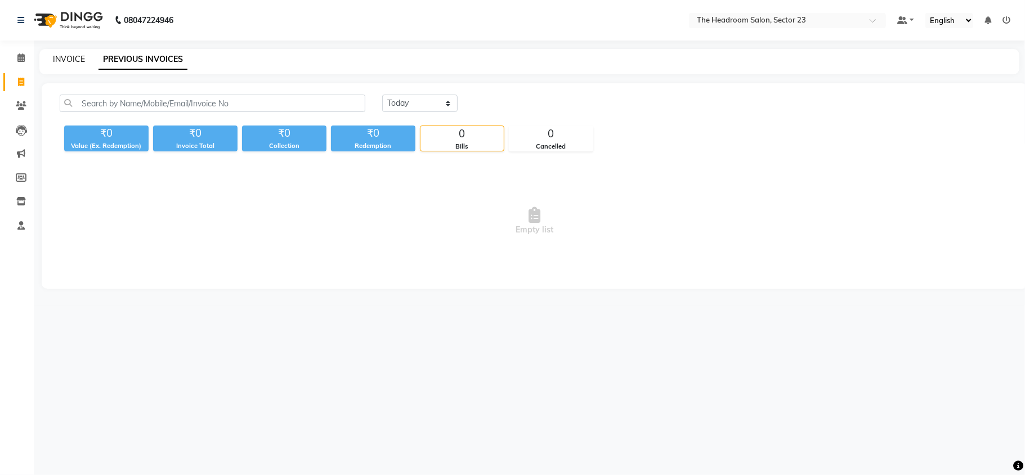
click at [77, 60] on link "INVOICE" at bounding box center [69, 59] width 32 height 10
select select "service"
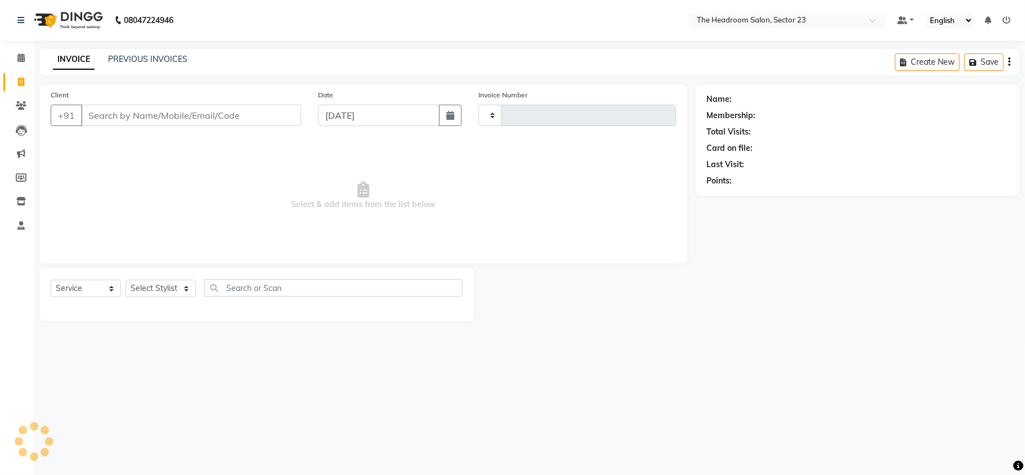
type input "1989"
select select "6796"
click at [21, 81] on icon at bounding box center [21, 82] width 6 height 8
select select "service"
type input "1989"
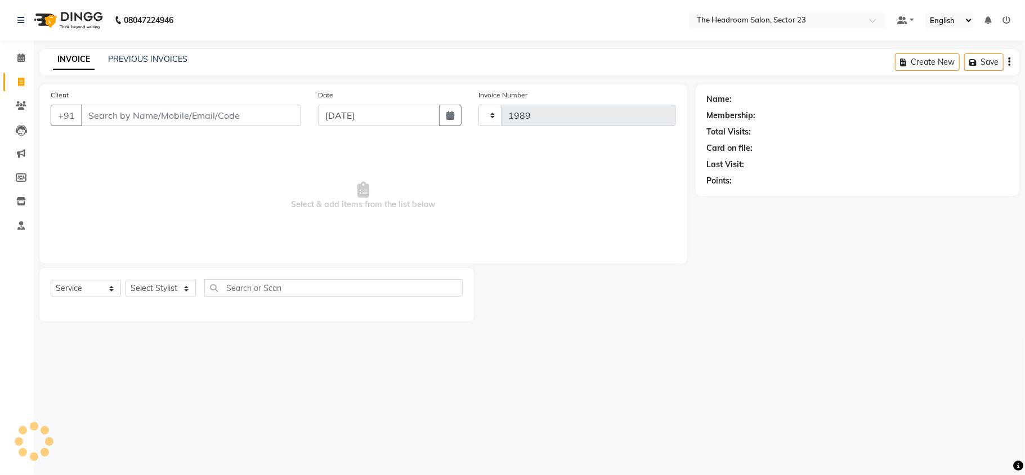
select select "6796"
click at [21, 227] on icon at bounding box center [20, 225] width 7 height 8
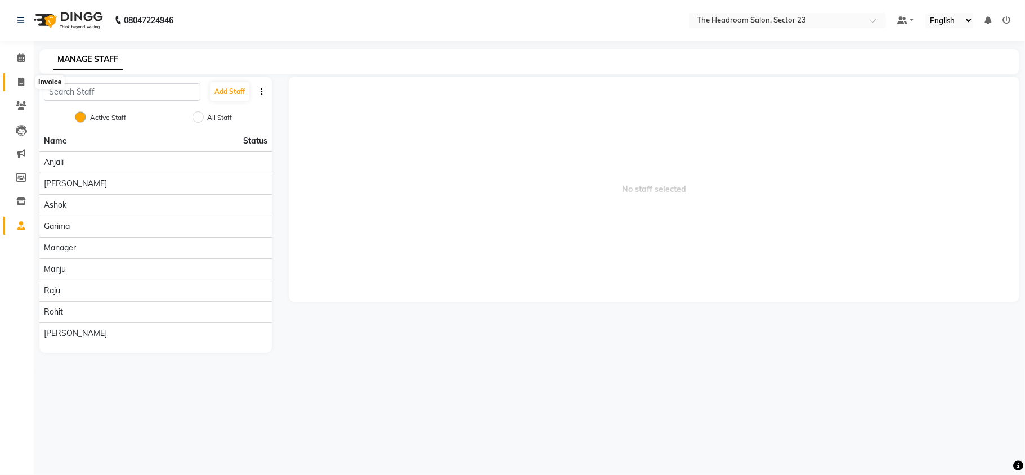
click at [18, 77] on span at bounding box center [21, 82] width 20 height 13
select select "6796"
select select "service"
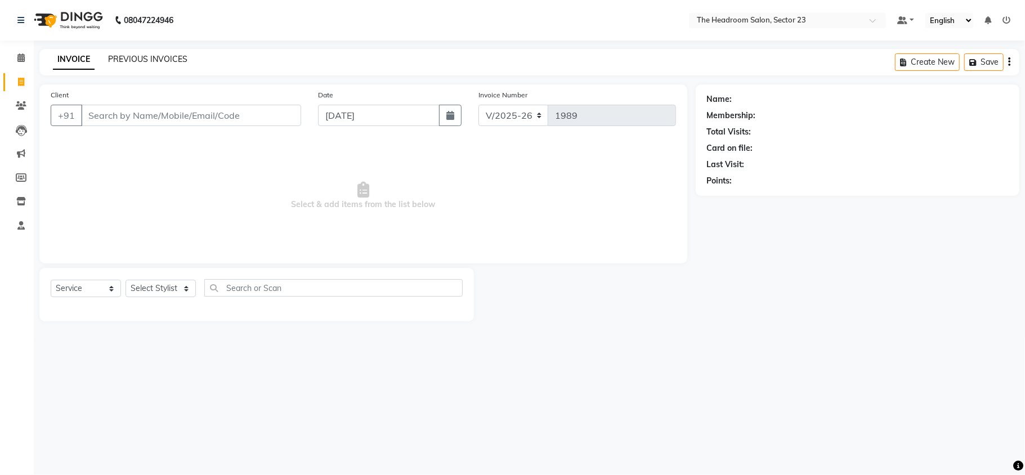
click at [124, 61] on link "PREVIOUS INVOICES" at bounding box center [147, 59] width 79 height 10
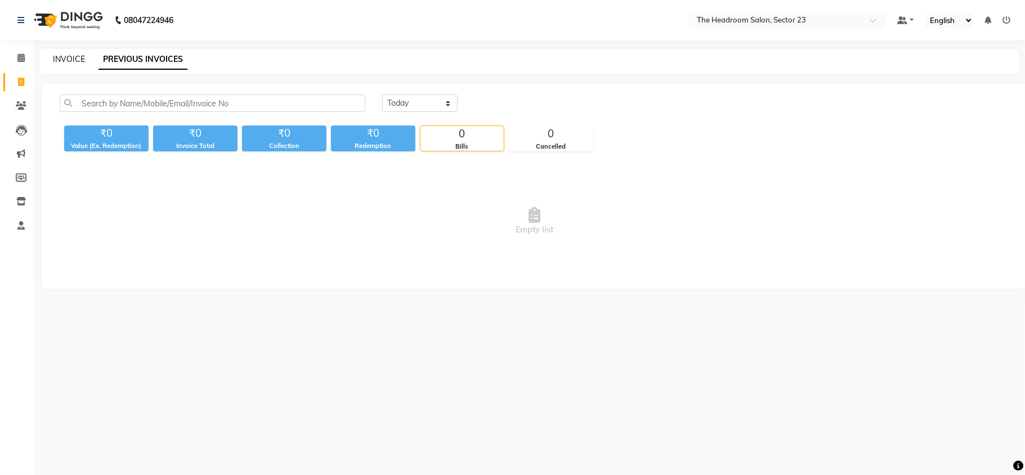
click at [61, 59] on link "INVOICE" at bounding box center [69, 59] width 32 height 10
select select "service"
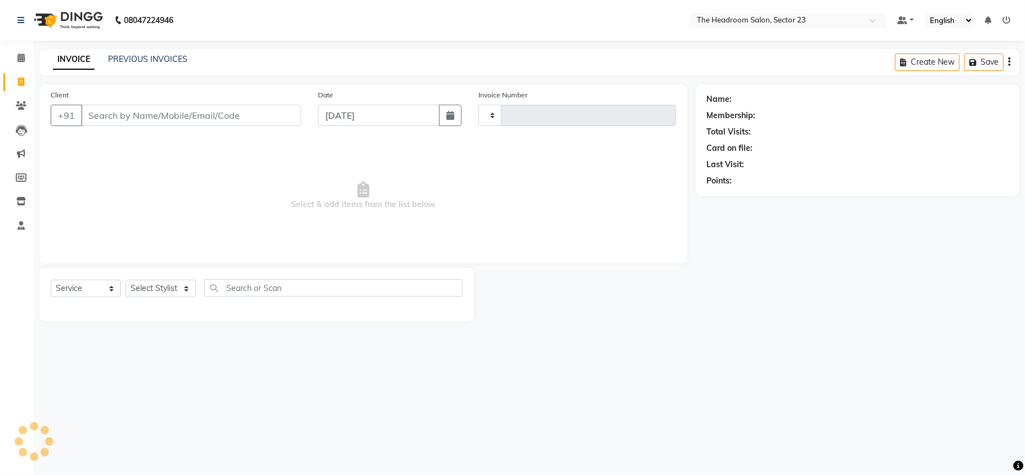
type input "1989"
select select "6796"
click at [23, 83] on icon at bounding box center [21, 82] width 6 height 8
select select "service"
type input "1989"
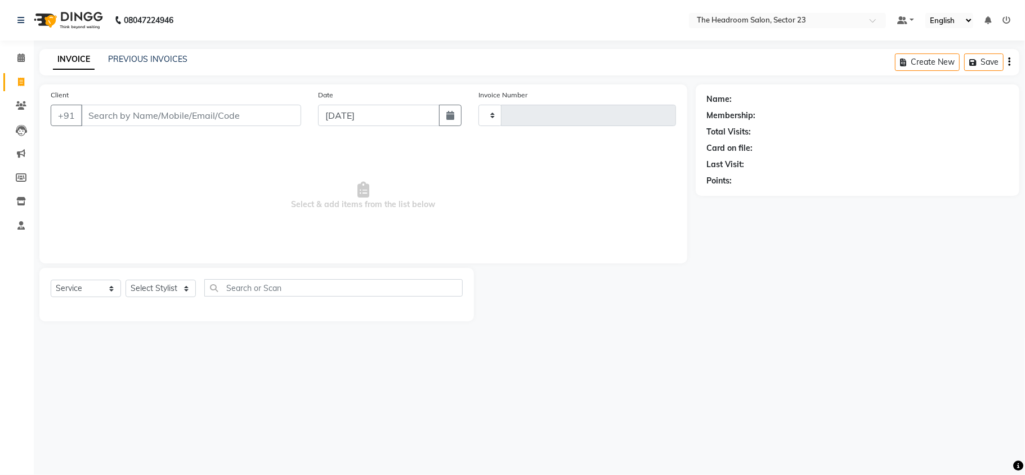
select select "6796"
click at [154, 61] on link "PREVIOUS INVOICES" at bounding box center [147, 59] width 79 height 10
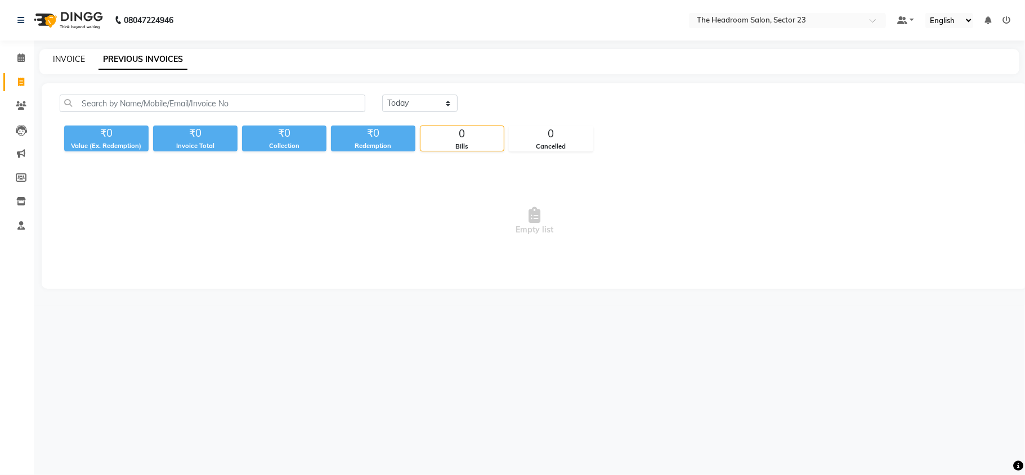
click at [59, 56] on link "INVOICE" at bounding box center [69, 59] width 32 height 10
select select "service"
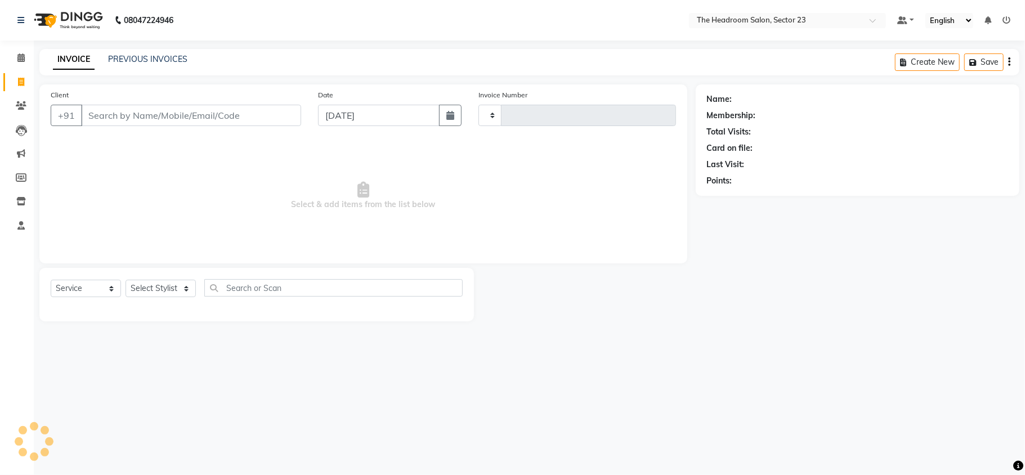
type input "1989"
select select "6796"
click at [122, 61] on link "PREVIOUS INVOICES" at bounding box center [147, 59] width 79 height 10
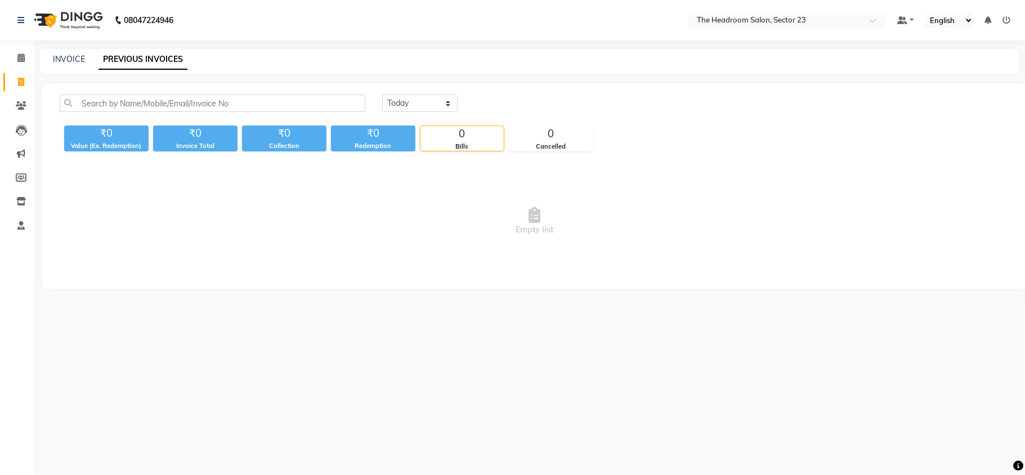
click at [70, 66] on div "INVOICE PREVIOUS INVOICES" at bounding box center [529, 61] width 980 height 25
click at [69, 57] on link "INVOICE" at bounding box center [69, 59] width 32 height 10
select select "service"
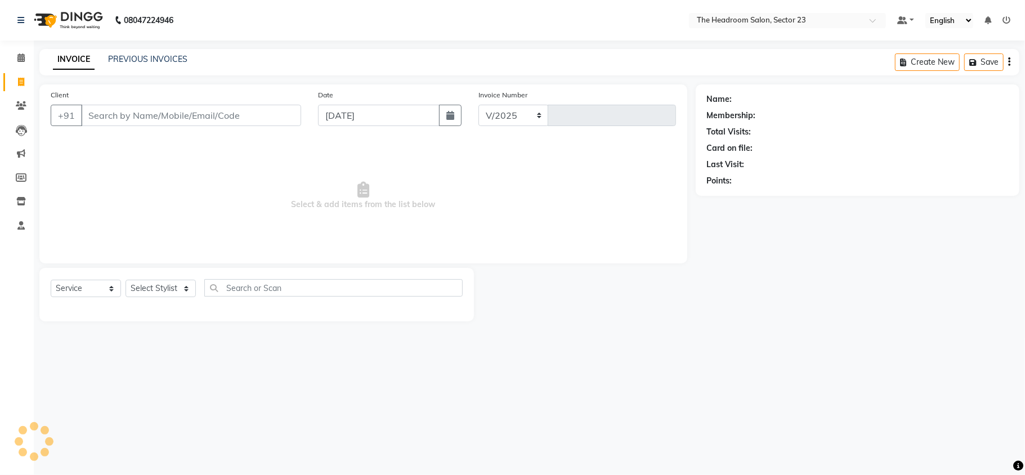
select select "6796"
type input "1989"
click at [147, 63] on link "PREVIOUS INVOICES" at bounding box center [147, 59] width 79 height 10
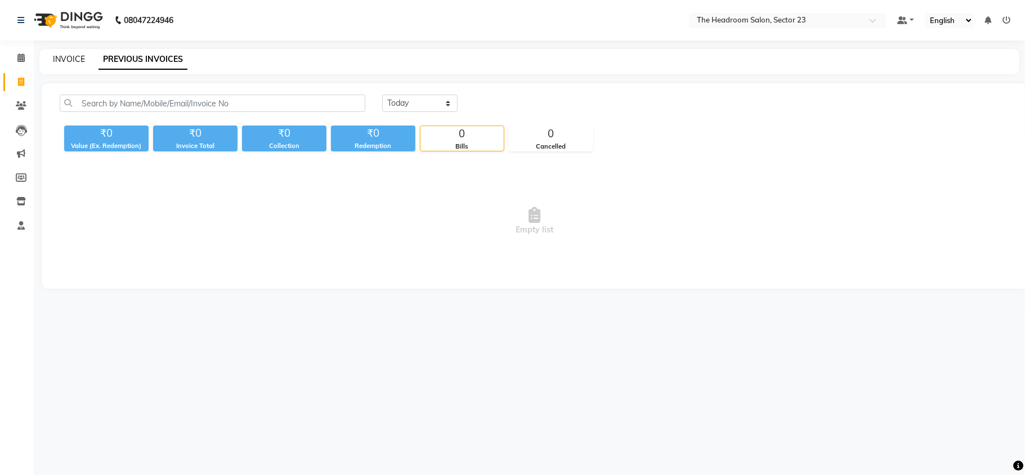
click at [68, 59] on link "INVOICE" at bounding box center [69, 59] width 32 height 10
select select "service"
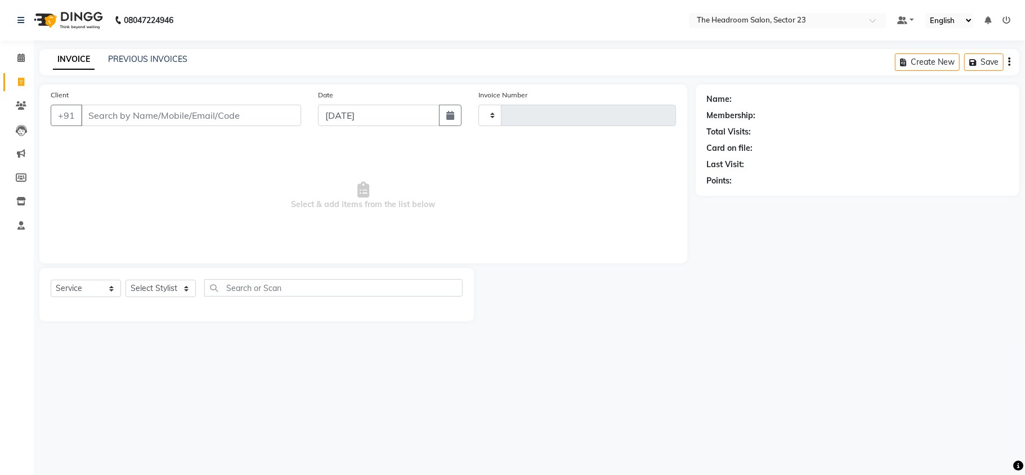
type input "1989"
select select "6796"
click at [125, 61] on link "PREVIOUS INVOICES" at bounding box center [147, 59] width 79 height 10
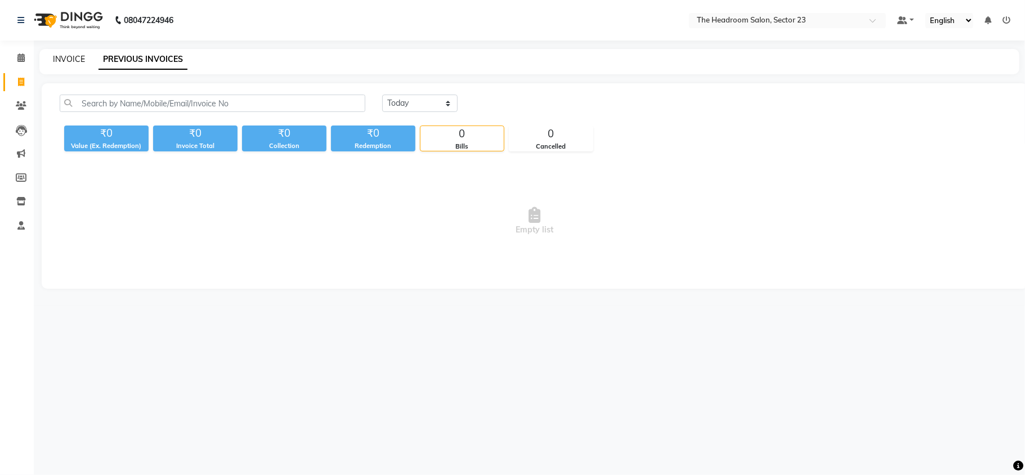
click at [69, 59] on link "INVOICE" at bounding box center [69, 59] width 32 height 10
select select "service"
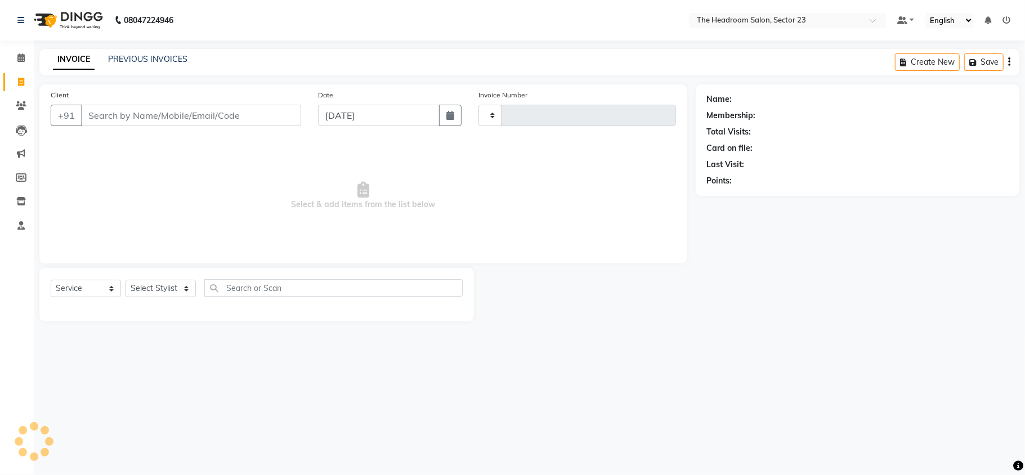
type input "1989"
select select "6796"
click at [15, 87] on span at bounding box center [21, 82] width 20 height 13
select select "6796"
select select "service"
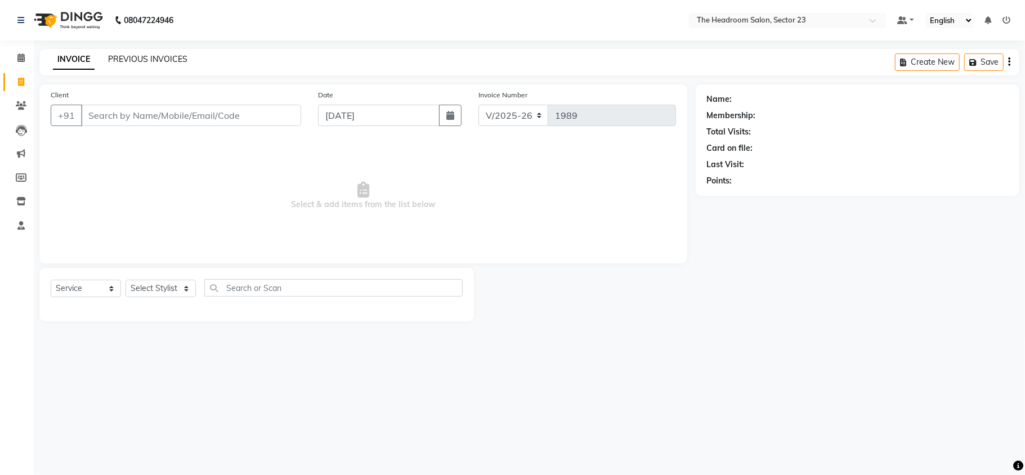
click at [158, 61] on link "PREVIOUS INVOICES" at bounding box center [147, 59] width 79 height 10
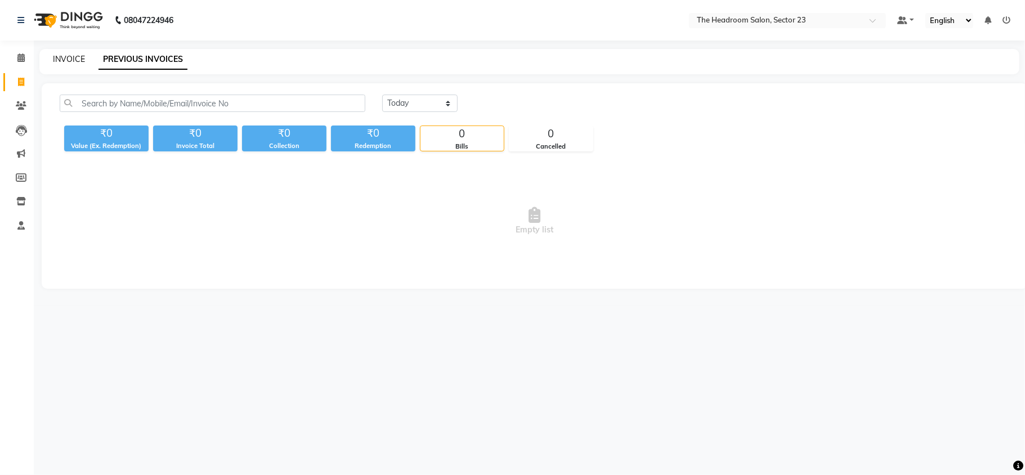
click at [74, 60] on link "INVOICE" at bounding box center [69, 59] width 32 height 10
select select "service"
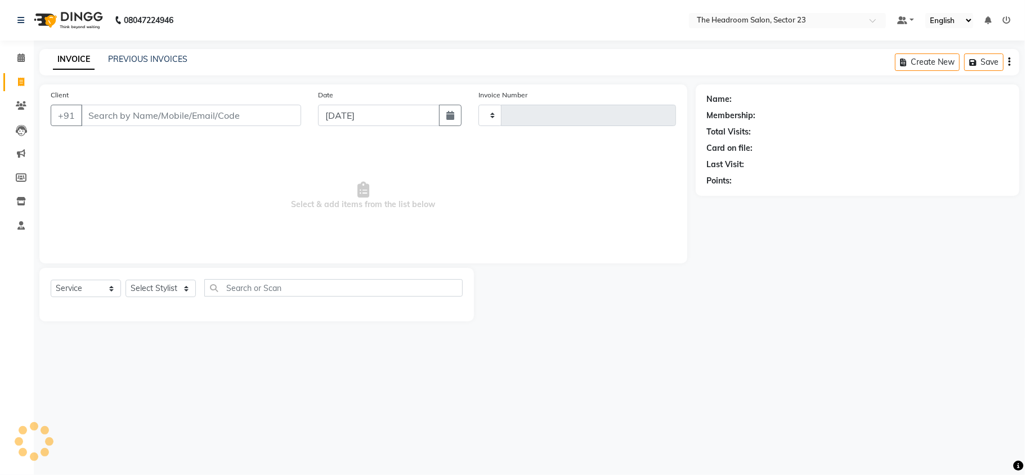
type input "1989"
select select "6796"
click at [132, 57] on link "PREVIOUS INVOICES" at bounding box center [147, 59] width 79 height 10
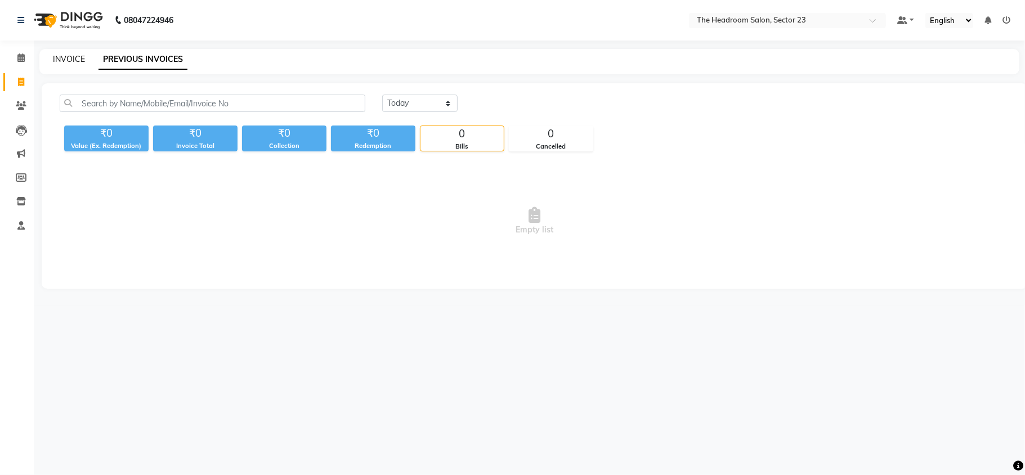
click at [60, 63] on link "INVOICE" at bounding box center [69, 59] width 32 height 10
select select "service"
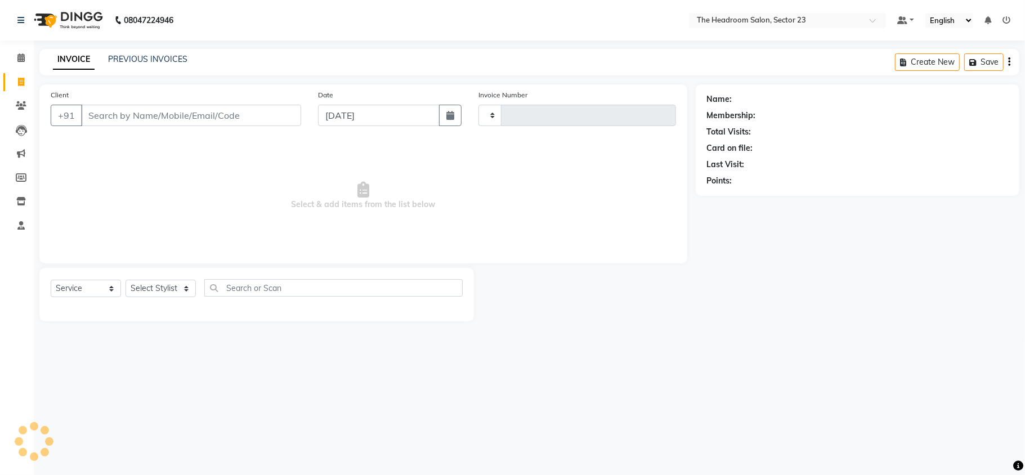
type input "1989"
select select "6796"
drag, startPoint x: 60, startPoint y: 63, endPoint x: 21, endPoint y: 80, distance: 41.8
click at [21, 80] on icon at bounding box center [21, 82] width 6 height 8
select select "service"
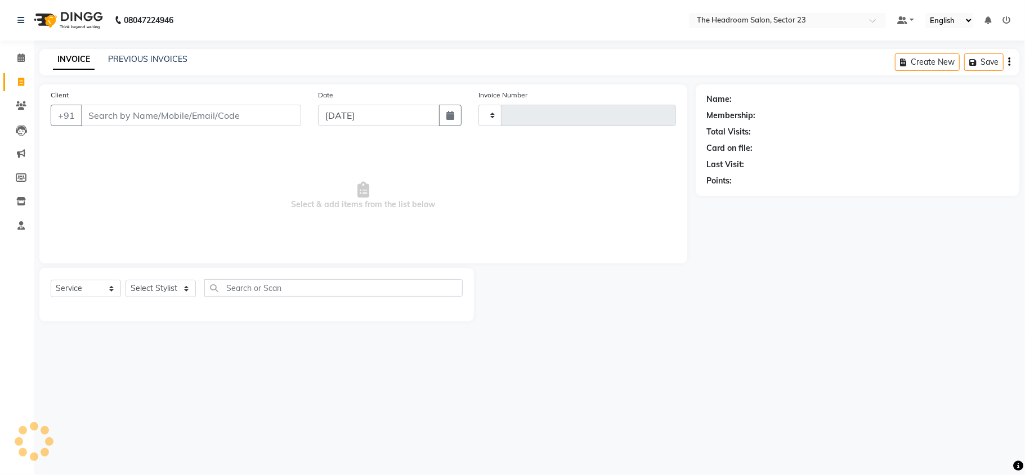
type input "1989"
select select "6796"
click at [149, 52] on div "INVOICE PREVIOUS INVOICES Create New Save" at bounding box center [529, 62] width 980 height 26
click at [135, 59] on link "PREVIOUS INVOICES" at bounding box center [147, 59] width 79 height 10
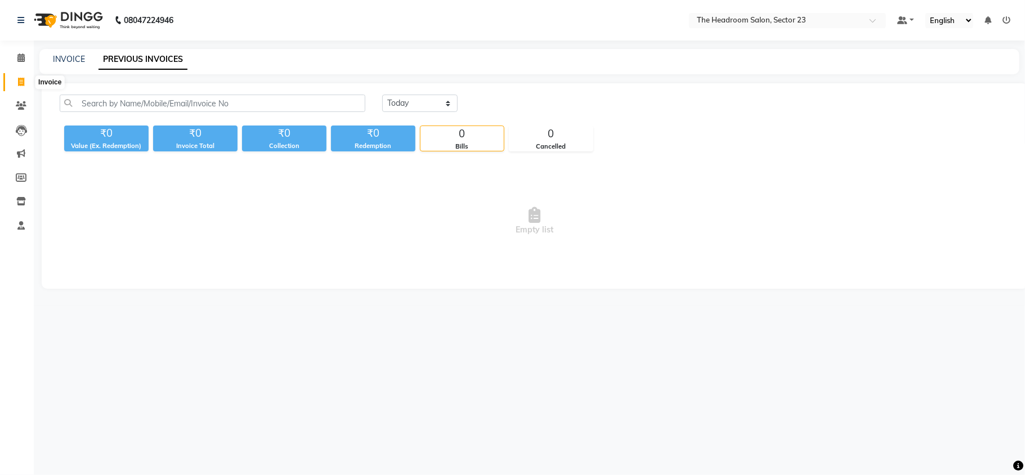
click at [27, 80] on span at bounding box center [21, 82] width 20 height 13
select select "service"
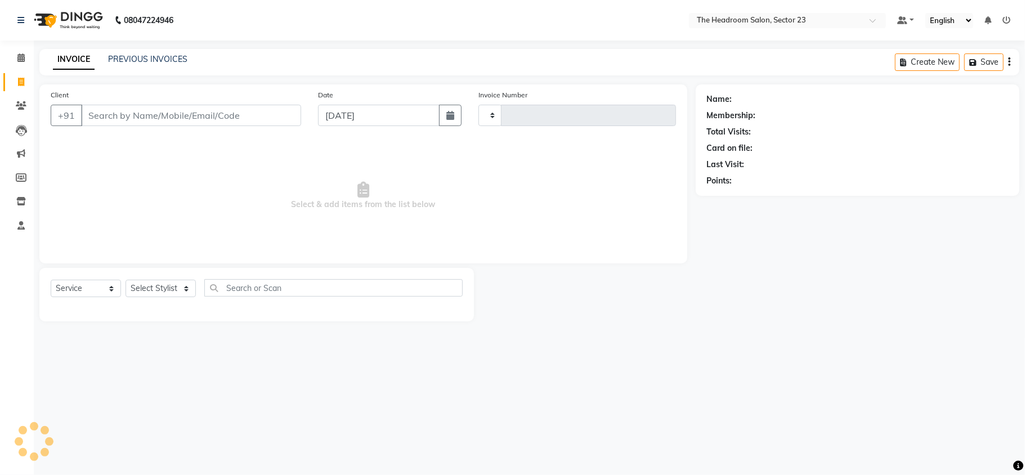
type input "1989"
select select "6796"
